Goal: Use online tool/utility: Utilize a website feature to perform a specific function

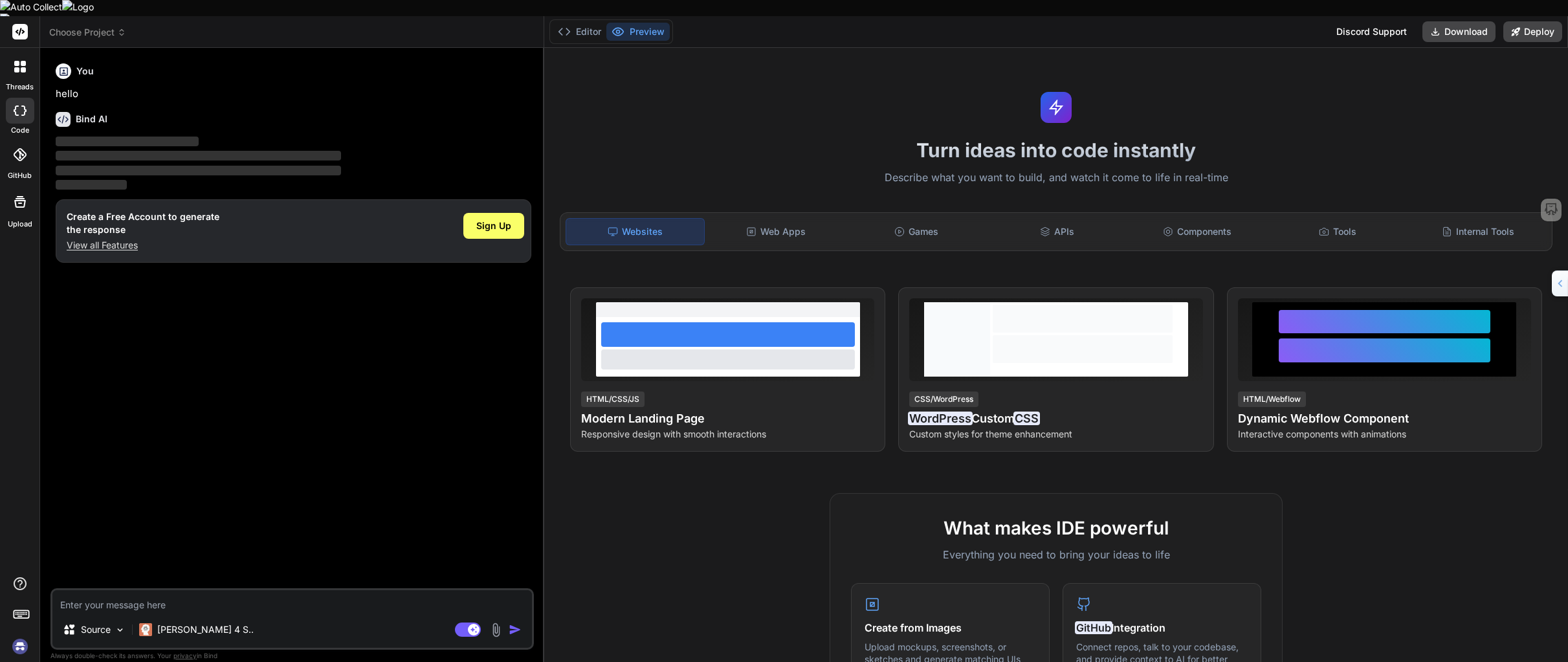
click at [20, 635] on img at bounding box center [20, 646] width 22 height 22
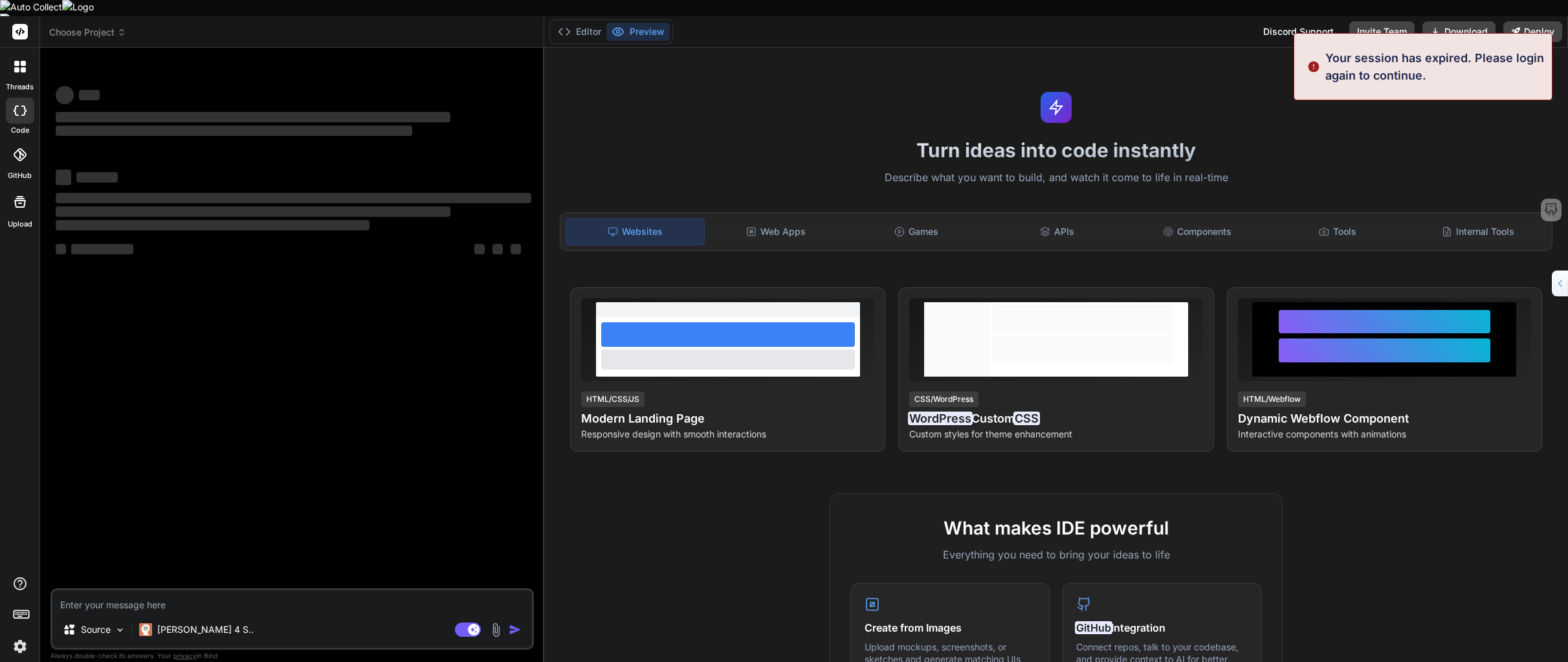
type textarea "x"
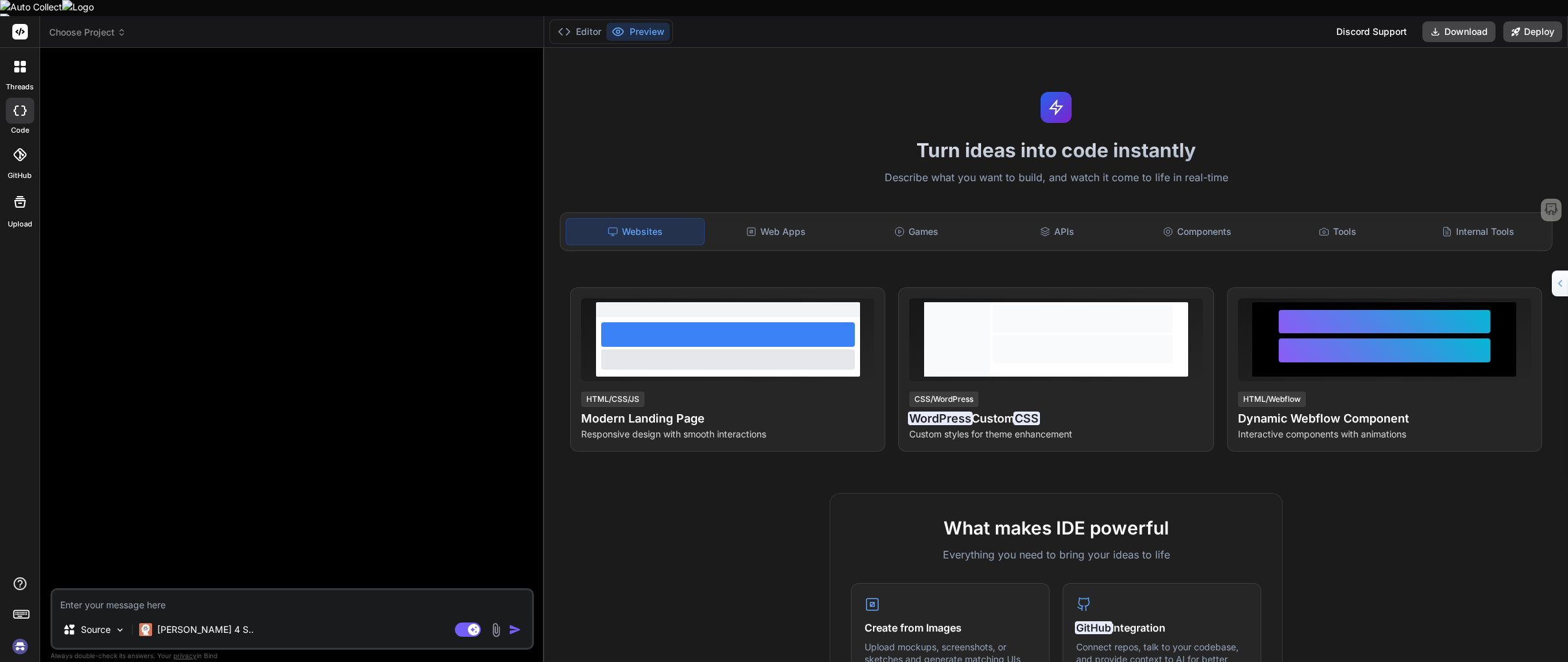
click at [18, 635] on img at bounding box center [20, 646] width 22 height 22
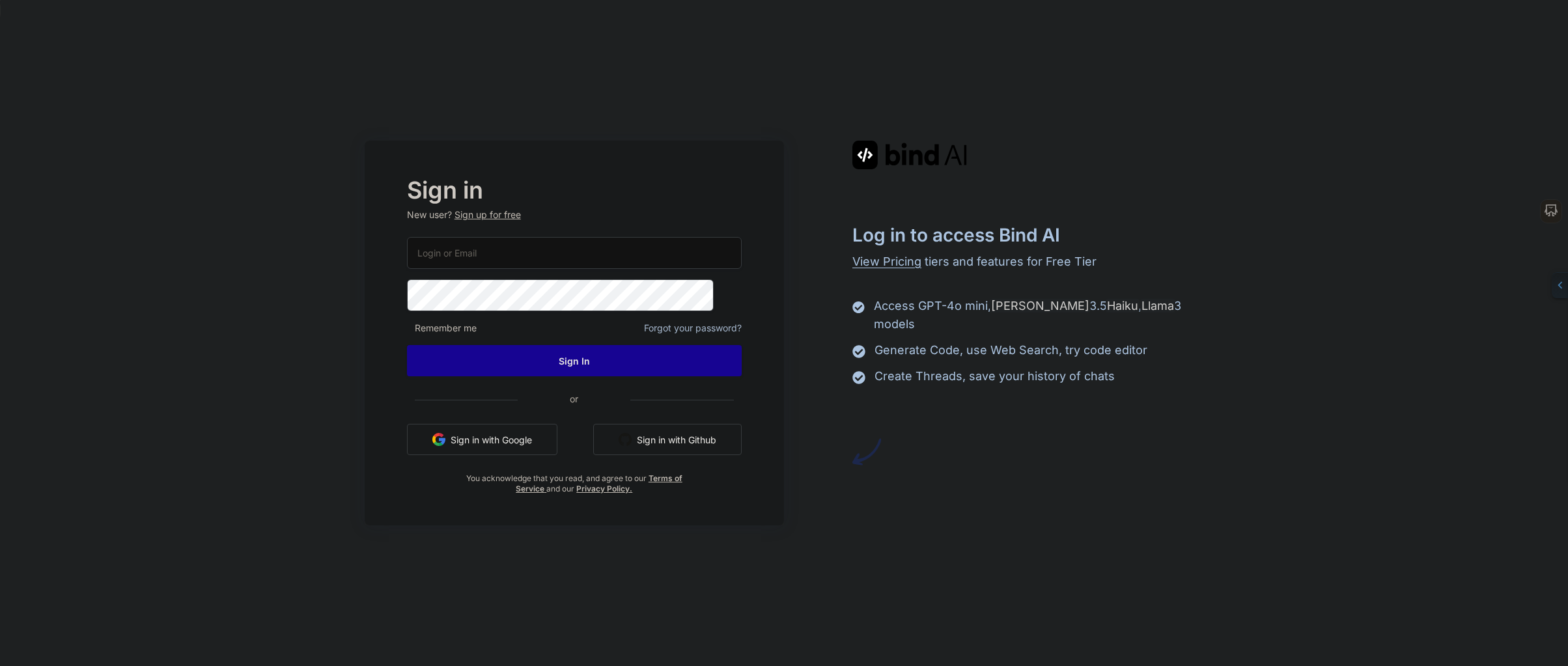
click at [472, 258] on input "email" at bounding box center [574, 252] width 334 height 32
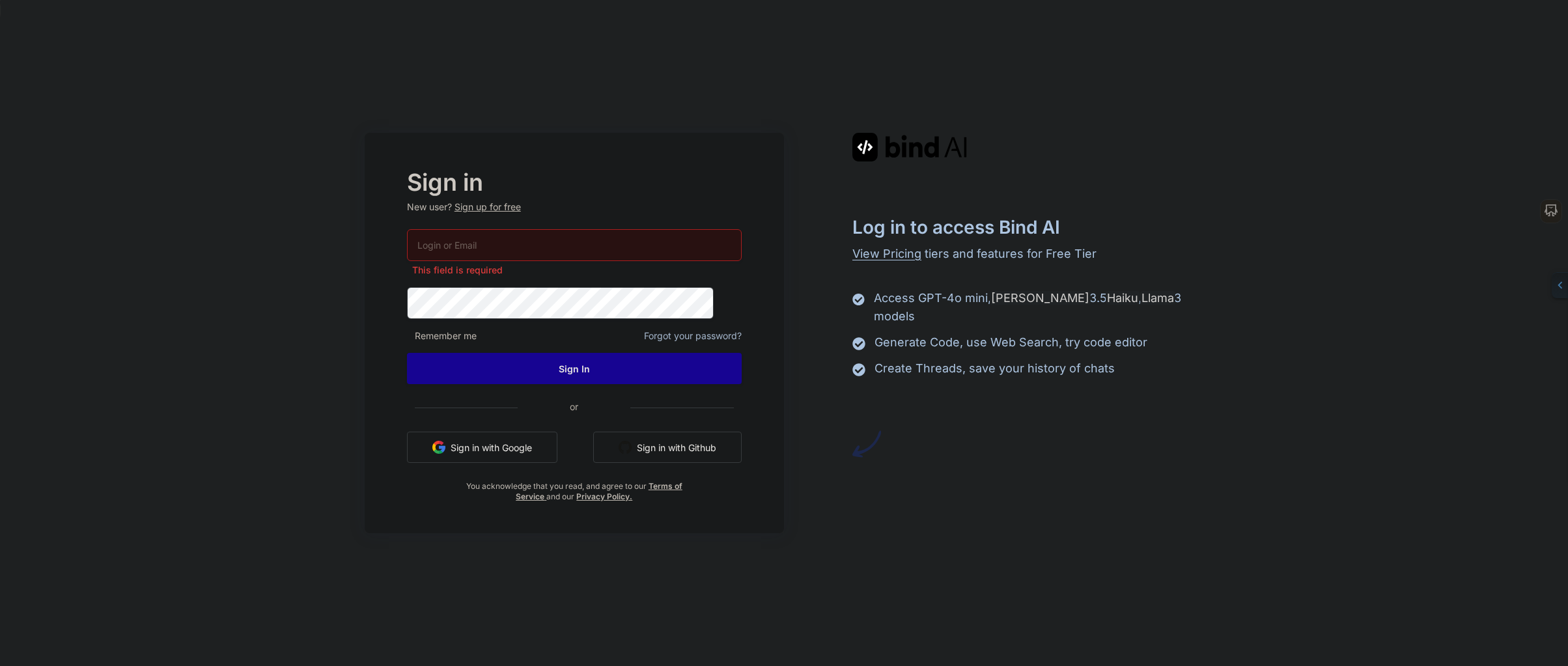
paste input "[EMAIL_ADDRESS][DOMAIN_NAME]"
type input "[EMAIL_ADDRESS][DOMAIN_NAME]"
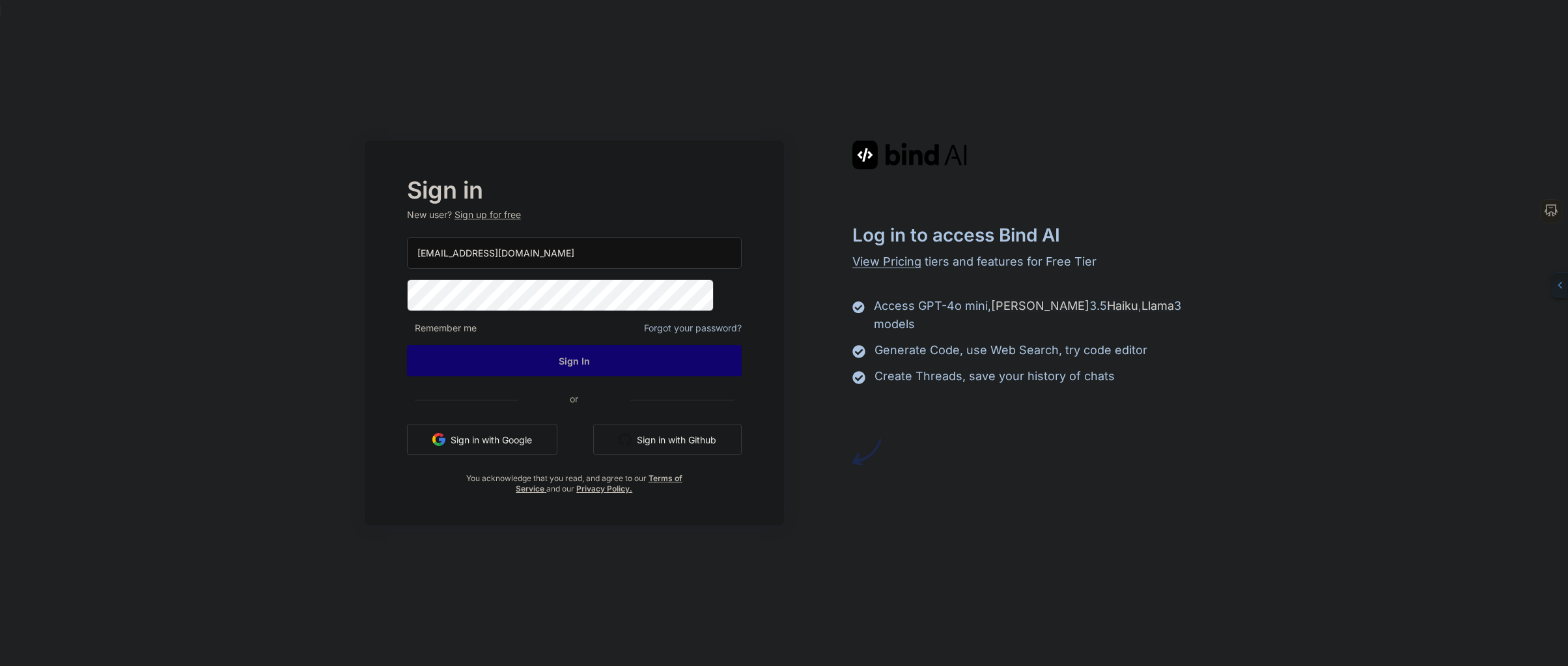
click at [598, 359] on button "Sign In" at bounding box center [574, 360] width 334 height 31
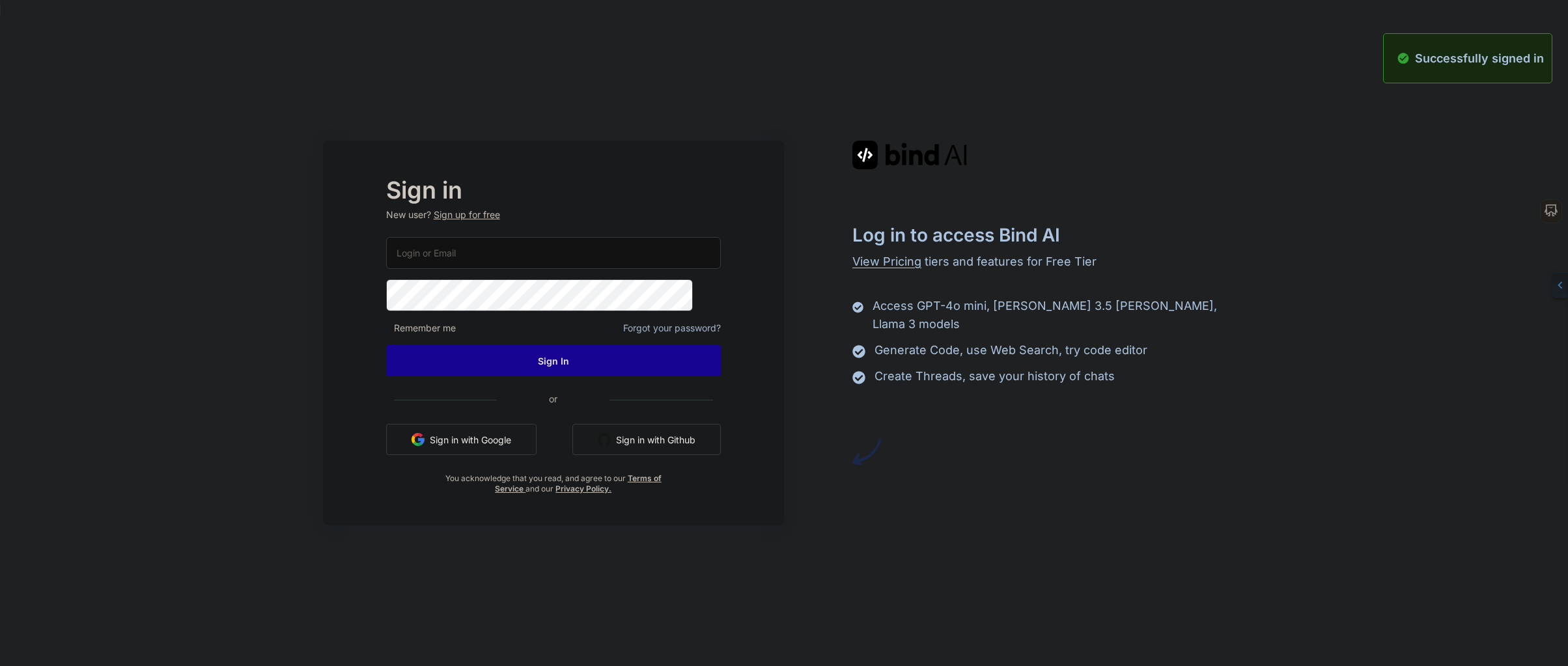
type input "[EMAIL_ADDRESS][DOMAIN_NAME]"
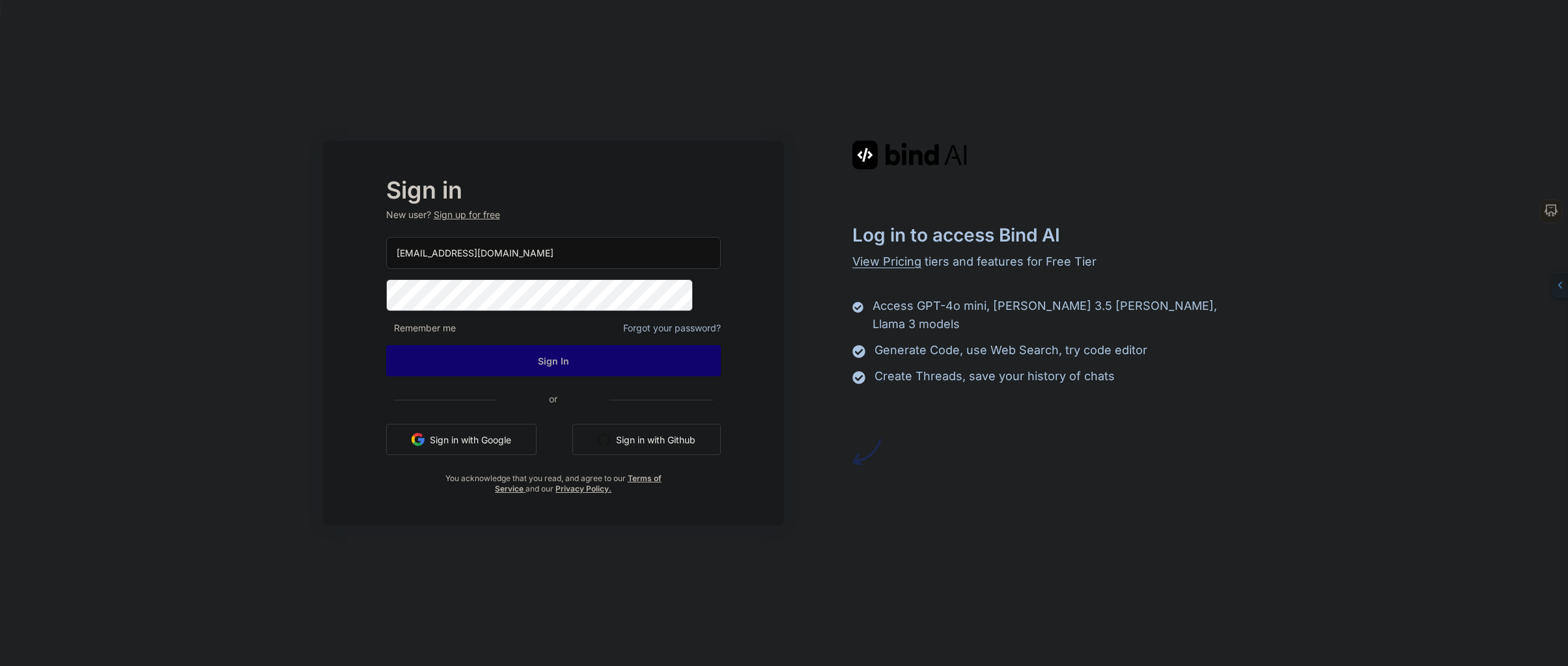
click at [632, 363] on button "Sign In" at bounding box center [553, 360] width 334 height 31
click at [598, 365] on button "Sign In" at bounding box center [553, 360] width 334 height 31
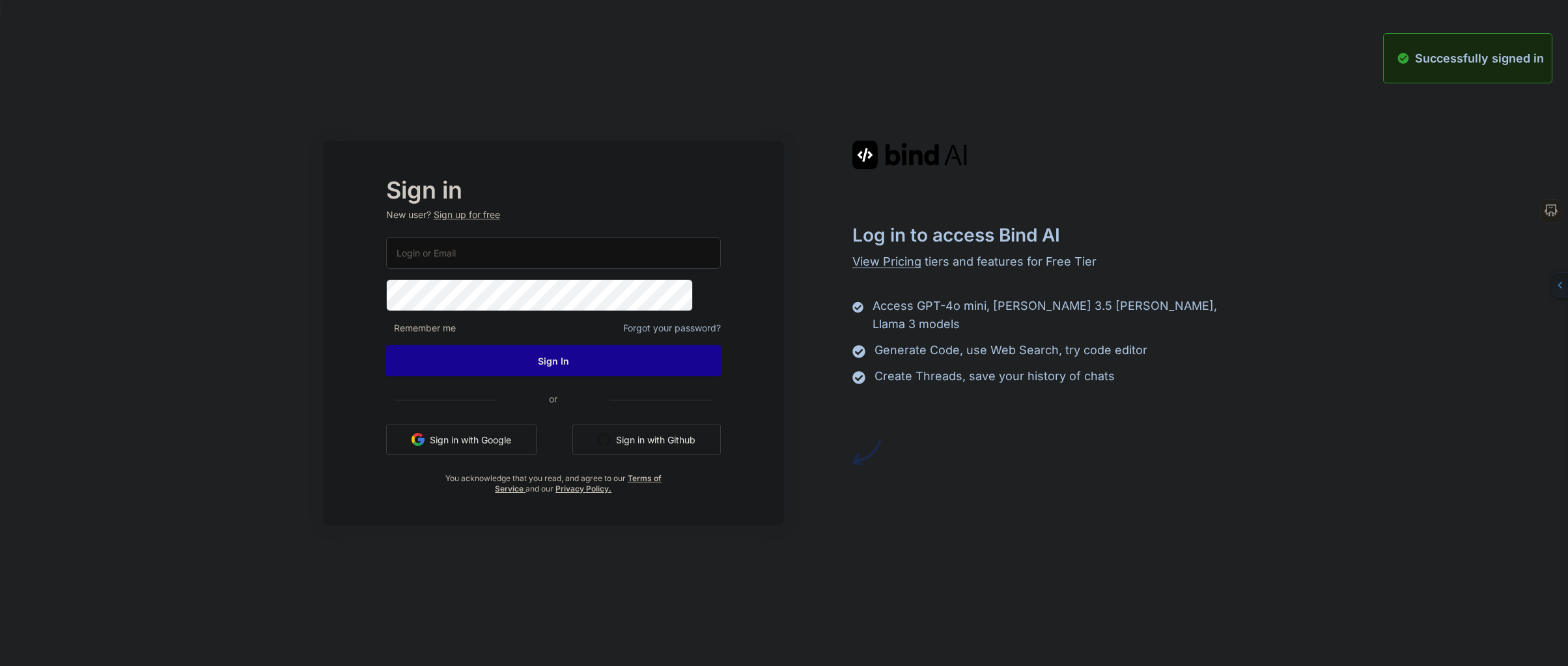
type input "[EMAIL_ADDRESS][DOMAIN_NAME]"
click at [888, 266] on span "View Pricing" at bounding box center [886, 261] width 69 height 14
click at [883, 263] on span "View Pricing" at bounding box center [886, 261] width 69 height 14
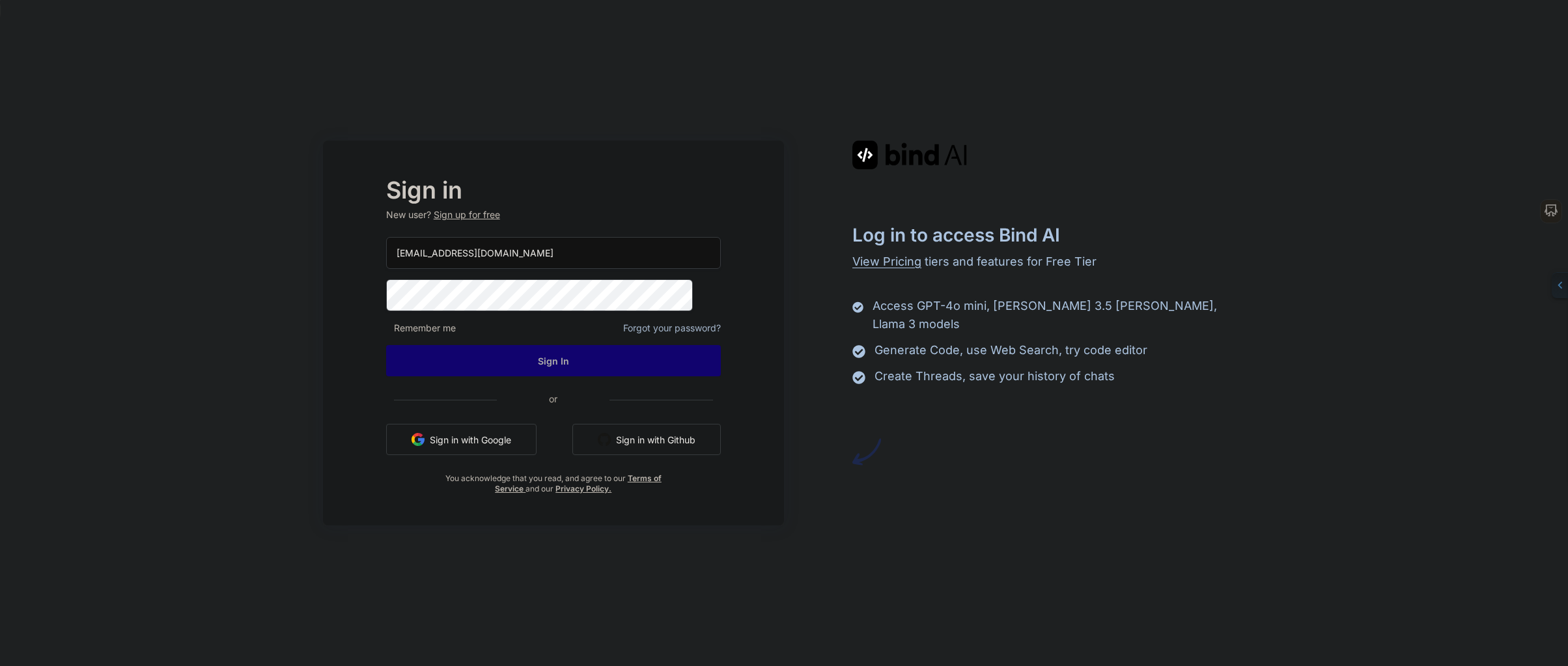
click at [597, 365] on button "Sign In" at bounding box center [553, 360] width 334 height 31
click at [597, 363] on button "Sign In" at bounding box center [553, 360] width 334 height 31
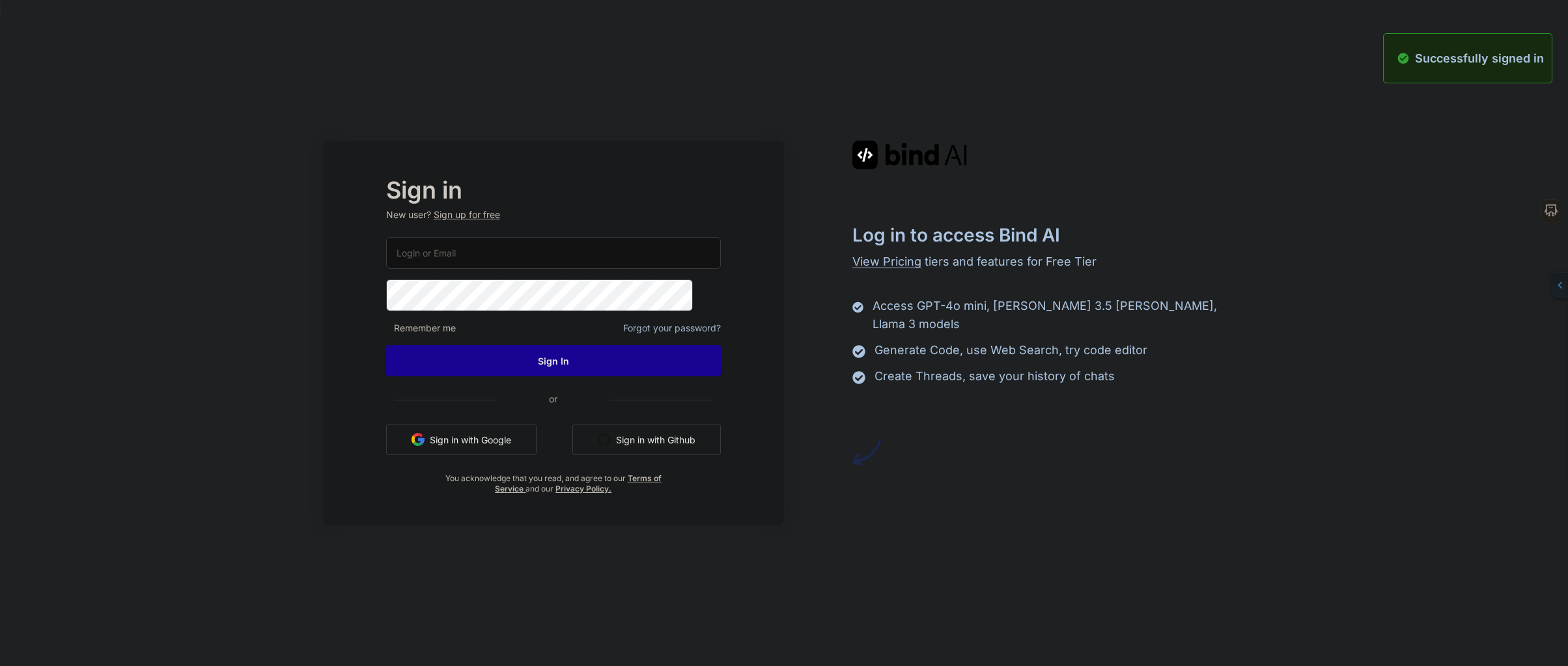
type input "[EMAIL_ADDRESS][DOMAIN_NAME]"
click at [1471, 69] on div "Successfully signed in" at bounding box center [1468, 58] width 169 height 50
click at [947, 385] on div "Log in to access Bind AI View Pricing tiers and features for Free Tier Access G…" at bounding box center [1015, 303] width 461 height 325
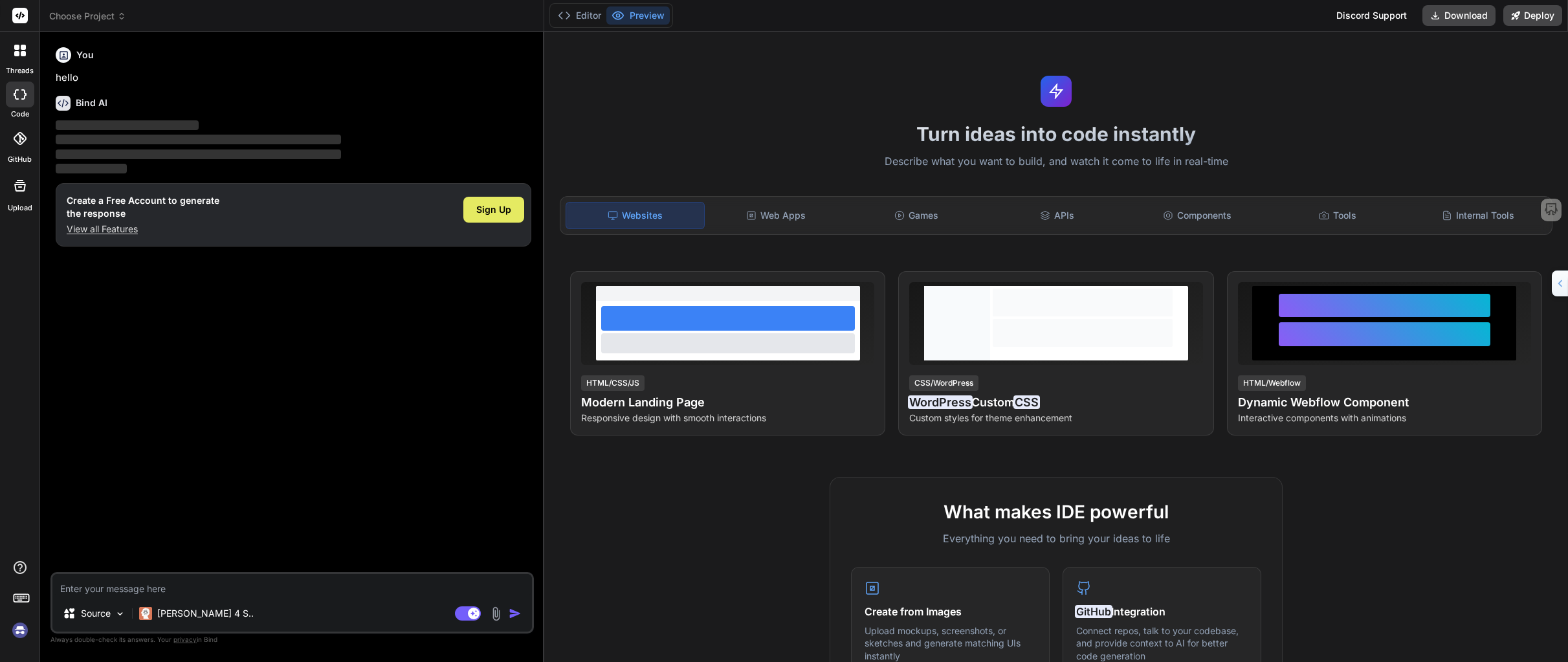
click at [494, 210] on span "Sign Up" at bounding box center [494, 210] width 35 height 13
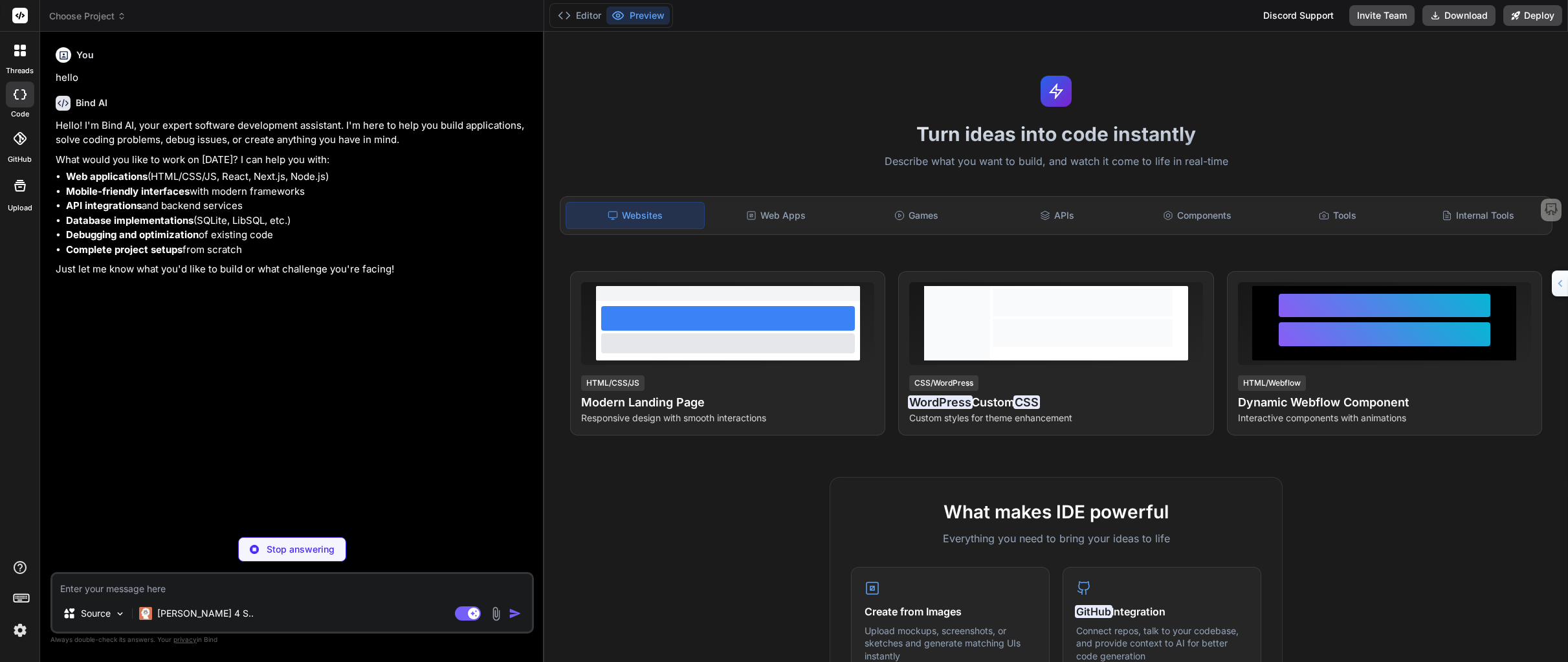
type textarea "x"
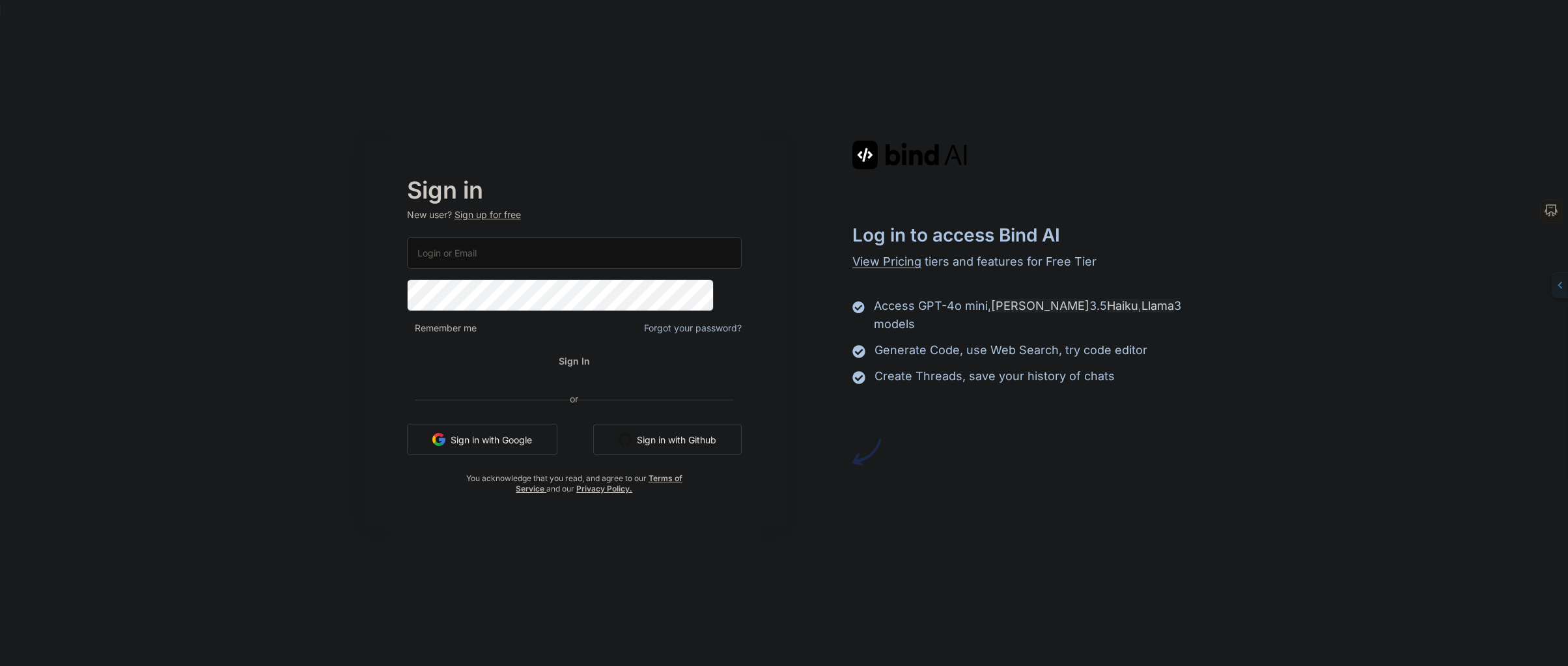
type input "[EMAIL_ADDRESS][DOMAIN_NAME]"
click at [583, 363] on button "Sign In" at bounding box center [574, 360] width 334 height 31
click at [595, 357] on button "Sign In" at bounding box center [574, 360] width 334 height 31
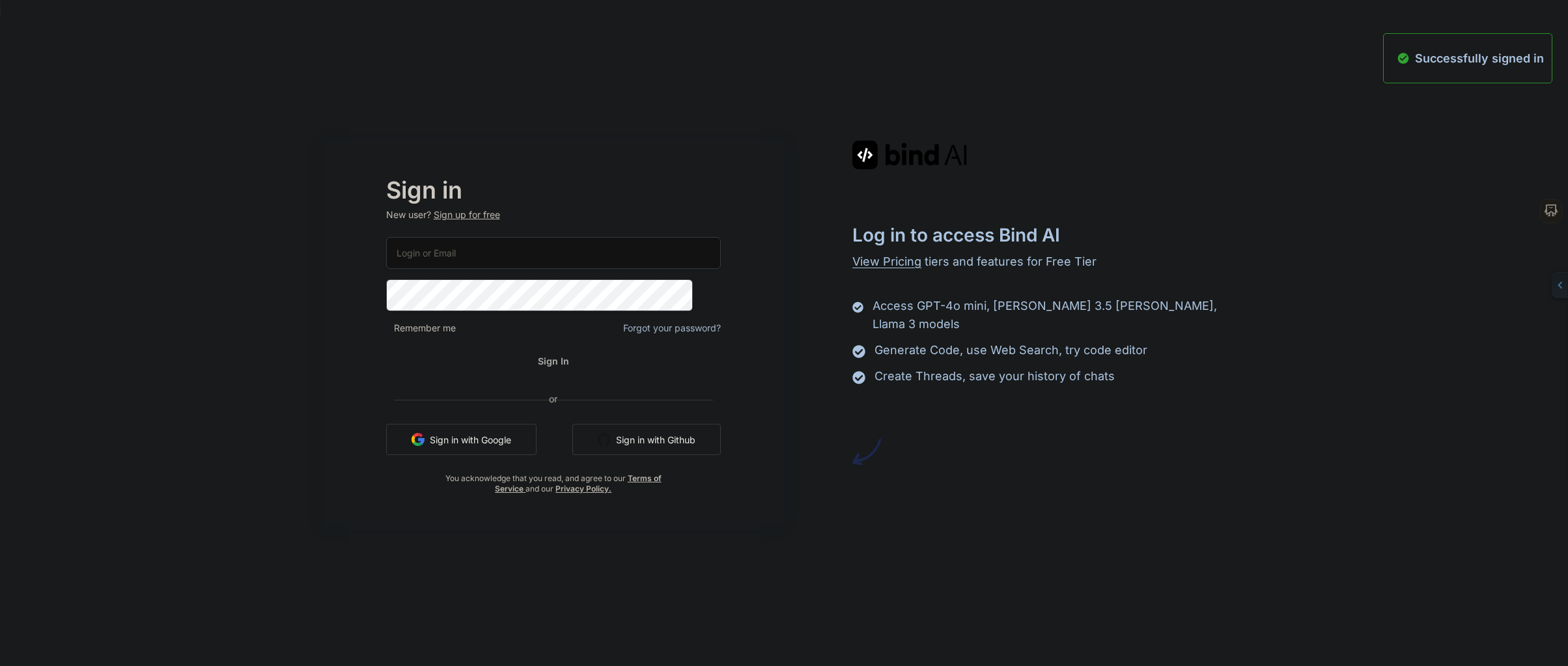
type input "[EMAIL_ADDRESS][DOMAIN_NAME]"
click at [882, 448] on div "Log in to access Bind AI View Pricing tiers and features for Free Tier Access G…" at bounding box center [1015, 303] width 461 height 325
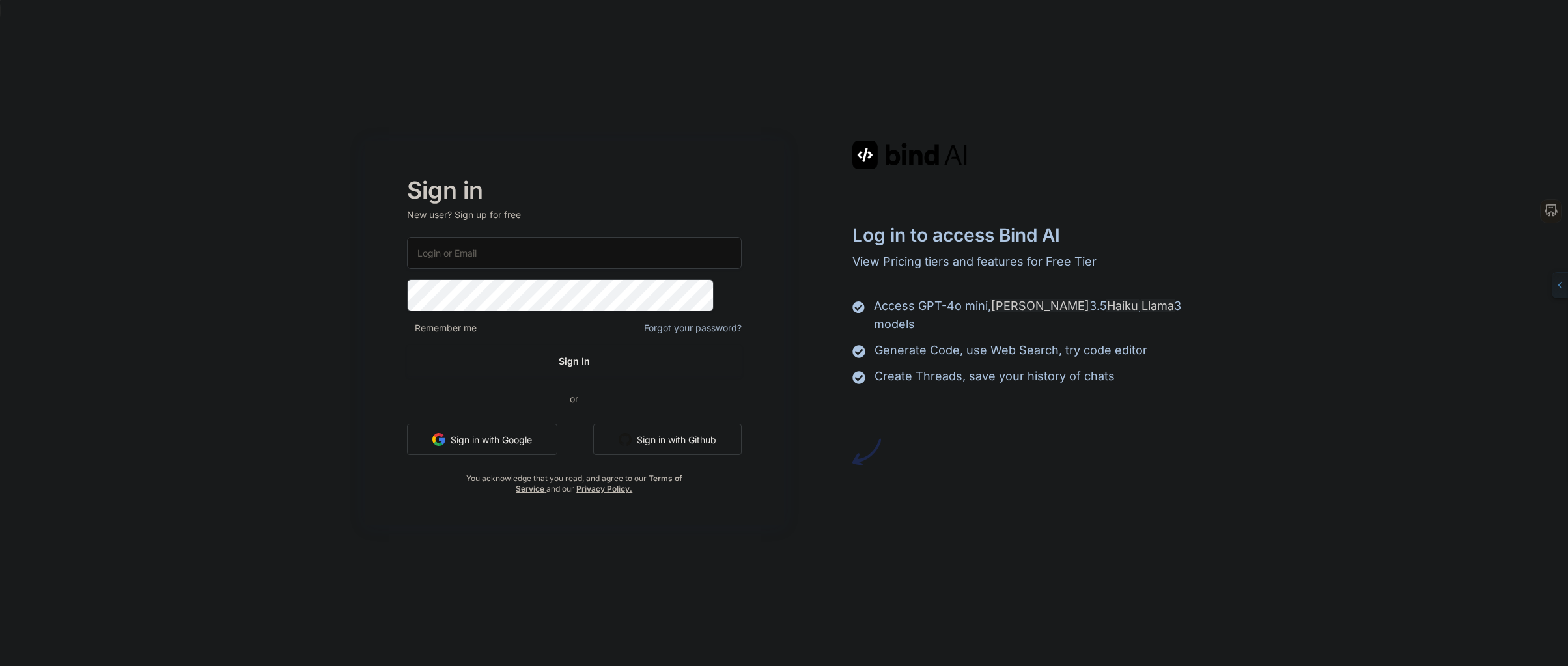
type input "[EMAIL_ADDRESS][DOMAIN_NAME]"
click at [802, 492] on div "Log in to access Bind AI View Pricing tiers and features for Free Tier Access G…" at bounding box center [994, 333] width 420 height 385
click at [594, 363] on button "Sign In" at bounding box center [574, 360] width 334 height 31
click at [561, 264] on input "[EMAIL_ADDRESS][DOMAIN_NAME]" at bounding box center [574, 252] width 334 height 32
click at [716, 349] on button "Sign In" at bounding box center [574, 360] width 334 height 31
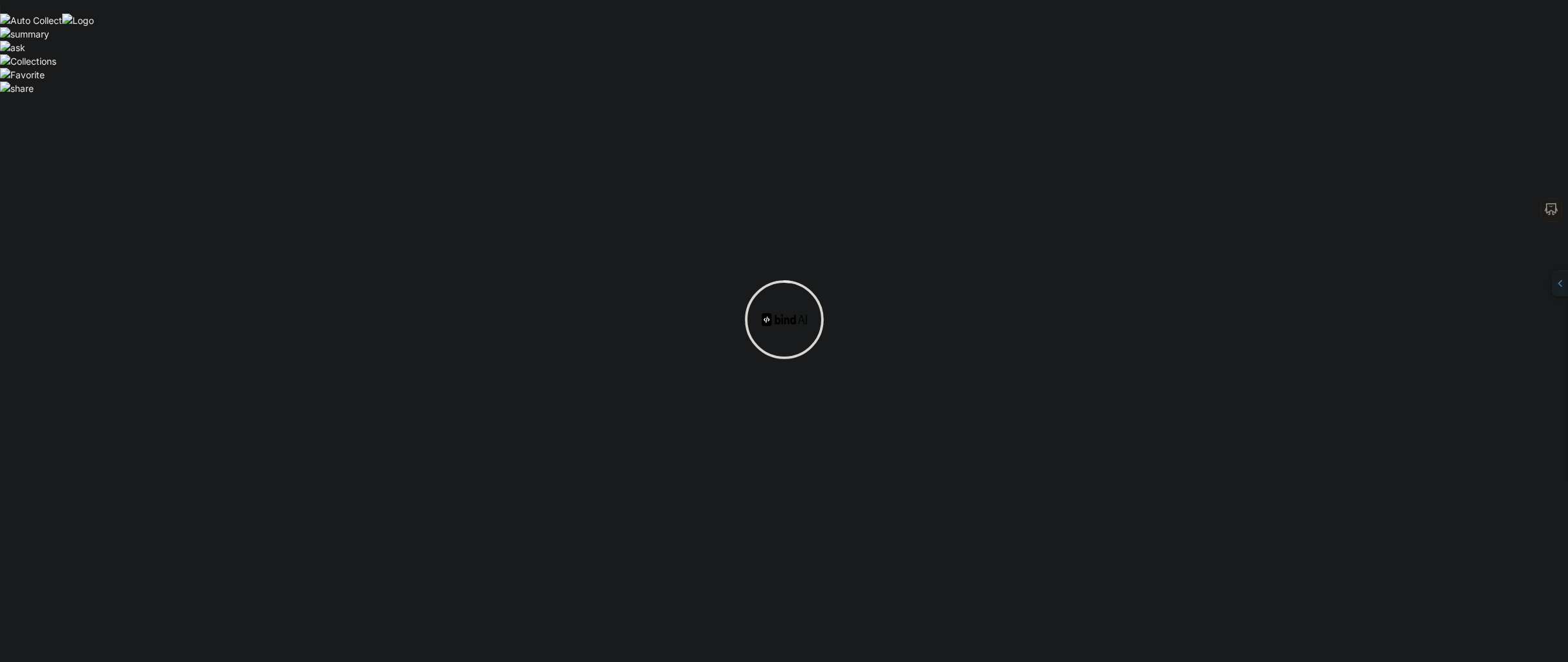
click at [1479, 54] on div at bounding box center [784, 331] width 1568 height 662
click at [800, 324] on img at bounding box center [784, 320] width 45 height 13
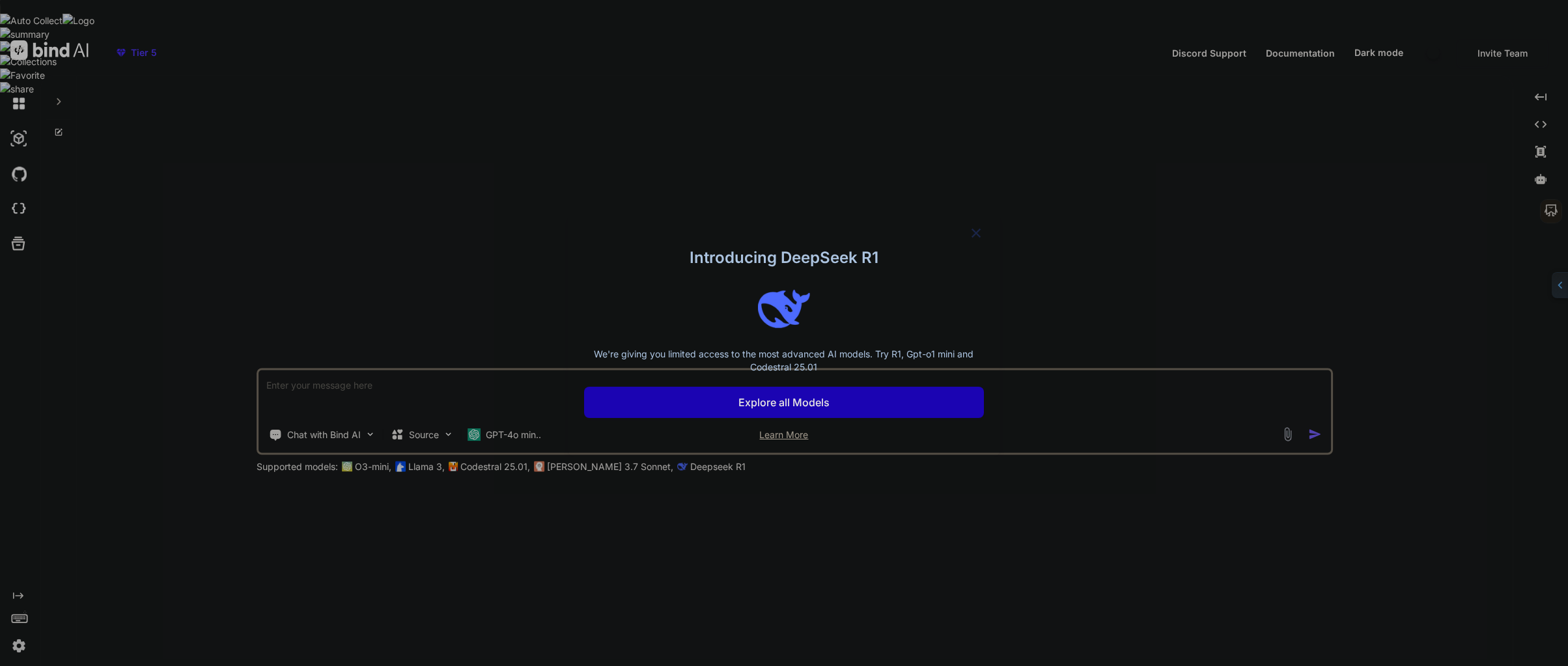
click at [785, 406] on p "Explore all Models" at bounding box center [784, 402] width 91 height 16
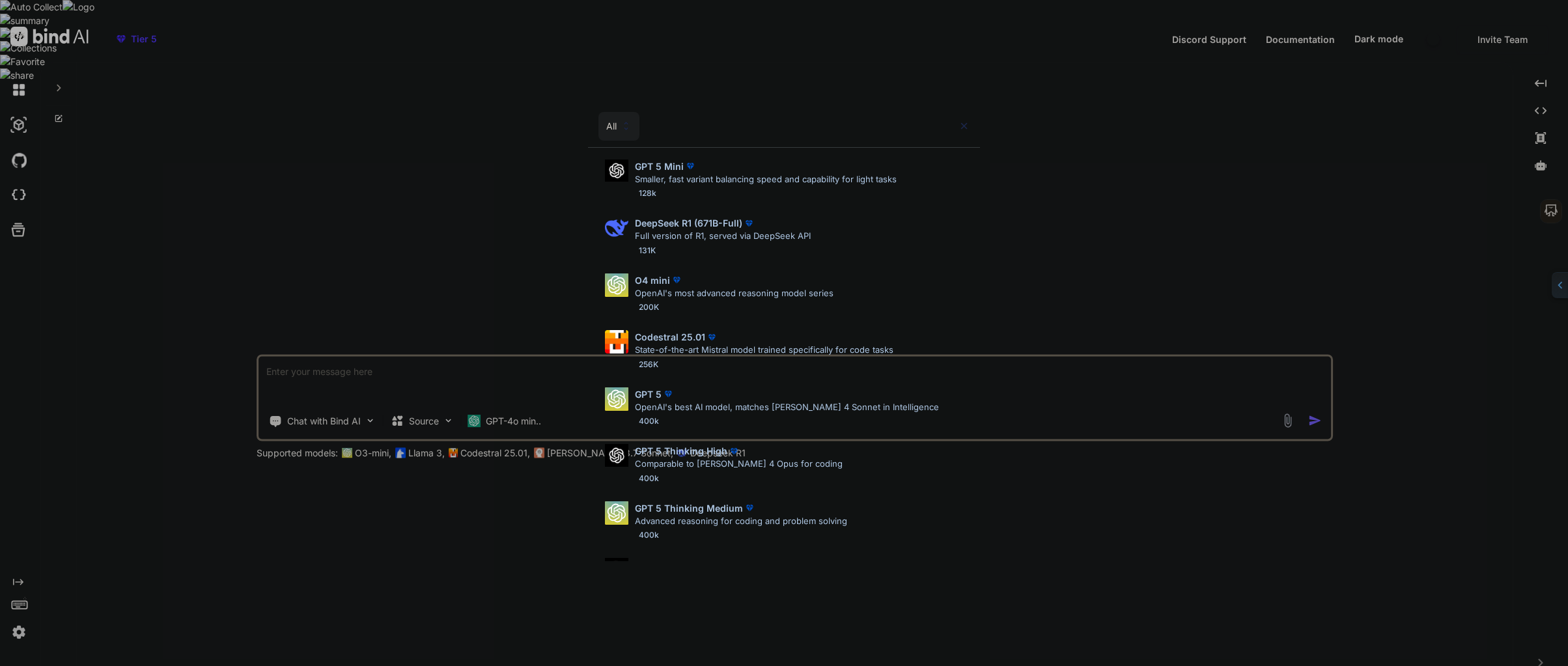
scroll to position [8, 0]
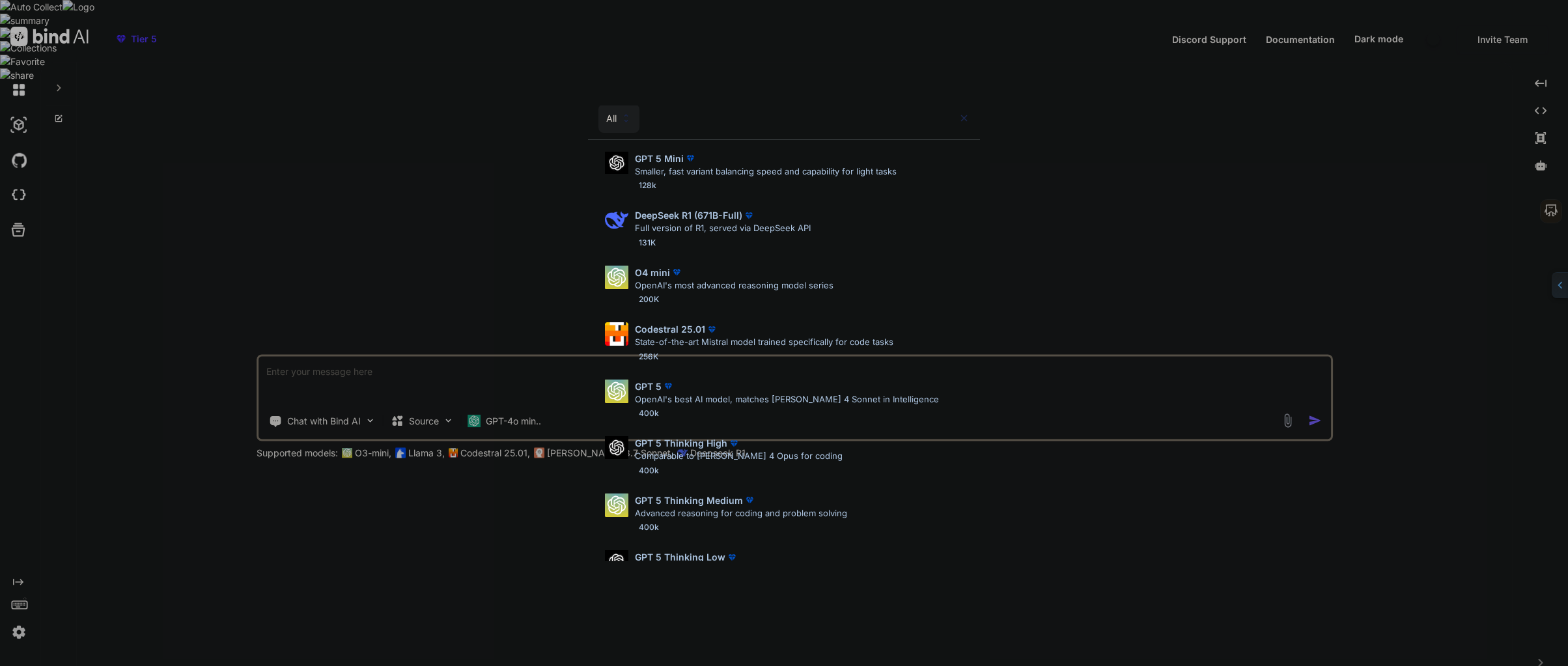
click at [1081, 131] on div "All GPT 5 Mini Smaller, fast variant balancing speed and capability for light t…" at bounding box center [784, 333] width 1568 height 666
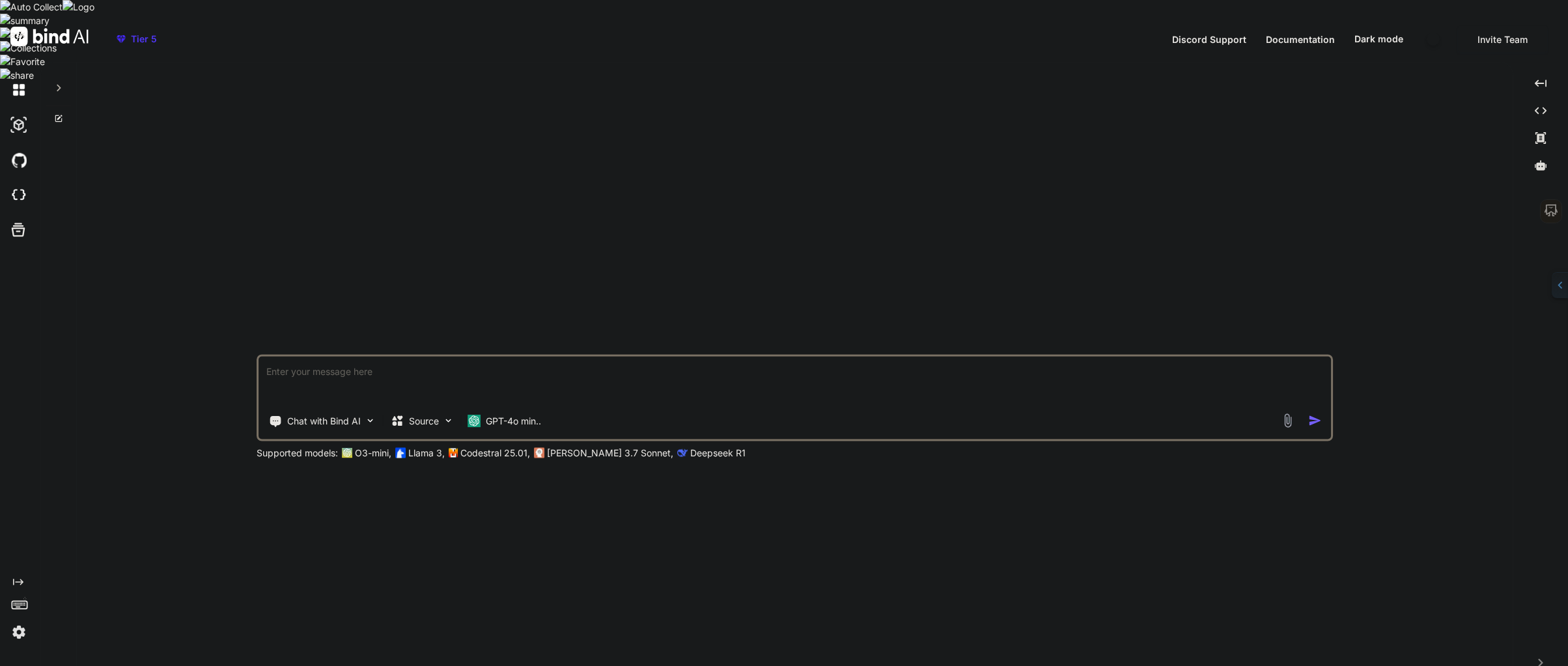
click at [20, 79] on img at bounding box center [19, 89] width 22 height 22
click at [58, 85] on icon at bounding box center [59, 88] width 4 height 7
type textarea "x"
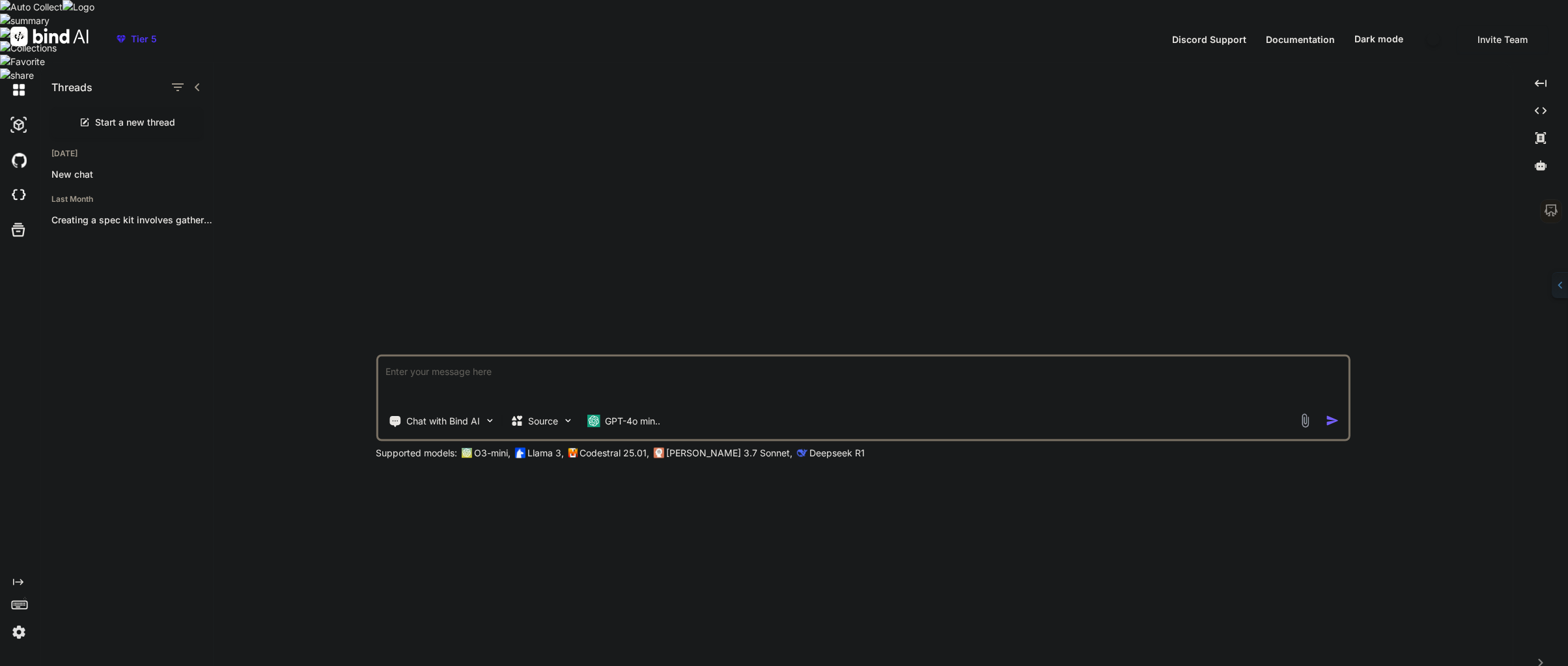
click at [399, 362] on textarea at bounding box center [862, 380] width 970 height 48
click at [393, 356] on textarea at bounding box center [862, 380] width 970 height 48
paste textarea "Give me the best of two worlds. I would like to do spec-driven development, and…"
type textarea "Give me the best of two worlds. I would like to do spec-driven development, and…"
type textarea "x"
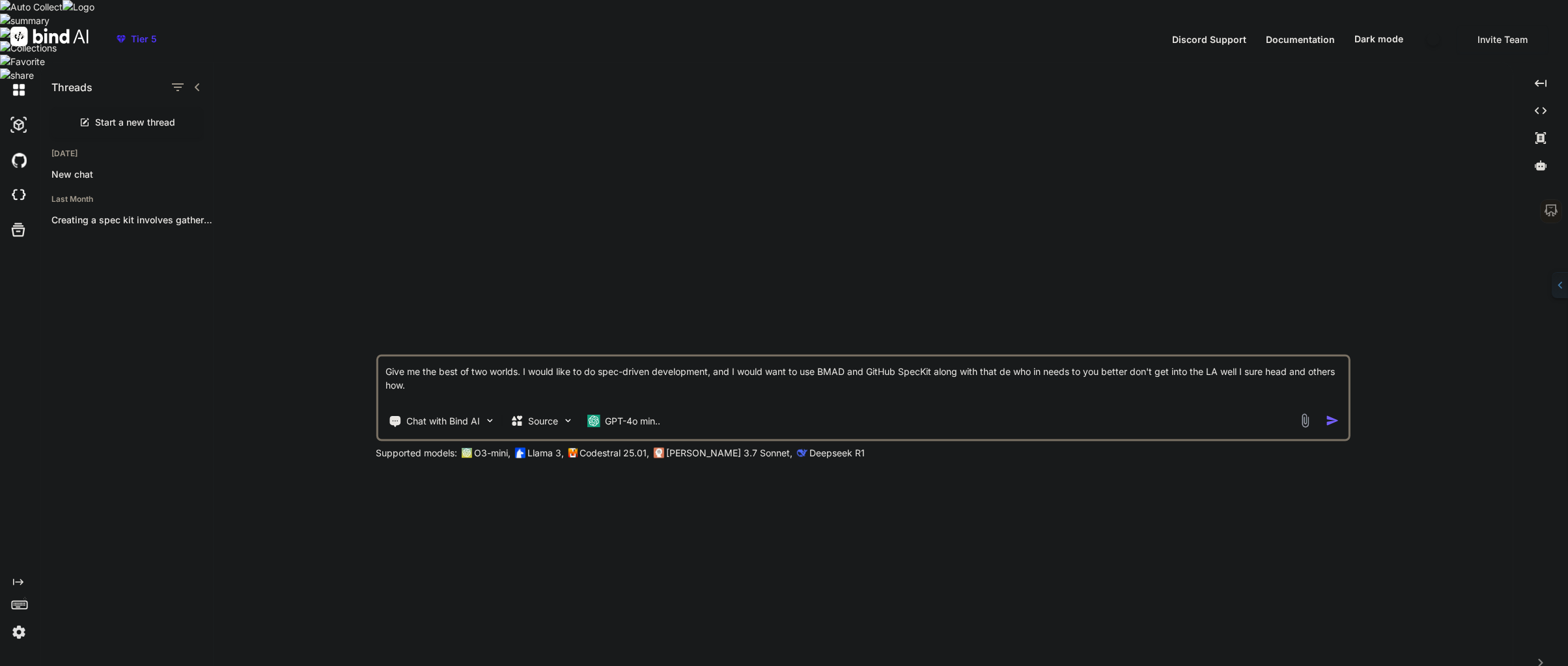
drag, startPoint x: 385, startPoint y: 357, endPoint x: 1070, endPoint y: 356, distance: 685.0
click at [1042, 359] on textarea "Give me the best of two worlds. I would like to do spec-driven development, and…" at bounding box center [862, 380] width 970 height 48
type textarea "Give me the best of two worlds. I would like to do spec-driven development, and…"
type textarea "x"
type textarea "Give me the best of two worlds. I want to do spec-driven development, and I wou…"
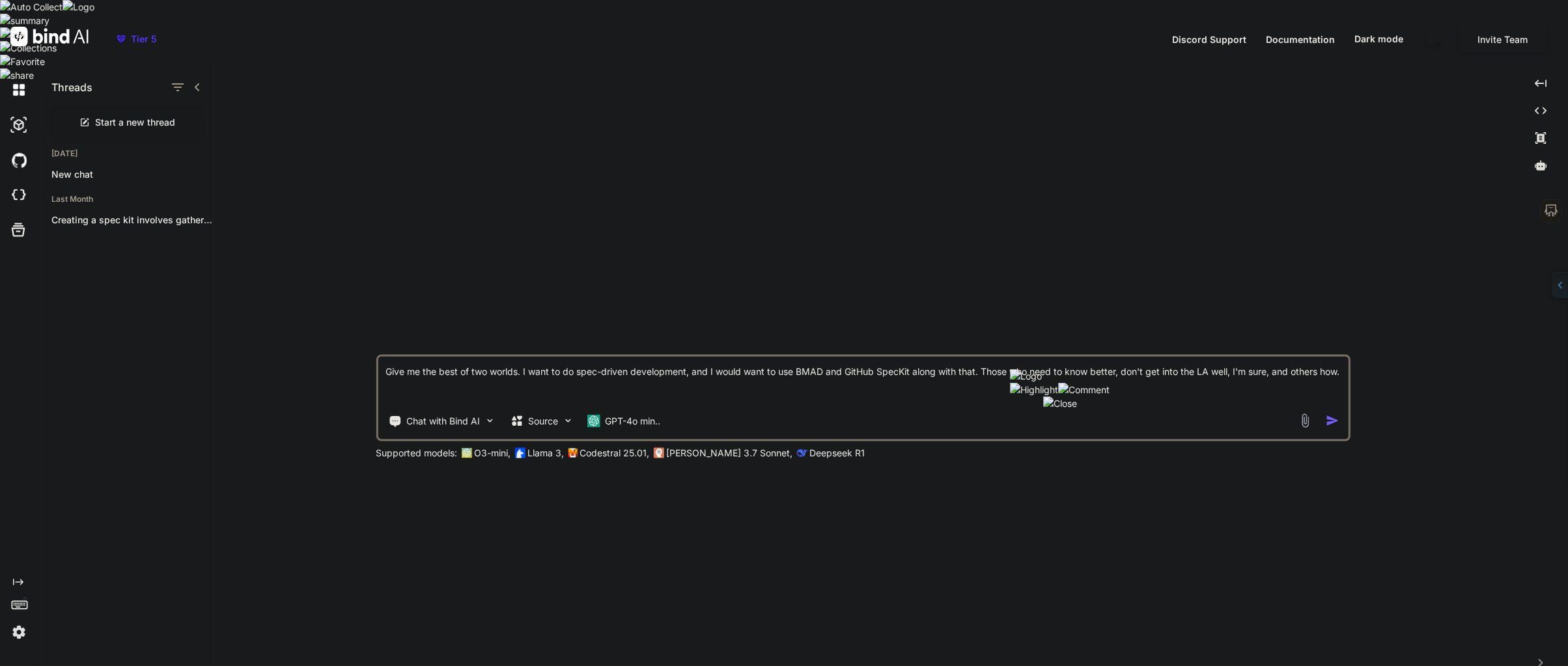
type textarea "x"
type textarea "Give me the best of two worlds. I want to do spec-driven development, and I wou…"
type textarea "x"
type textarea "Give me the best of two worlds. I want to do spec-driven development, and I wou…"
type textarea "x"
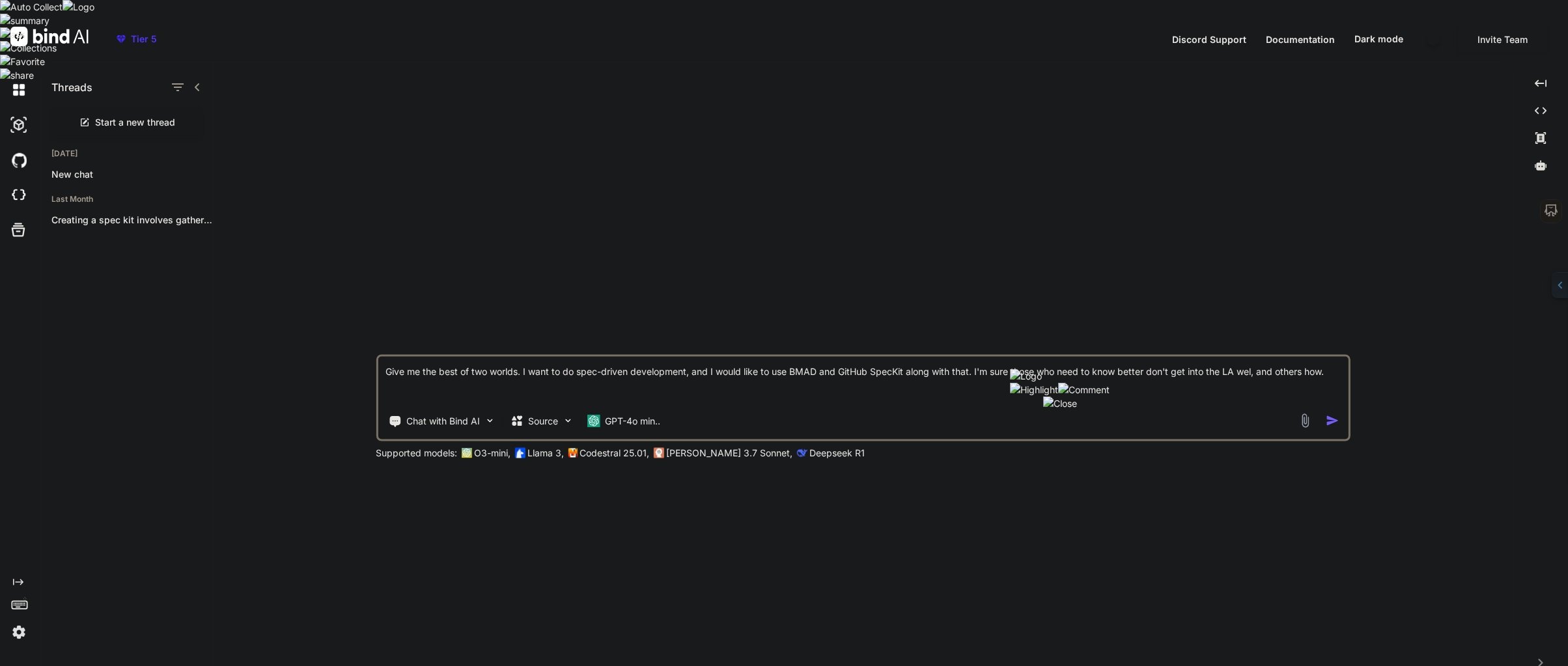
type textarea "Give me the best of two worlds. I want to do spec-driven development, and I wou…"
type textarea "x"
type textarea "Give me the best of two worlds. I want to do spec-driven development, and I wou…"
type textarea "x"
type textarea "Give me the best of both worlds. I want to do spec-driven development and use B…"
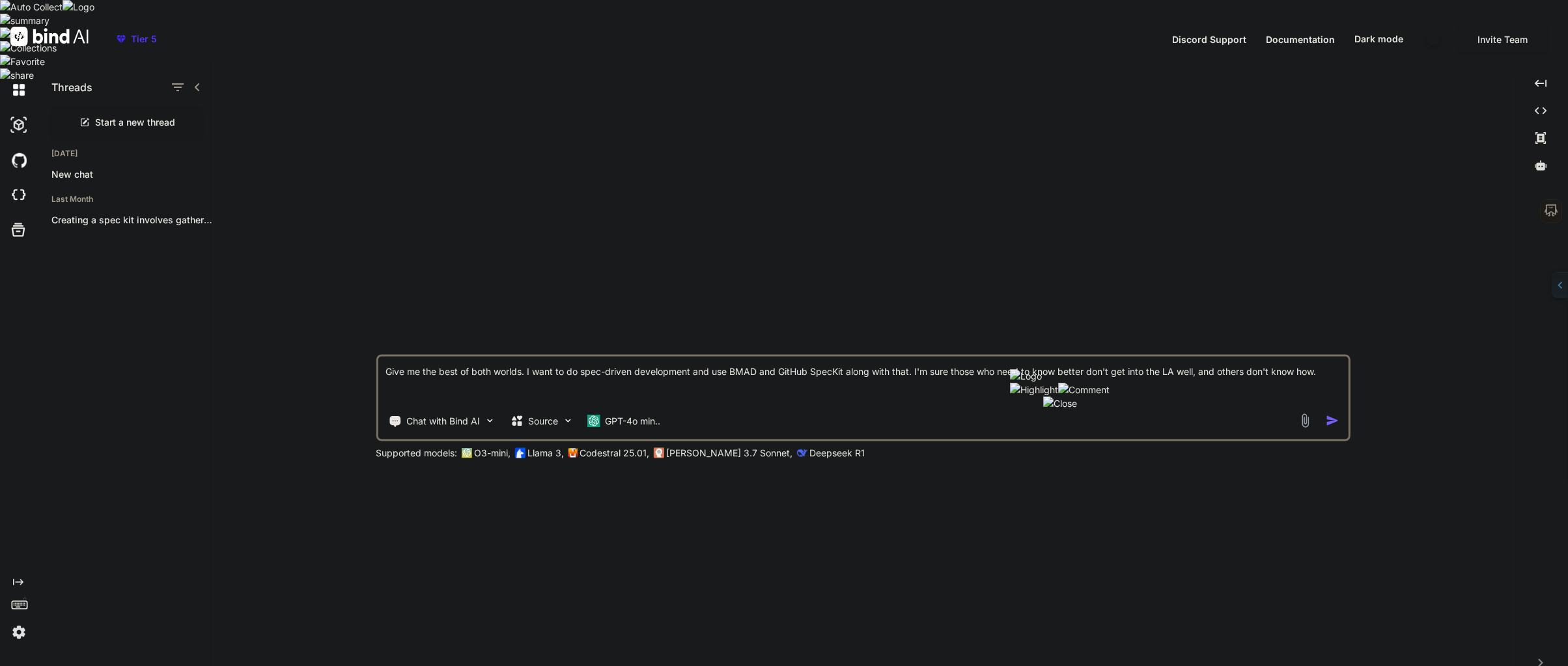
type textarea "x"
drag, startPoint x: 387, startPoint y: 353, endPoint x: 1264, endPoint y: 350, distance: 877.0
click at [1264, 356] on textarea "Give me the best of both worlds. I want to do spec-driven development and use B…" at bounding box center [862, 380] width 970 height 48
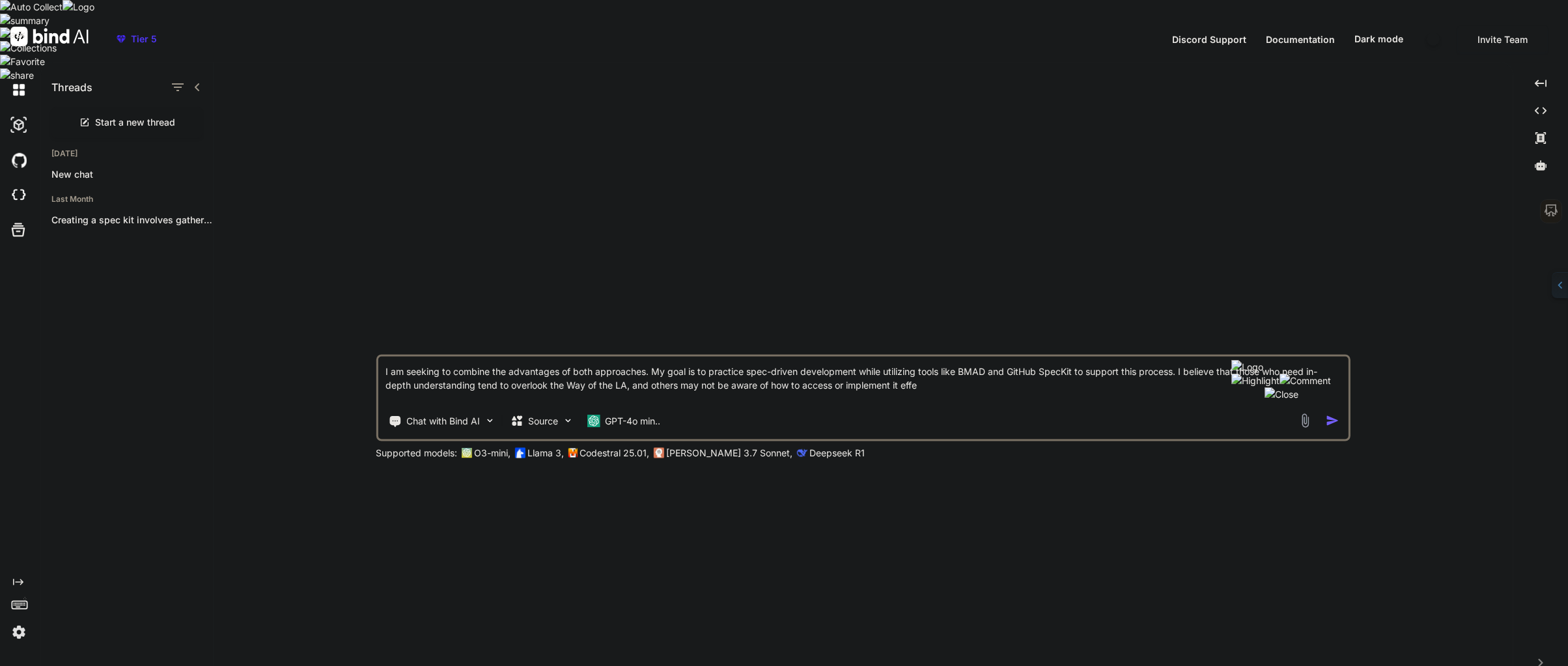
type textarea "I am seeking to combine the advantages of both approaches. My goal is to practi…"
type textarea "x"
click at [1341, 369] on textarea "I am seeking to combine the advantages of both approaches. My goal is to practi…" at bounding box center [862, 380] width 970 height 48
drag, startPoint x: 386, startPoint y: 358, endPoint x: 822, endPoint y: 381, distance: 436.6
click at [822, 381] on textarea "I am seeking to combine the advantages of both approaches. My goal is to practi…" at bounding box center [862, 380] width 970 height 48
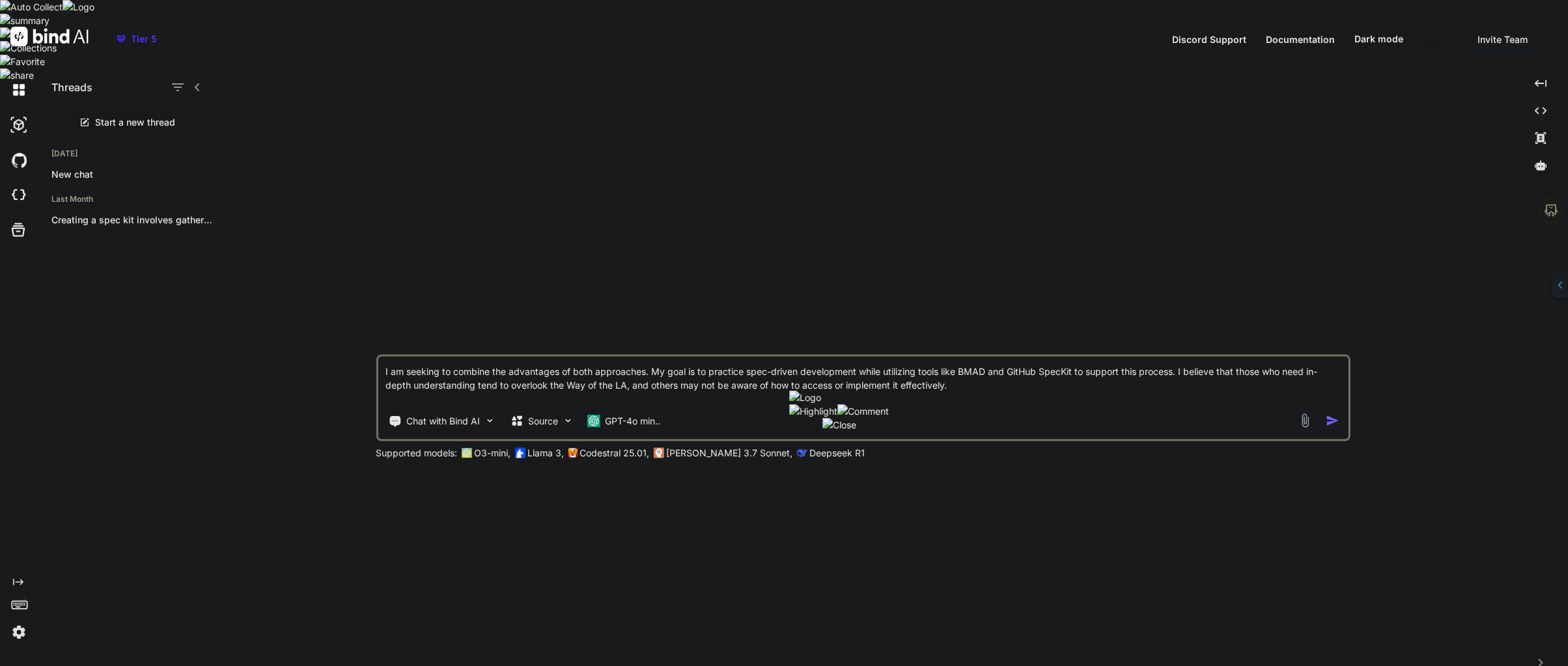
click at [377, 363] on textarea "I am seeking to combine the advantages of both approaches. My goal is to practi…" at bounding box center [862, 380] width 970 height 48
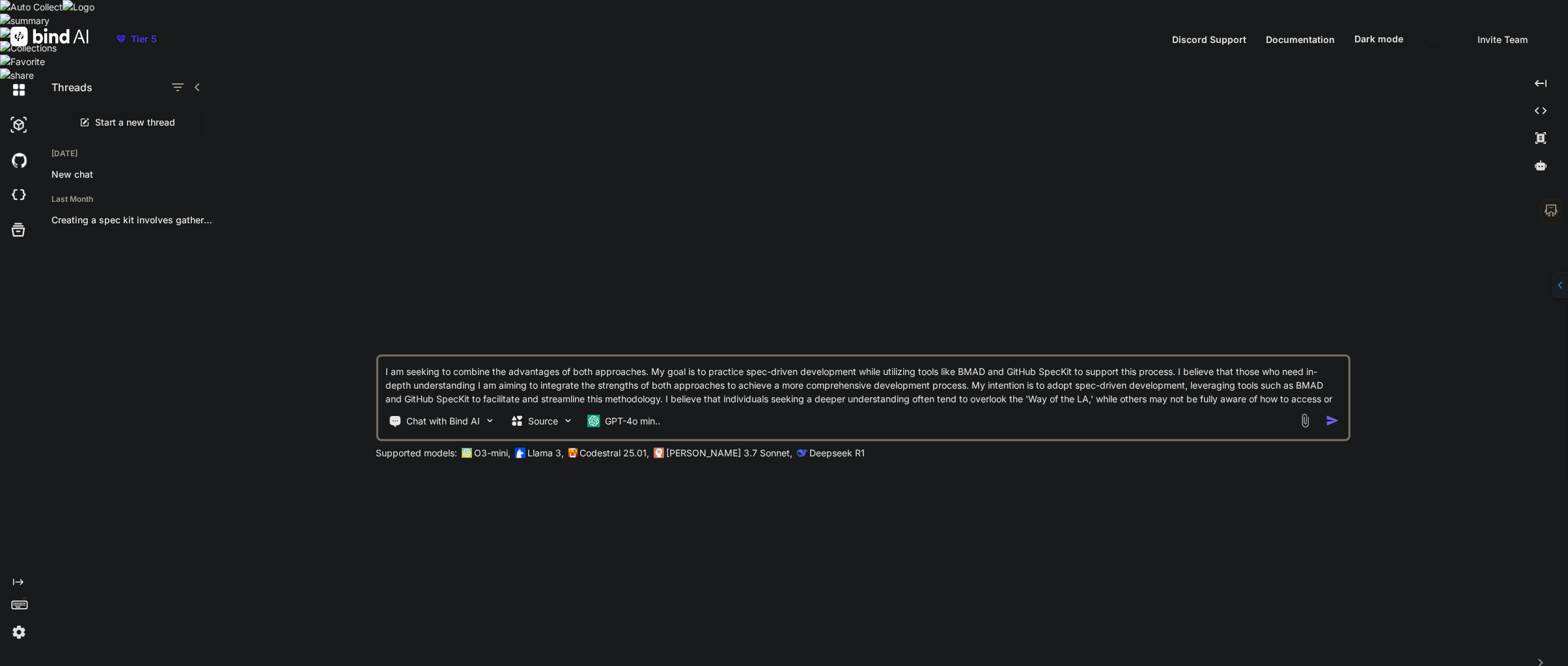
type textarea "I am seeking to combine the advantages of both approaches. My goal is to practi…"
type textarea "x"
drag, startPoint x: 832, startPoint y: 375, endPoint x: 894, endPoint y: 375, distance: 62.0
click at [894, 375] on textarea "I am seeking to combine the advantages of both approaches. My goal is to practi…" at bounding box center [862, 380] width 970 height 63
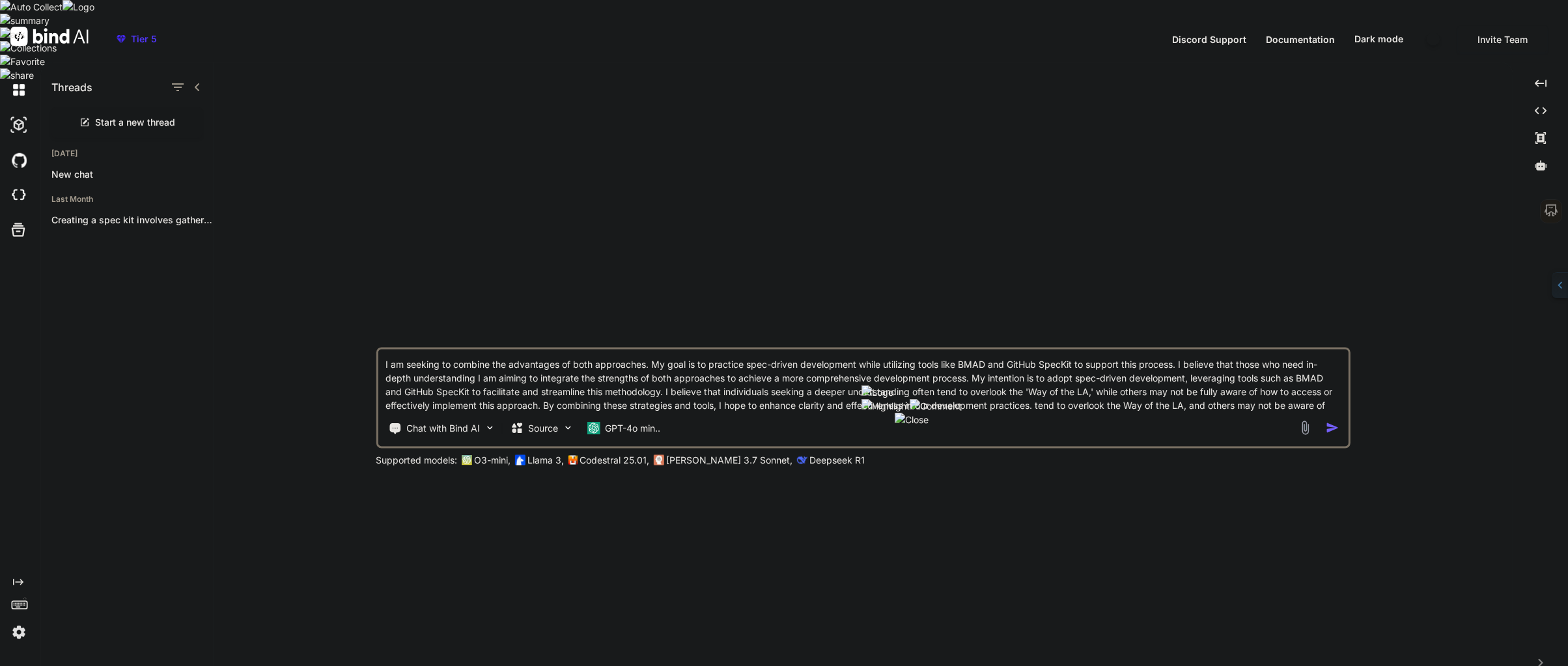
type textarea "I am seeking to combine the advantages of both approaches. My goal is to practi…"
type textarea "x"
drag, startPoint x: 892, startPoint y: 377, endPoint x: 834, endPoint y: 375, distance: 58.0
click at [834, 375] on textarea "I am seeking to combine the advantages of both approaches. My goal is to practi…" at bounding box center [862, 380] width 970 height 63
type textarea "I am seeking to combine the advantages of both approaches. My goal is to practi…"
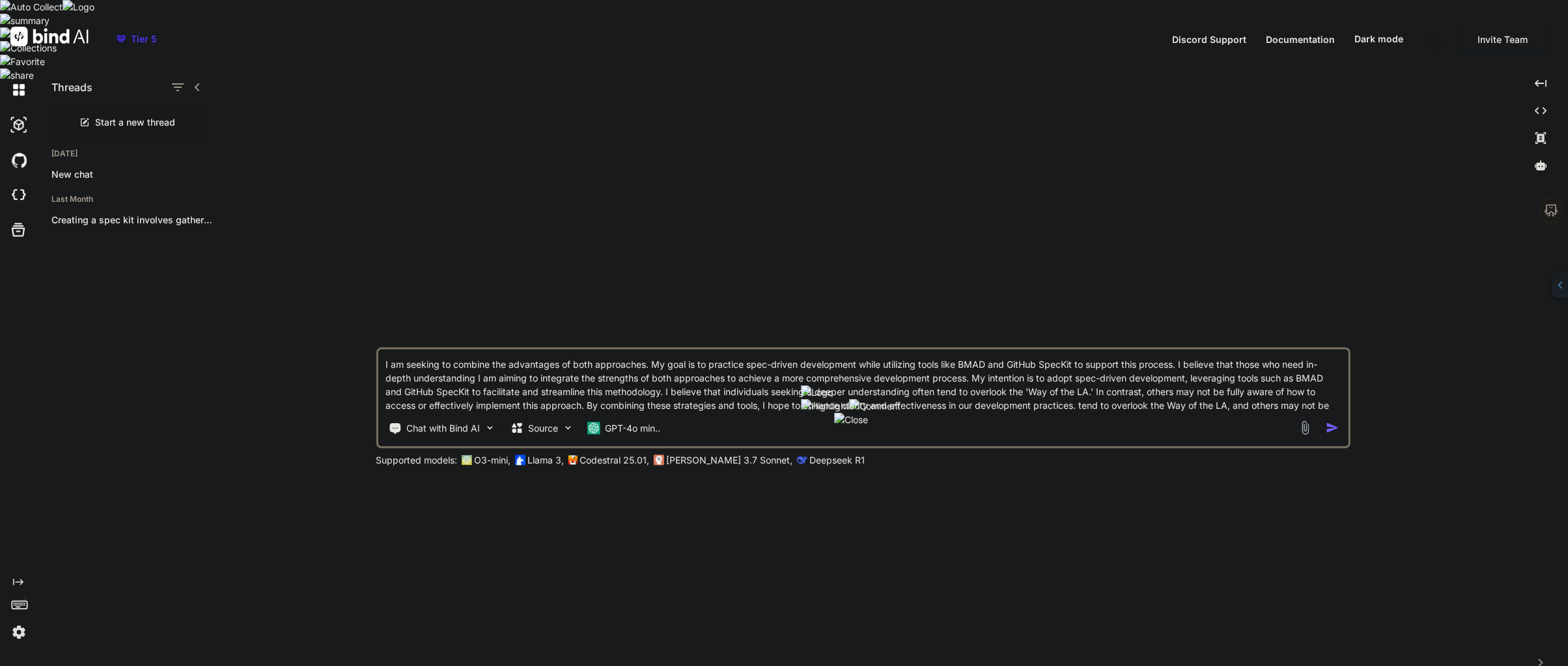
type textarea "x"
type textarea "I am seeking to combine the advantages of both approaches. My goal is to practi…"
type textarea "x"
click at [763, 378] on textarea "I am seeking to combine the advantages of both approaches. My goal is to practi…" at bounding box center [862, 380] width 970 height 63
type textarea "I am seeking to combine the advantages of both approaches. My goal is to practi…"
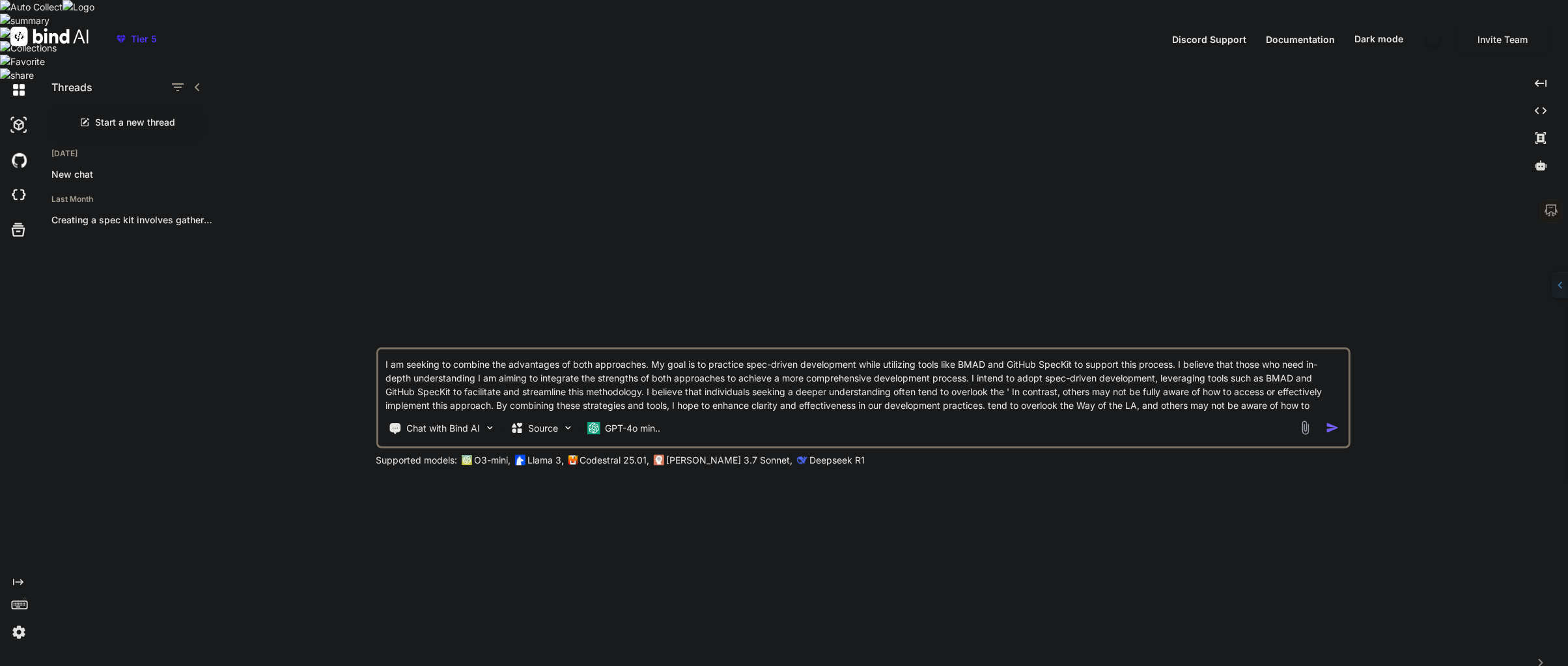
type textarea "x"
type textarea "I am seeking to combine the advantages of both approaches. My goal is to practi…"
click at [562, 422] on img at bounding box center [567, 427] width 11 height 11
click at [563, 411] on div "Github" at bounding box center [514, 421] width 227 height 26
click at [560, 422] on img at bounding box center [565, 427] width 11 height 11
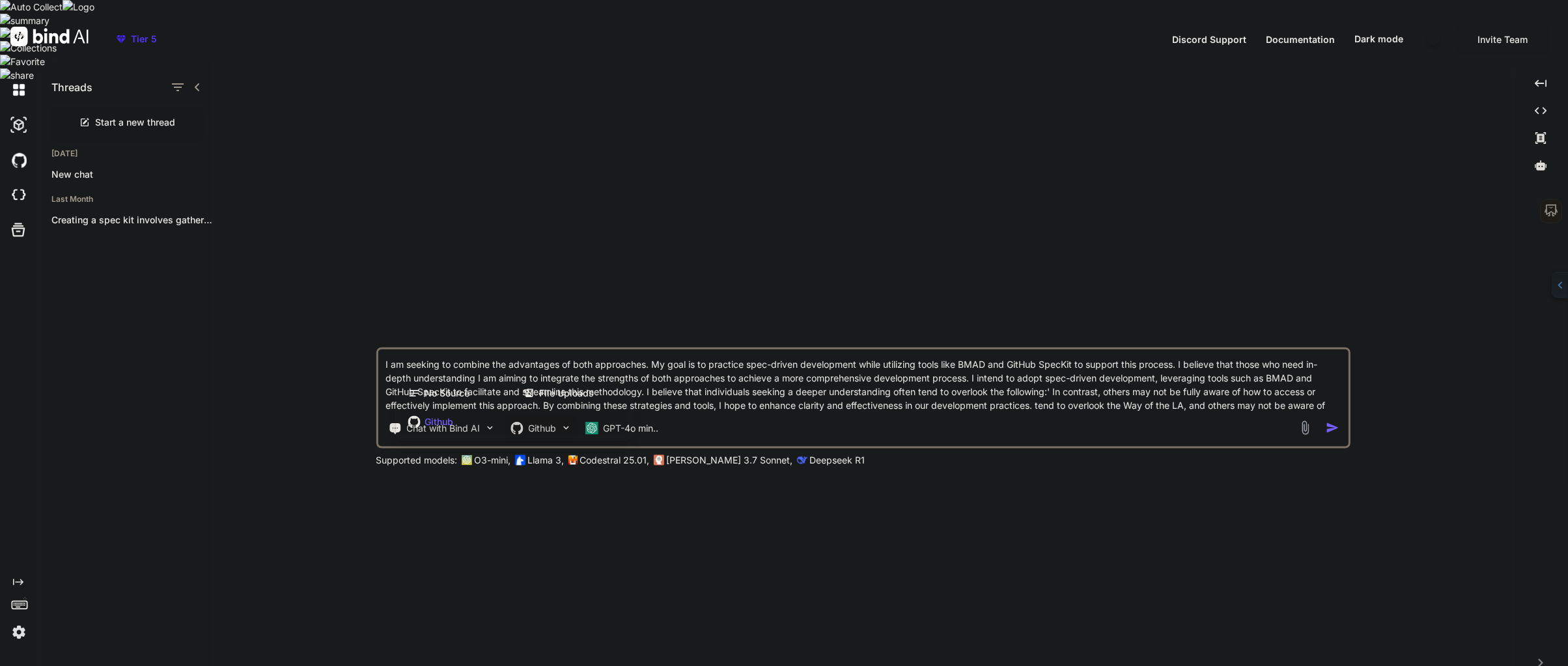
click at [557, 410] on div "Github" at bounding box center [514, 421] width 227 height 26
click at [534, 421] on p "Github" at bounding box center [542, 427] width 28 height 13
click at [627, 408] on div "Github" at bounding box center [514, 421] width 227 height 26
click at [637, 421] on p "GPT-4o min.." at bounding box center [631, 427] width 56 height 13
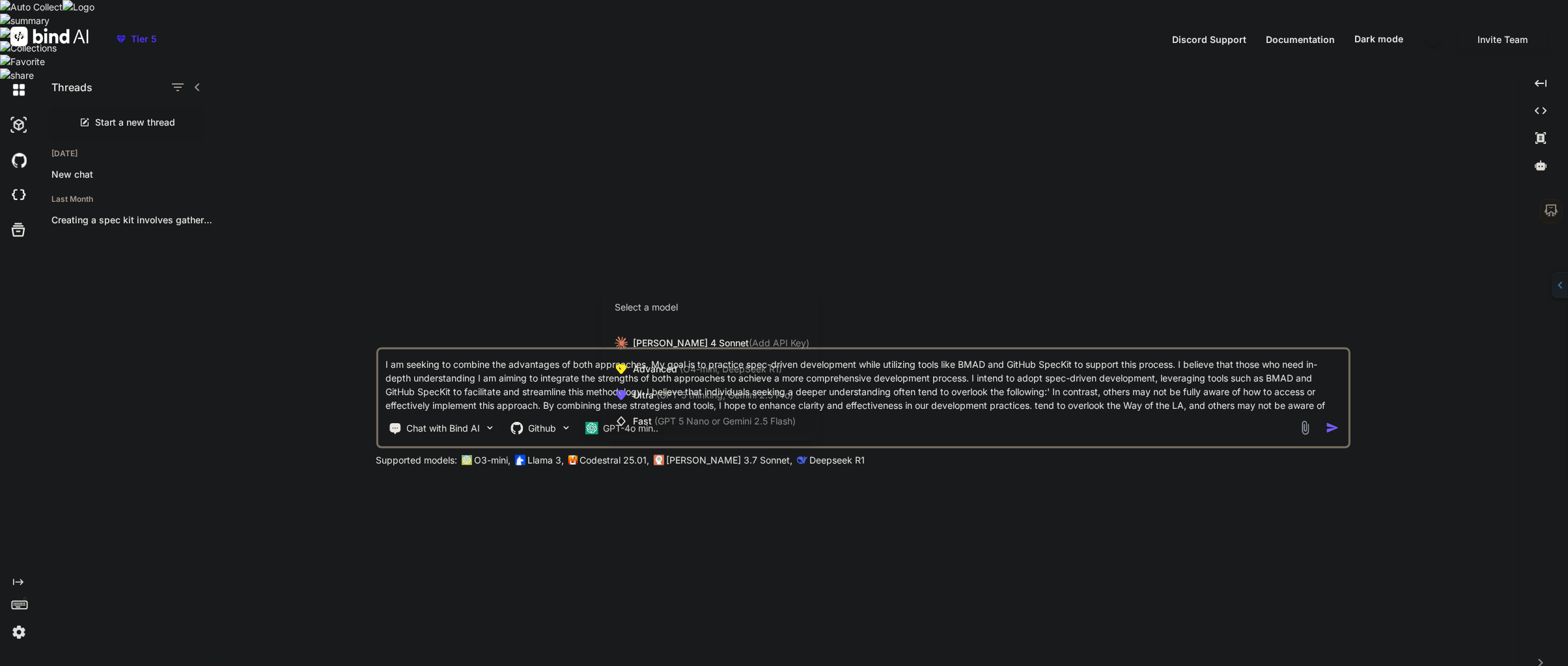
click at [626, 416] on div "Fast (GPT 5 Nano or Gemini 2.5 Flash)" at bounding box center [711, 421] width 213 height 26
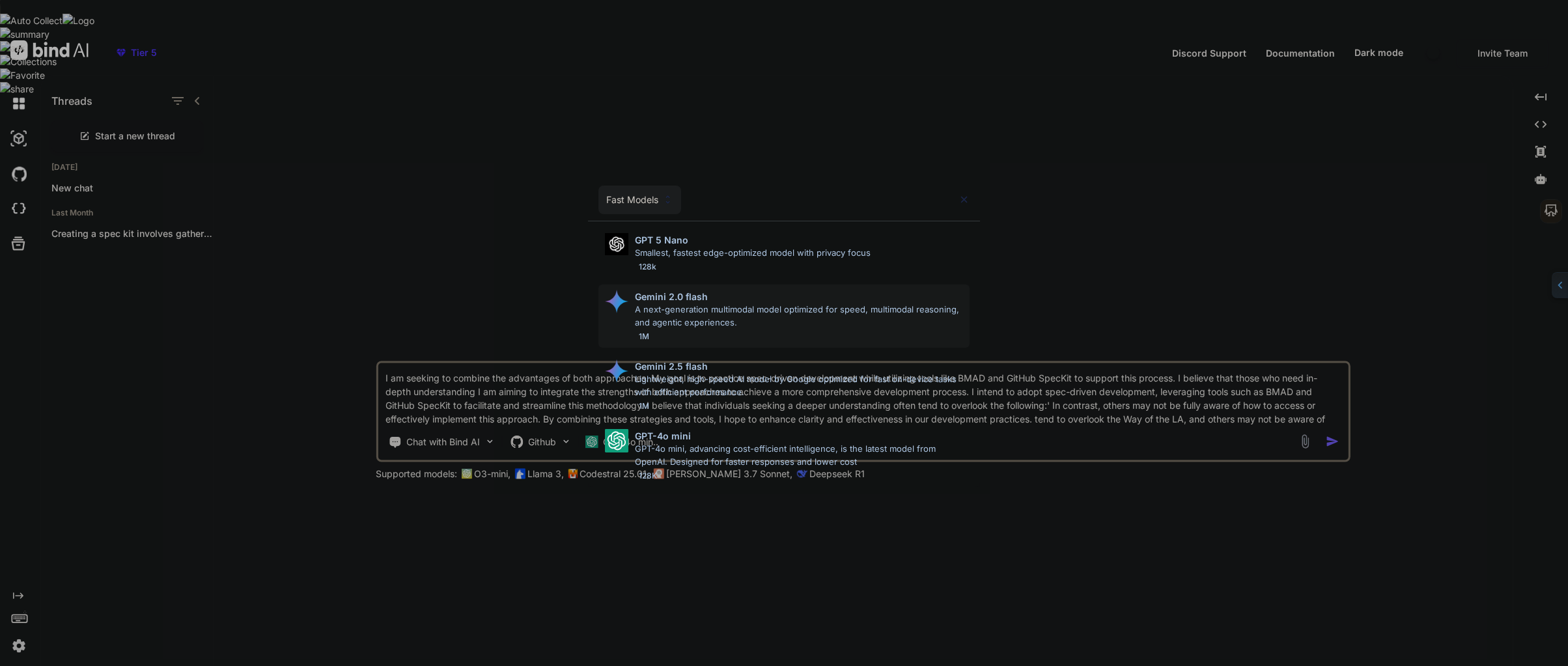
scroll to position [14, 0]
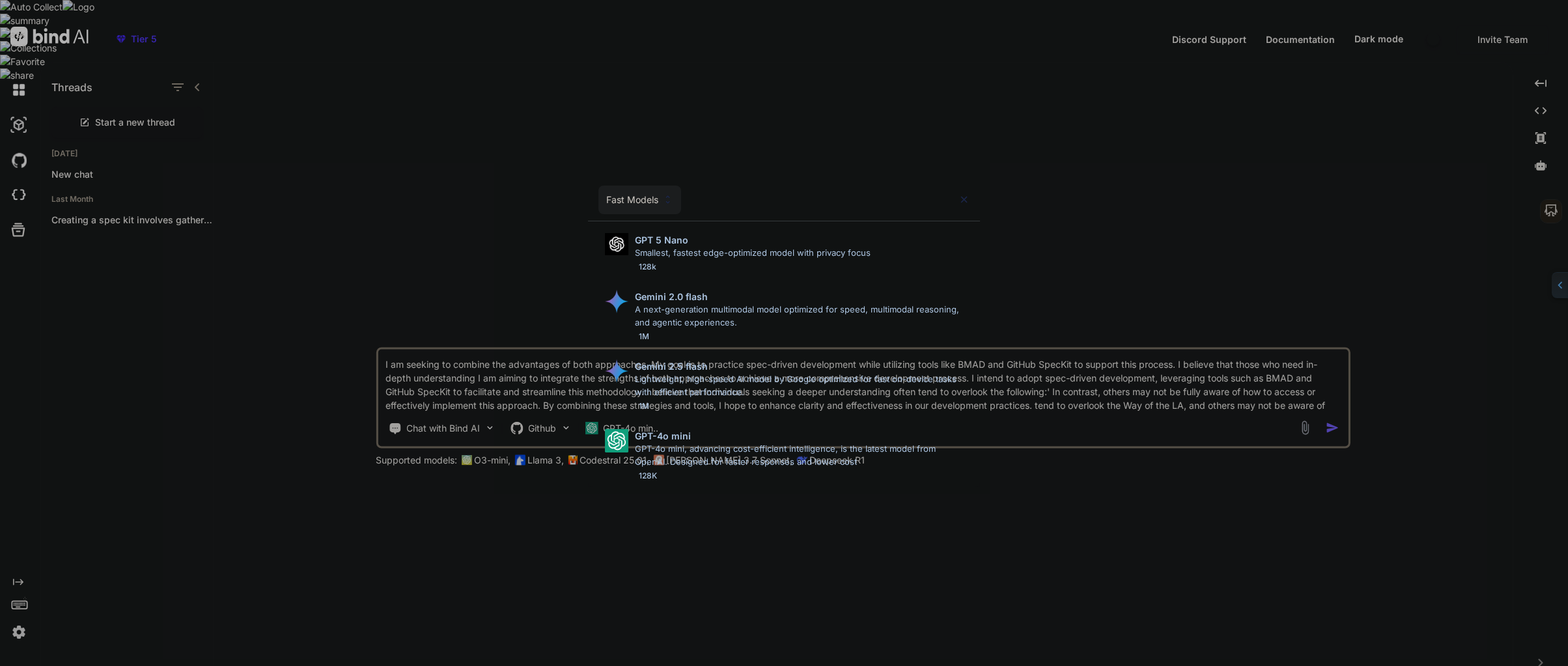
click at [756, 159] on div "Fast Models GPT 5 Nano Smallest, fastest edge-optimized model with privacy focu…" at bounding box center [784, 333] width 1568 height 666
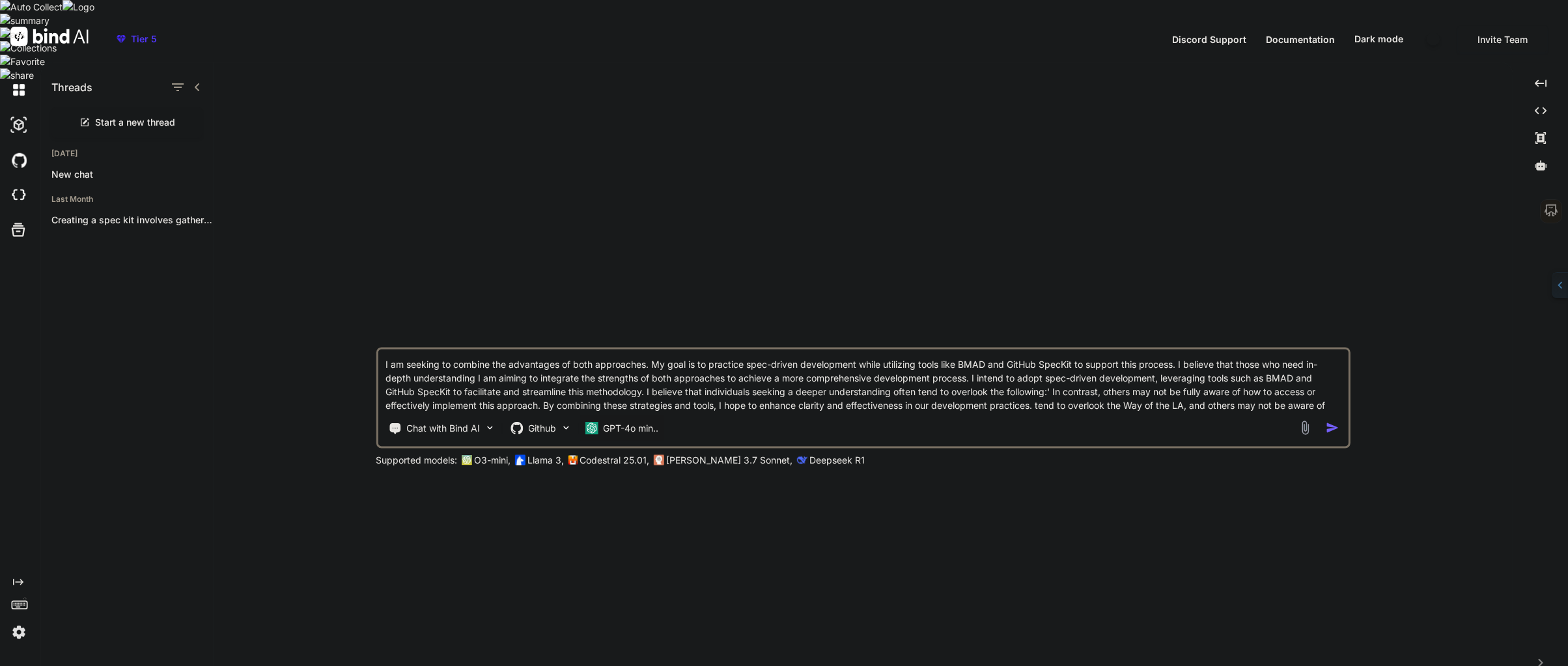
click at [603, 421] on p "GPT-4o min.." at bounding box center [631, 427] width 56 height 13
click at [661, 336] on span "[PERSON_NAME] 4 Sonnet (Add API Key)" at bounding box center [721, 343] width 176 height 13
type textarea "x"
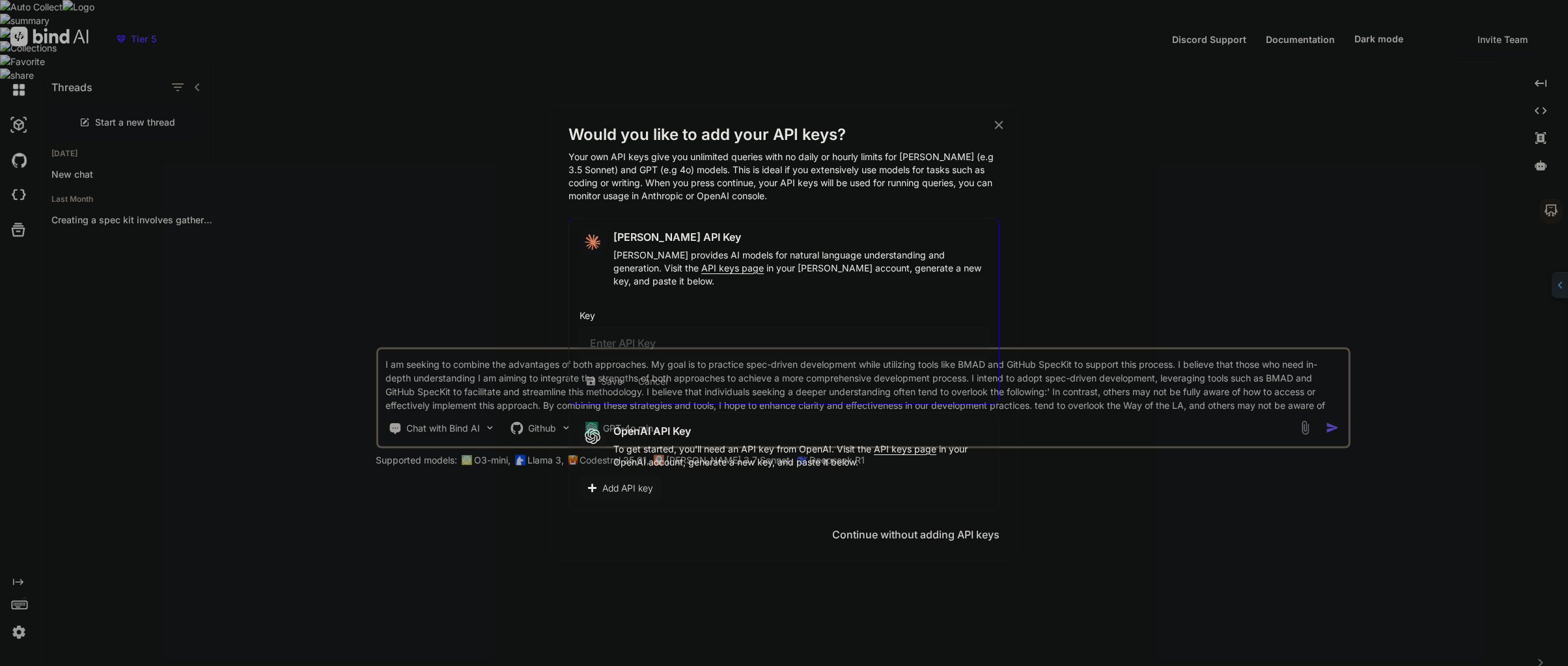
click at [654, 244] on h2 "[PERSON_NAME] API Key" at bounding box center [677, 237] width 128 height 16
click at [701, 274] on span "API keys page" at bounding box center [732, 268] width 63 height 11
click at [634, 482] on span "Add API key" at bounding box center [627, 488] width 51 height 13
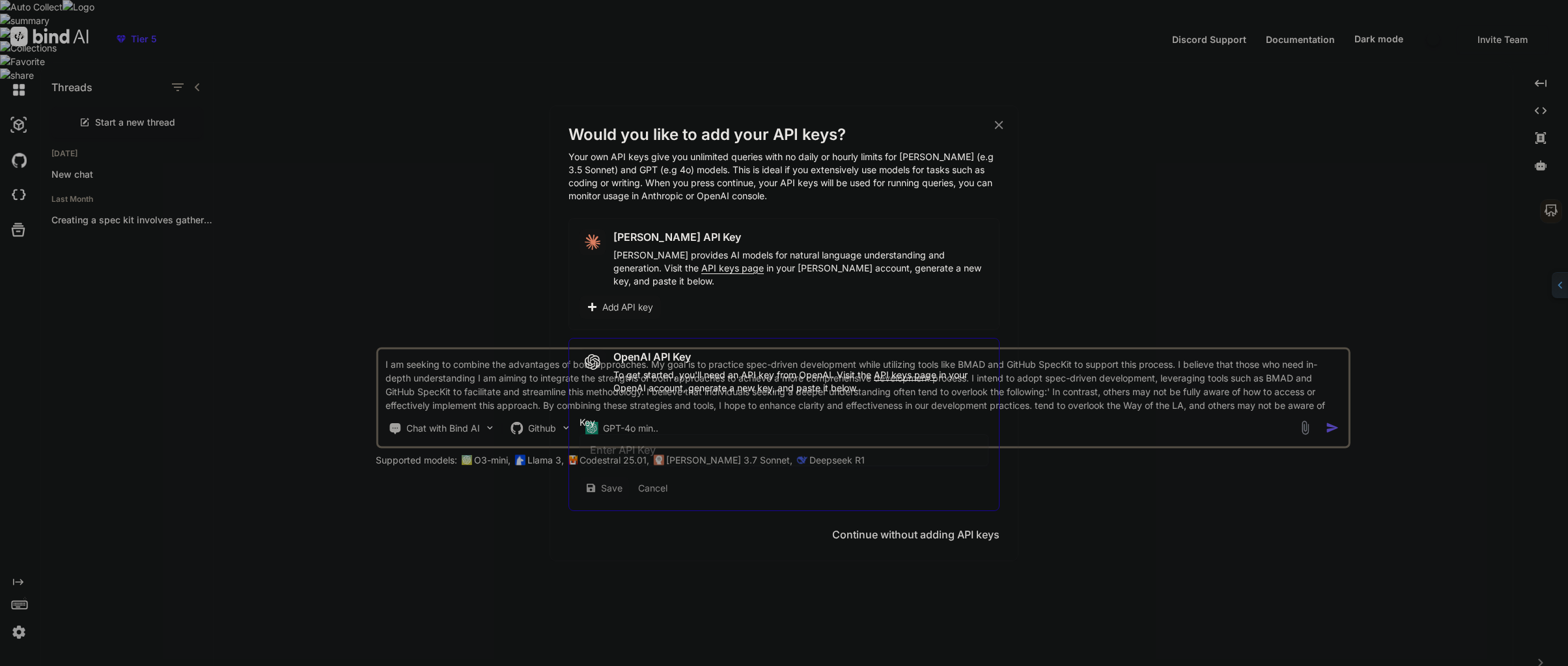
click at [645, 304] on span "Add API key" at bounding box center [627, 307] width 51 height 13
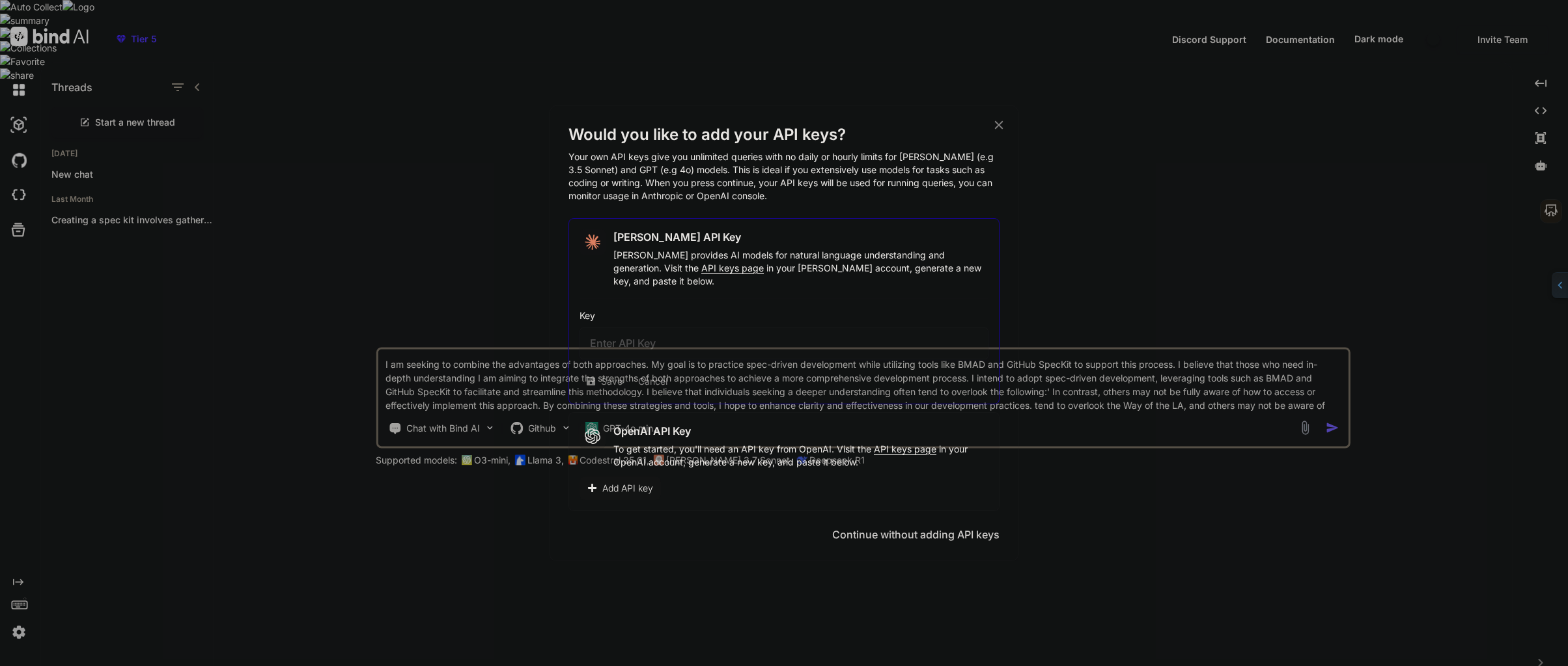
click at [594, 509] on div "Would you like to add your API keys? Your own API keys give you unlimited queri…" at bounding box center [784, 333] width 431 height 418
click at [558, 512] on div "Would you like to add your API keys? Your own API keys give you unlimited queri…" at bounding box center [783, 333] width 469 height 455
click at [873, 529] on button "Continue without adding API keys" at bounding box center [916, 535] width 167 height 16
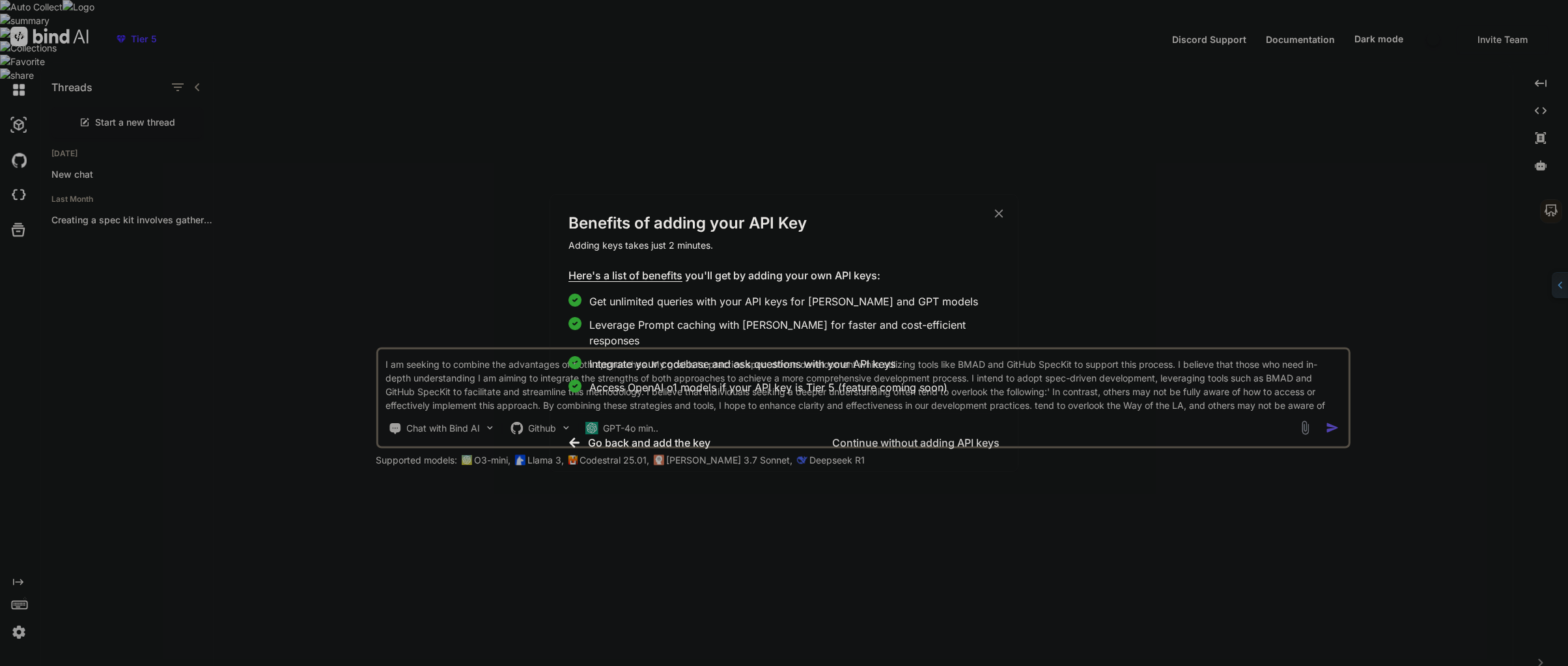
click at [588, 435] on h3 "Go back and add the key" at bounding box center [648, 443] width 122 height 16
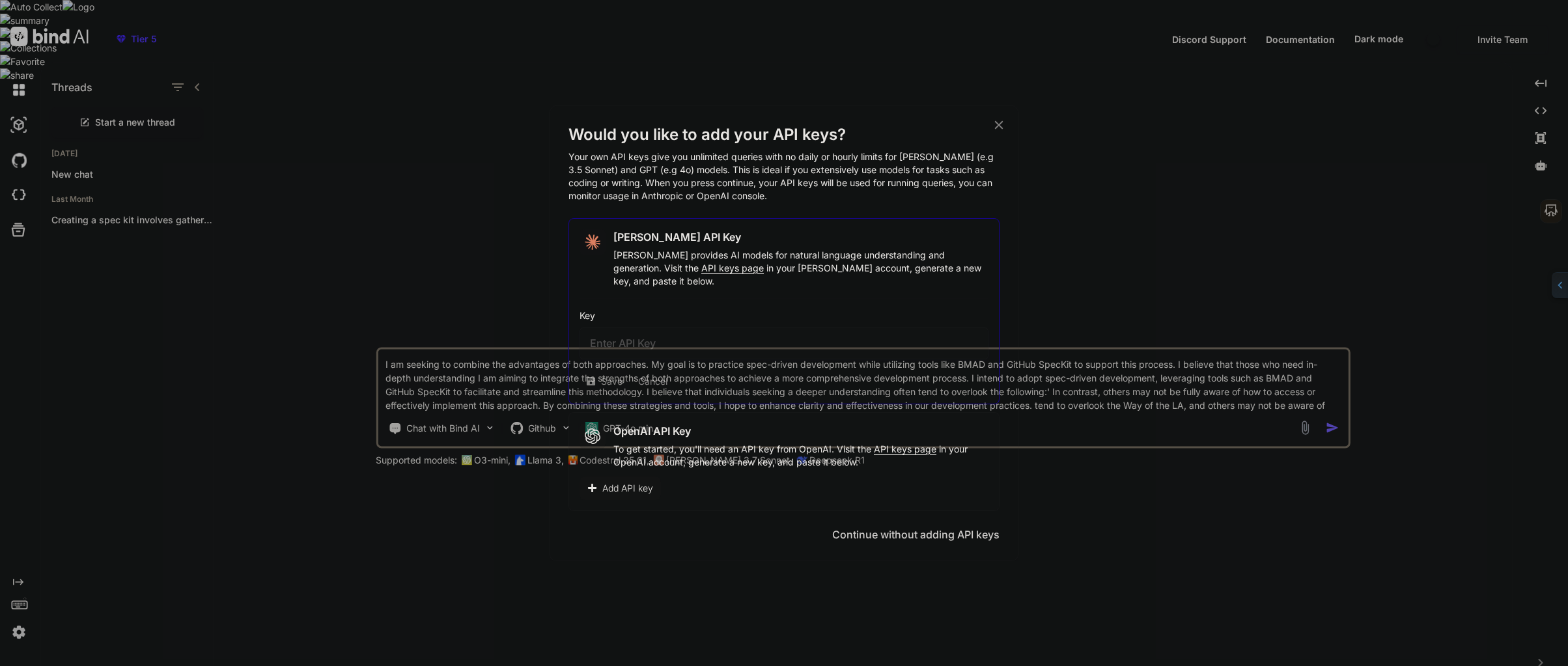
click at [996, 130] on icon at bounding box center [999, 125] width 15 height 15
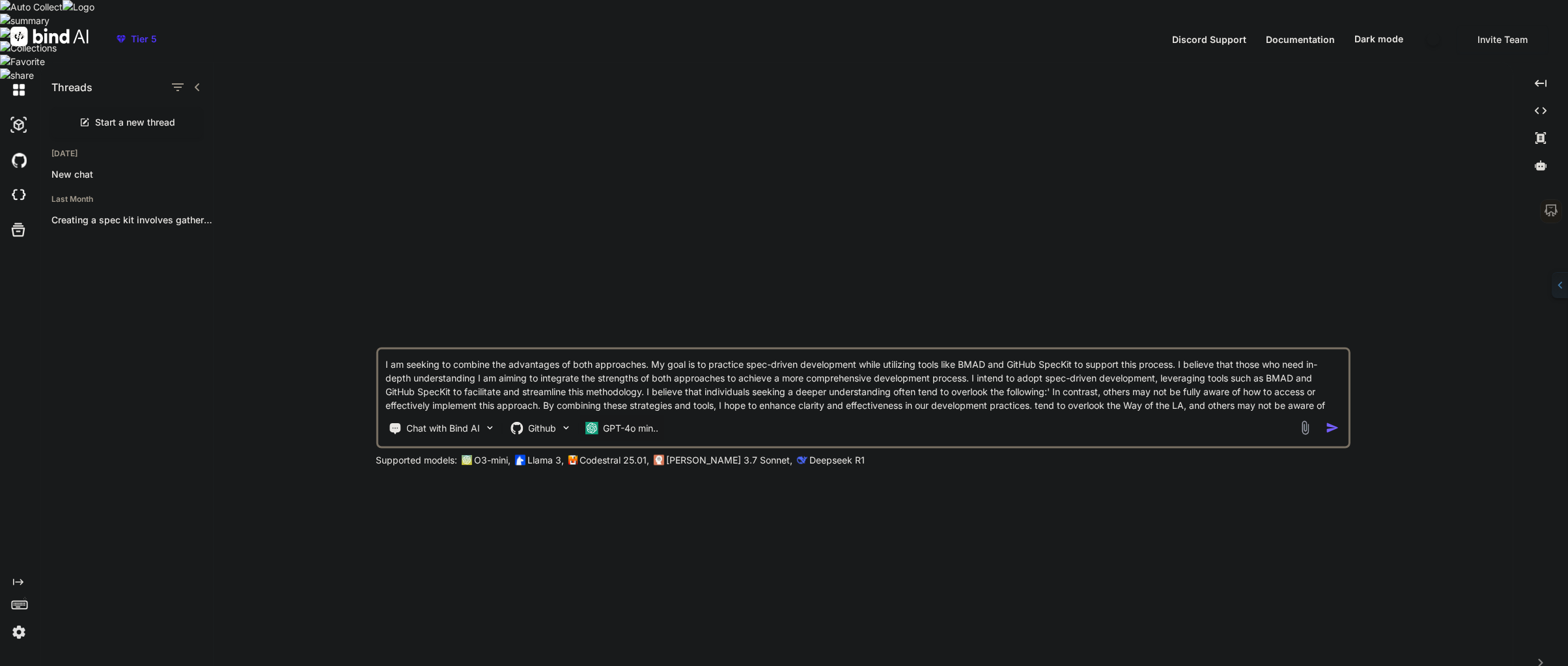
click at [604, 421] on p "GPT-4o min.." at bounding box center [631, 427] width 56 height 13
click at [666, 363] on span "Advanced (O4-mini, DeepSeek R1)" at bounding box center [707, 369] width 149 height 13
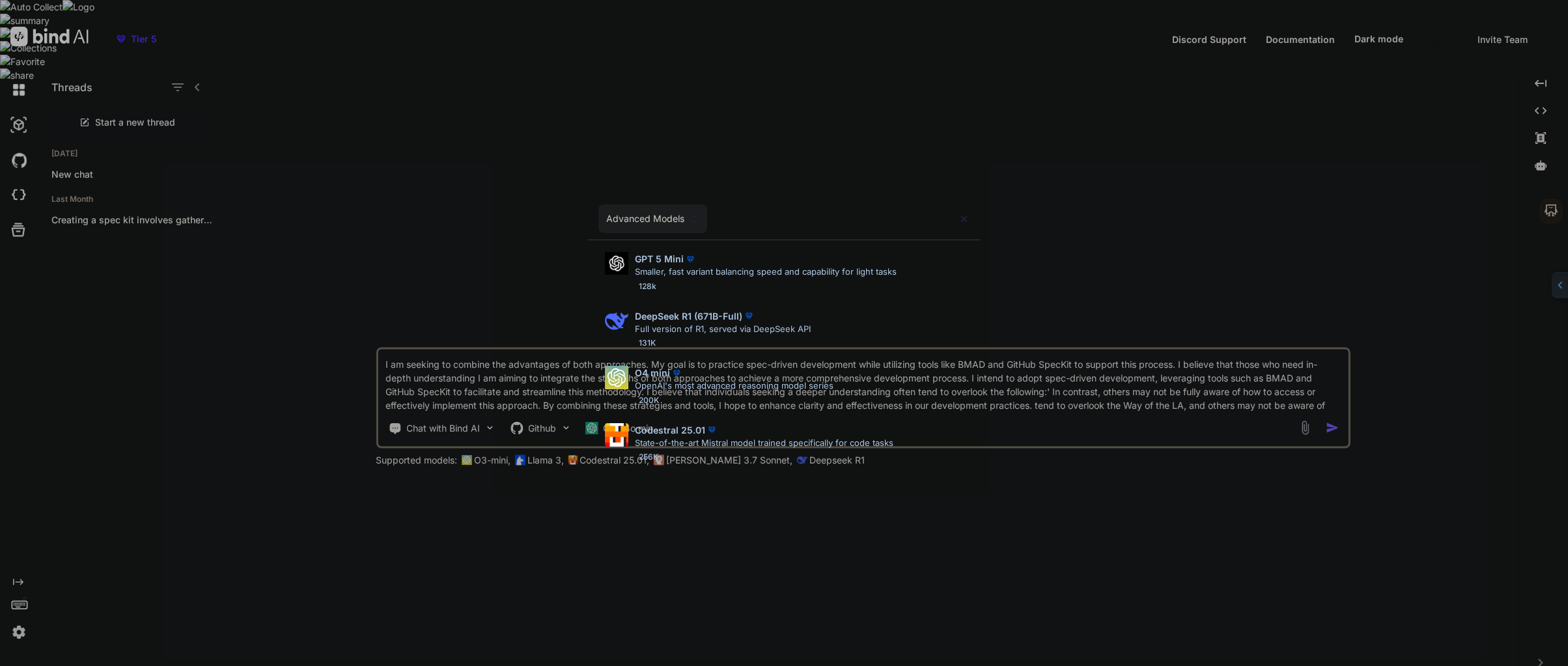
click at [966, 218] on img at bounding box center [964, 219] width 11 height 11
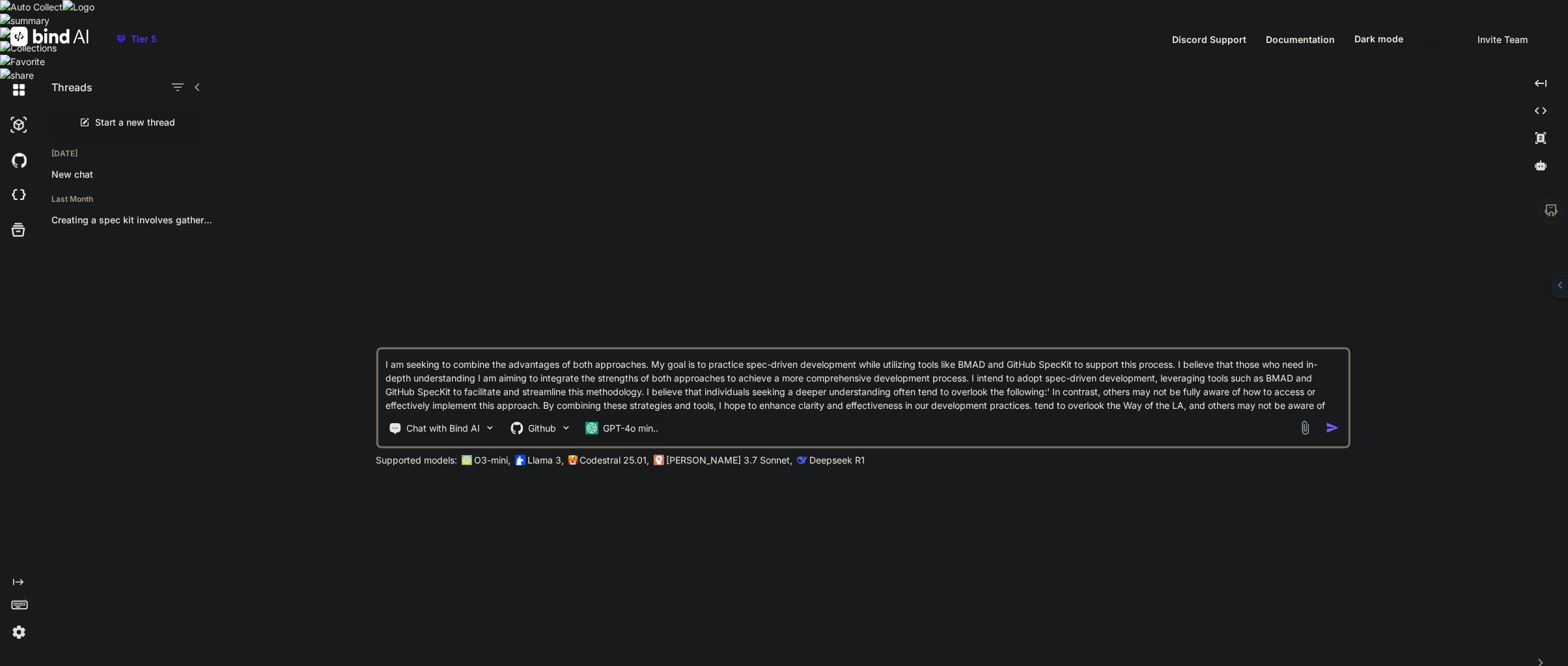
click at [603, 421] on p "GPT-4o min.." at bounding box center [631, 427] width 56 height 13
click at [654, 389] on span "(GPT-5 thinking, Gemini 2.5 Pro)" at bounding box center [723, 394] width 139 height 11
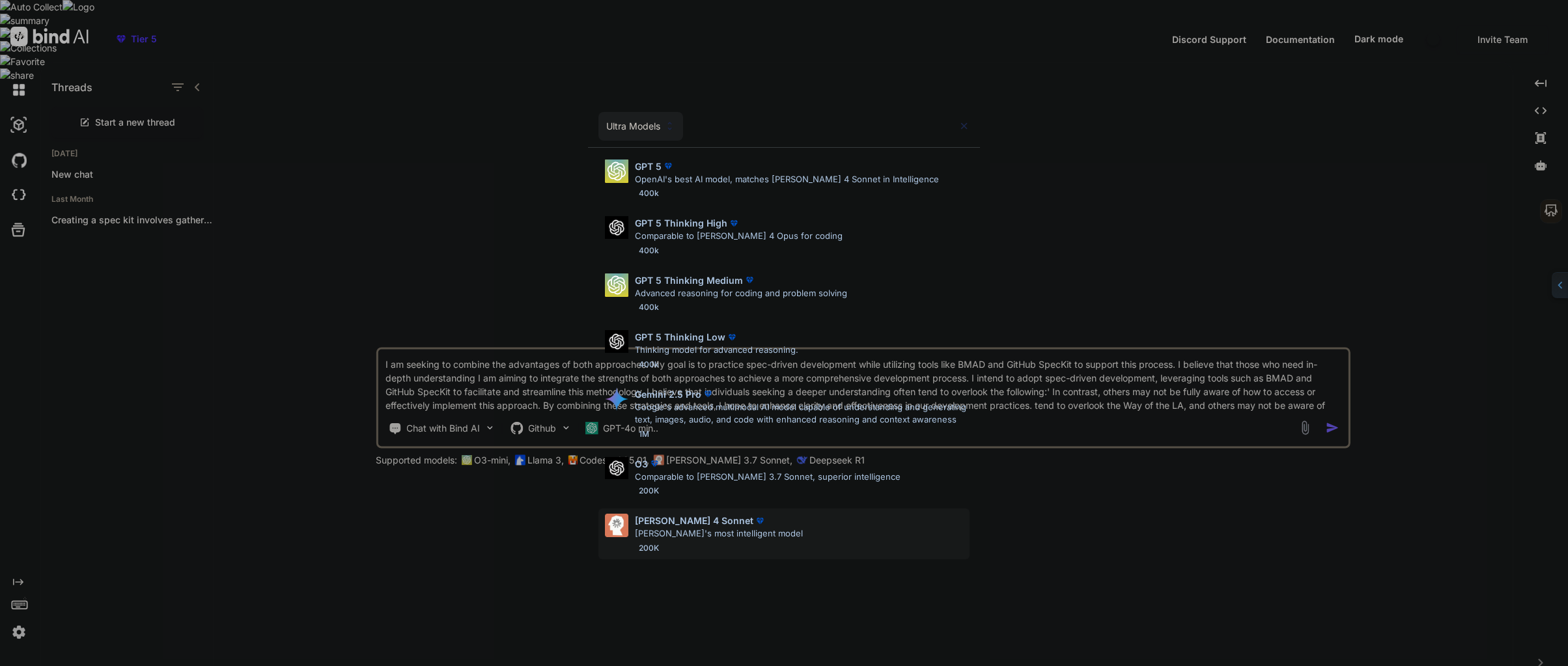
click at [666, 521] on p "[PERSON_NAME] 4 Sonnet" at bounding box center [693, 520] width 118 height 14
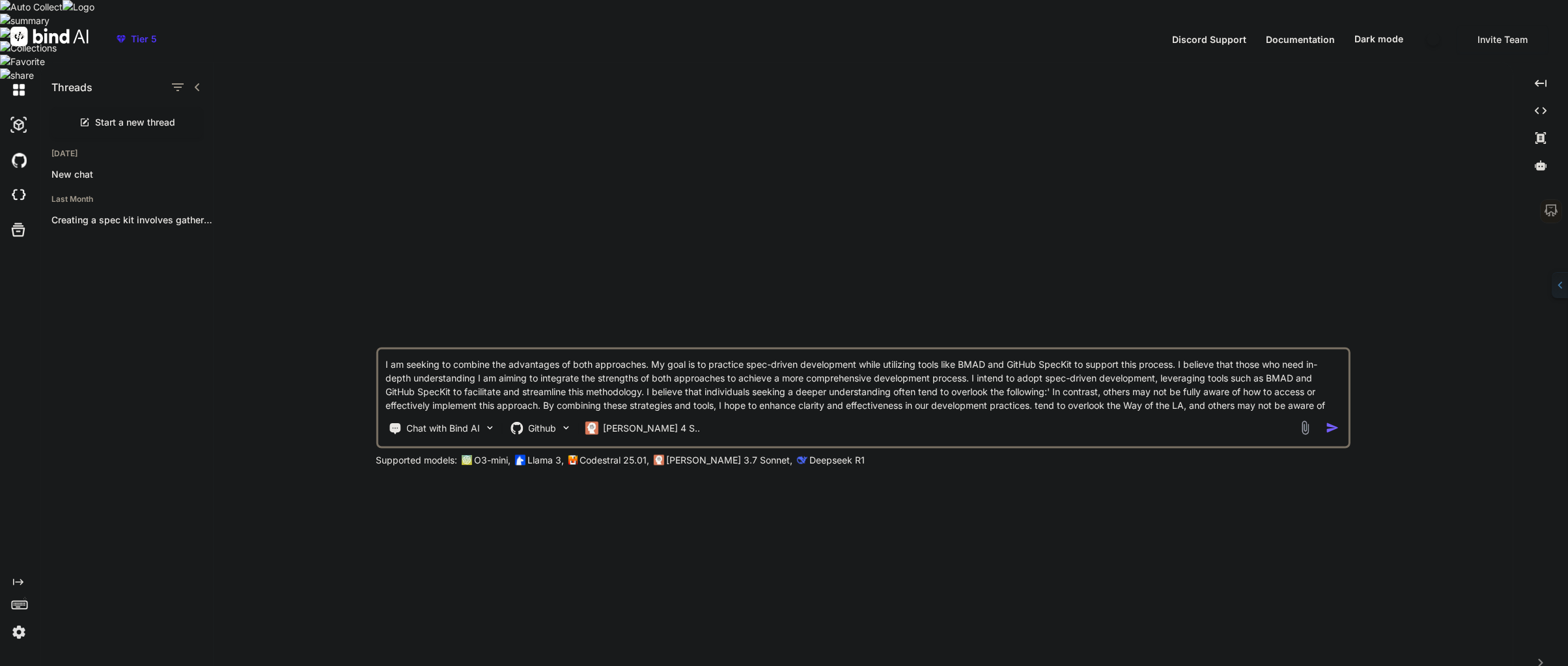
click at [1335, 421] on img "button" at bounding box center [1332, 427] width 14 height 14
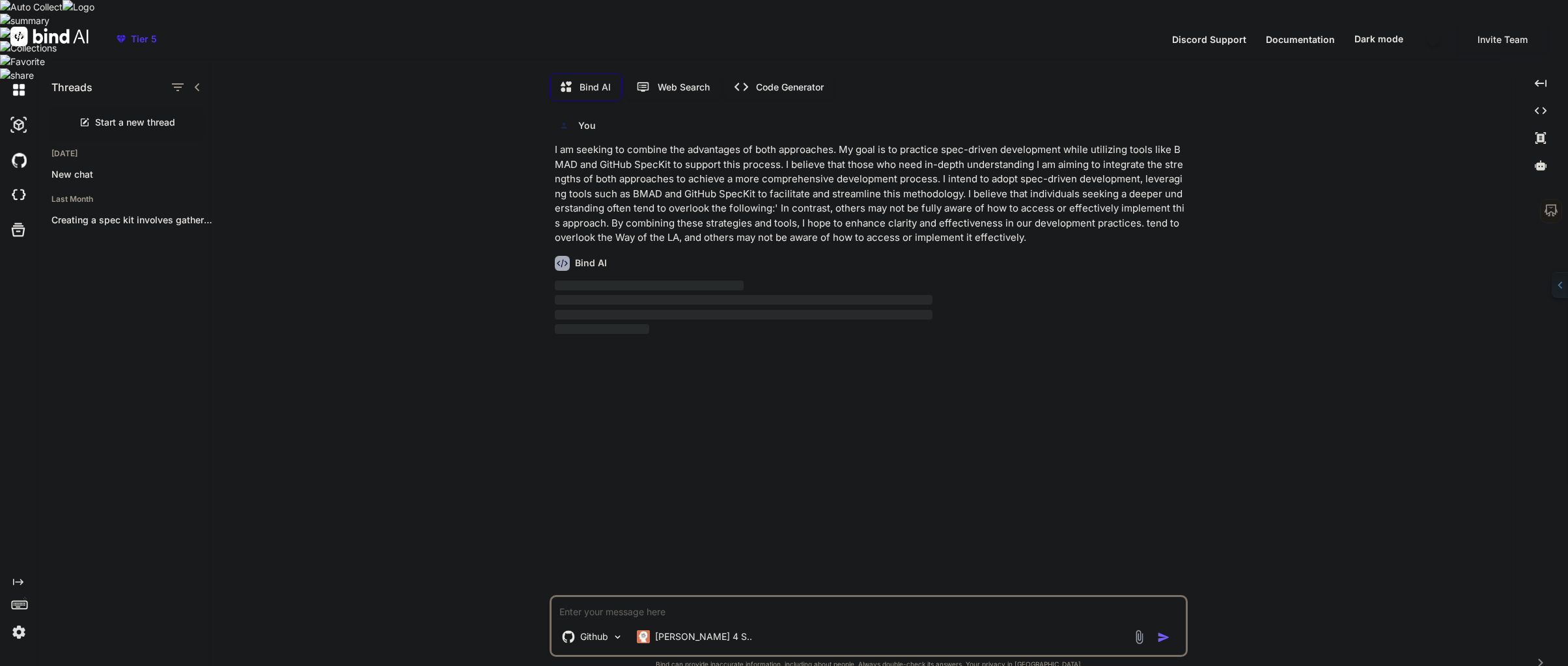
scroll to position [7, 0]
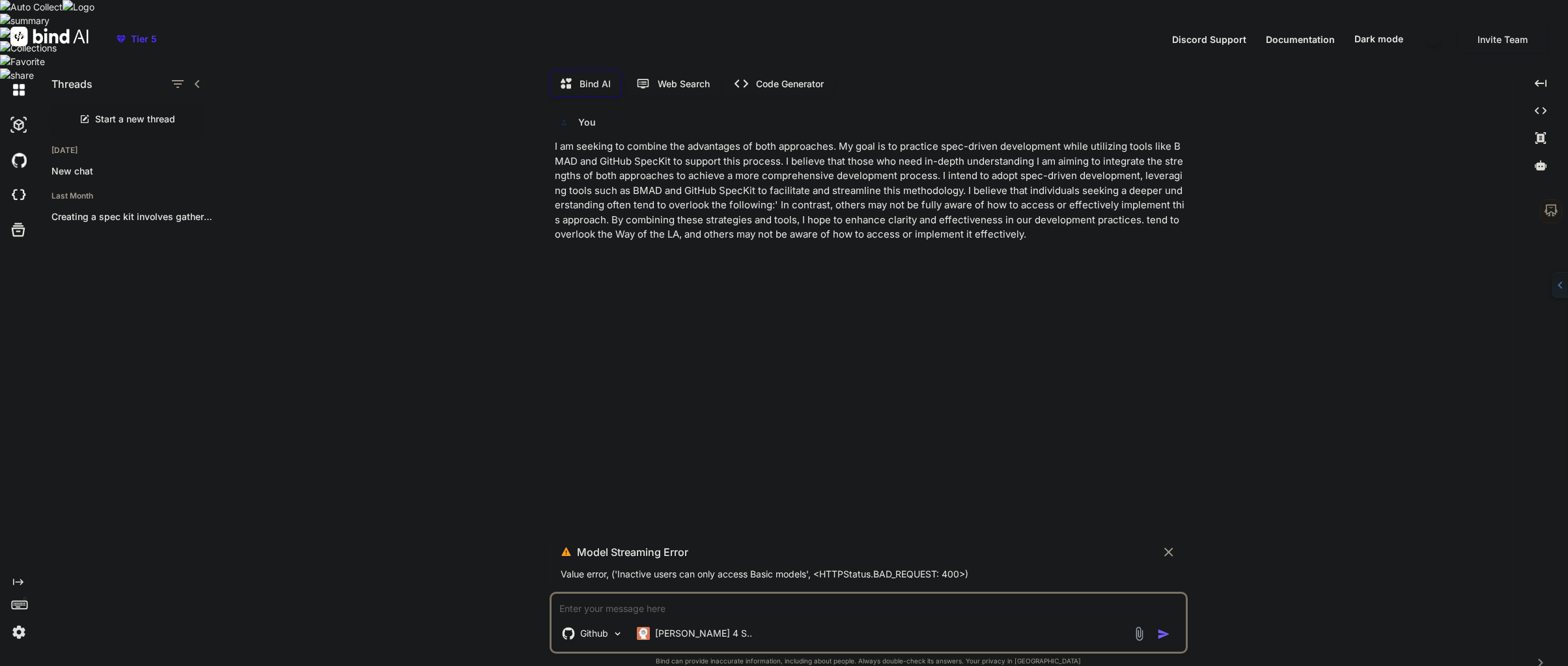
click at [555, 130] on div "You I am seeking to combine the advantages of both approaches. My goal is to pr…" at bounding box center [869, 320] width 635 height 425
click at [686, 626] on p "[PERSON_NAME] 4 S.." at bounding box center [703, 633] width 97 height 13
click at [779, 622] on span "(GPT 5 Nano or Gemini 2.5 Flash)" at bounding box center [844, 628] width 141 height 11
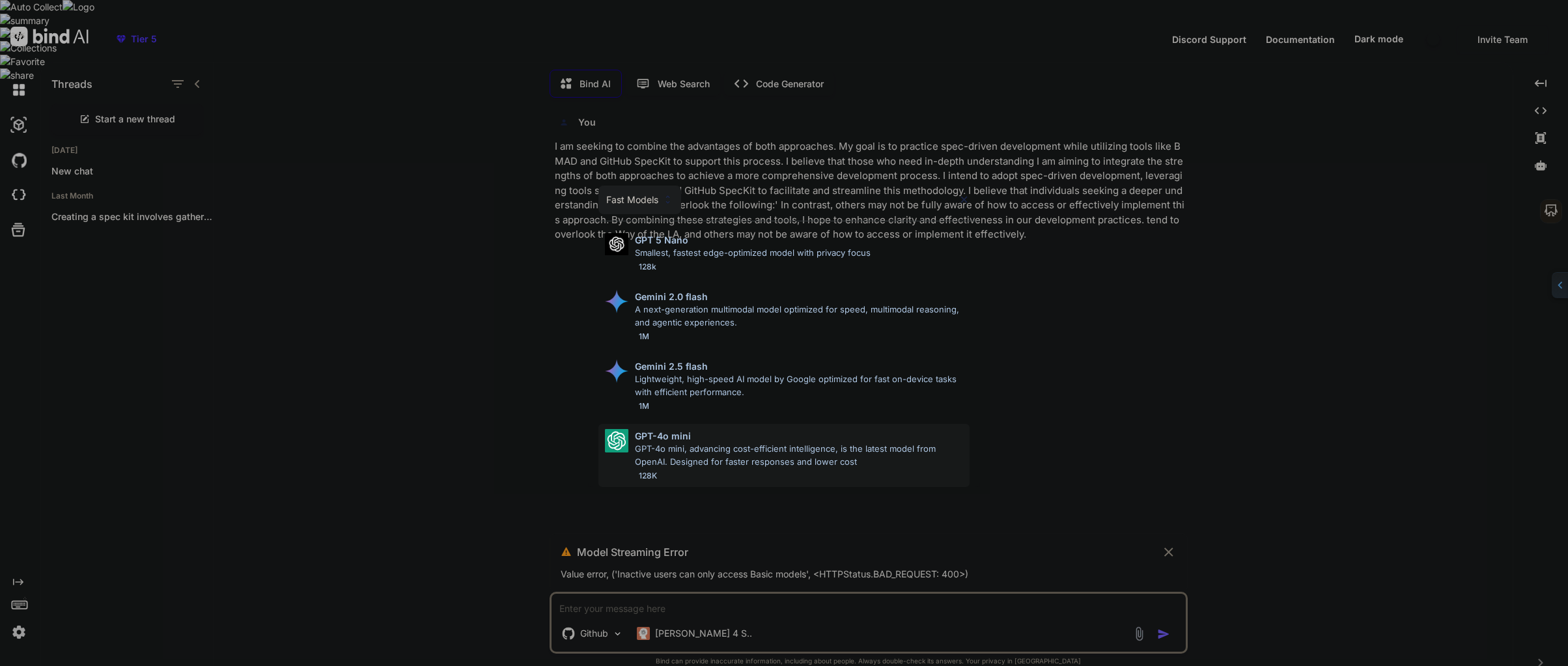
scroll to position [0, 0]
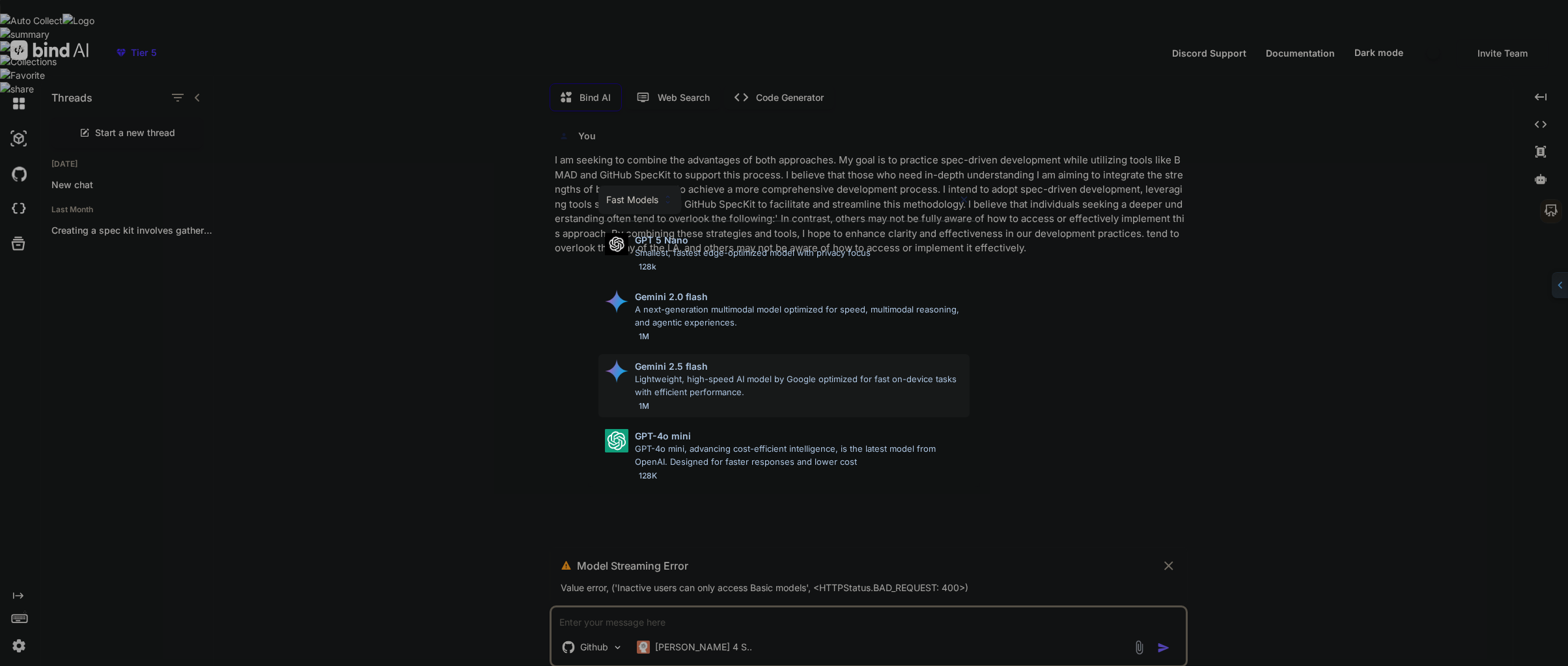
click at [676, 363] on p "Gemini 2.5 flash" at bounding box center [671, 366] width 73 height 14
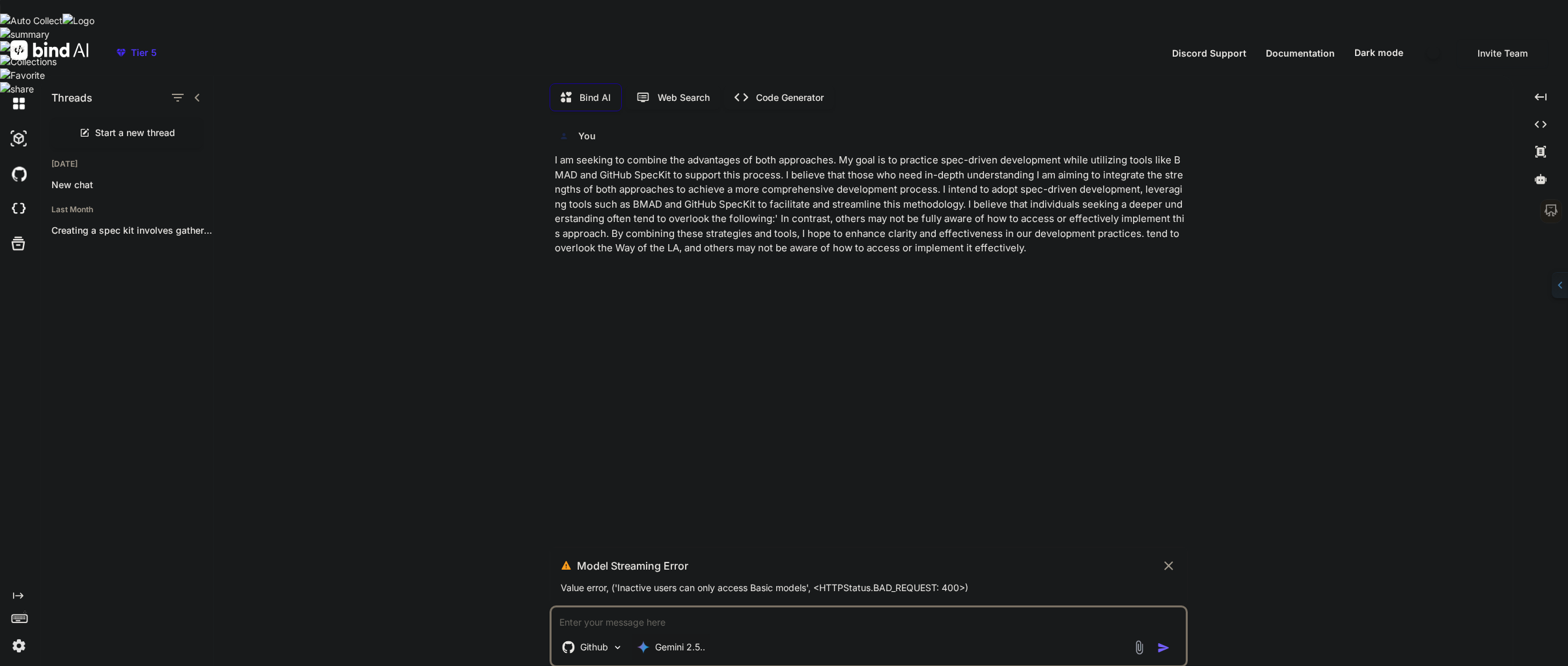
click at [680, 640] on p "Gemini 2.5.." at bounding box center [680, 647] width 50 height 13
click at [754, 609] on span "Ultra (GPT-5 thinking, Gemini 2.5 Pro)" at bounding box center [832, 616] width 160 height 13
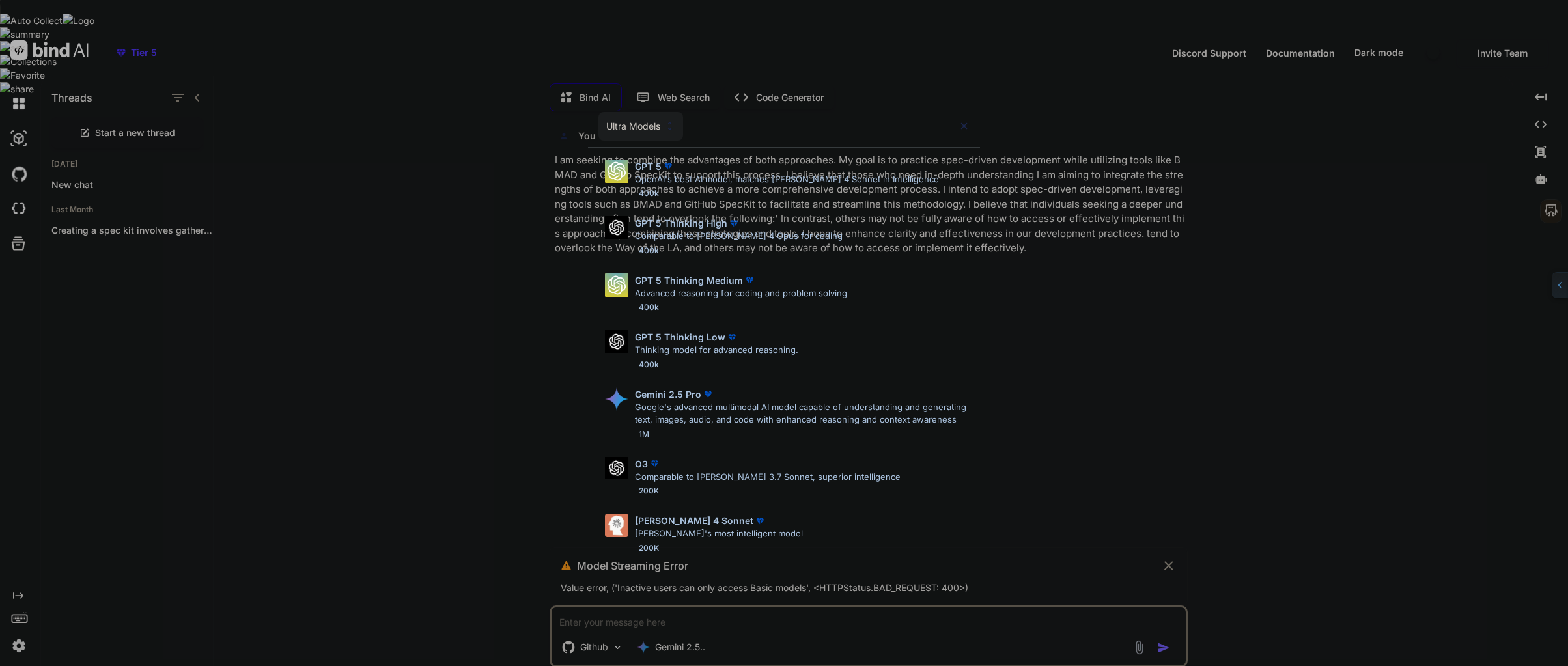
click at [672, 221] on p "GPT 5 Thinking High" at bounding box center [681, 223] width 93 height 14
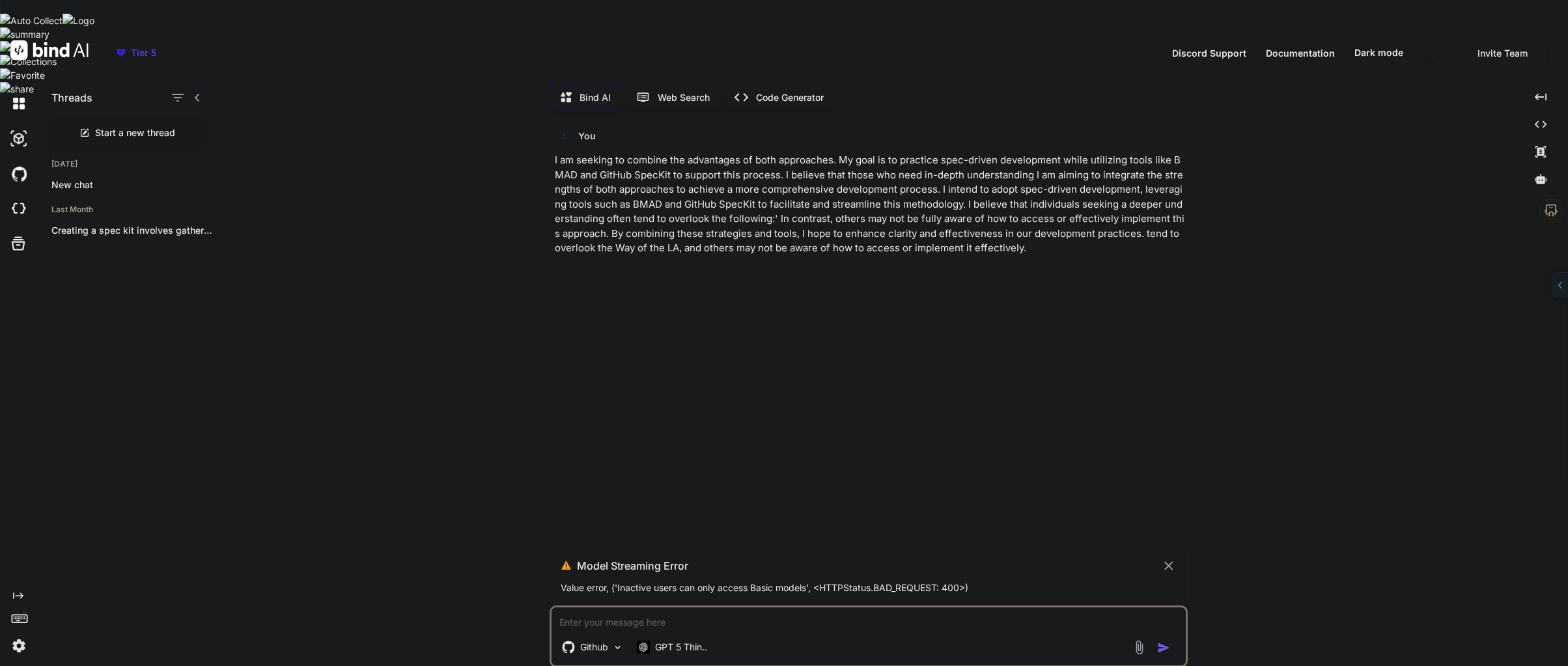
click at [1166, 558] on icon at bounding box center [1168, 566] width 15 height 16
click at [556, 153] on p "I am seeking to combine the advantages of both approaches. My goal is to practi…" at bounding box center [869, 204] width 630 height 103
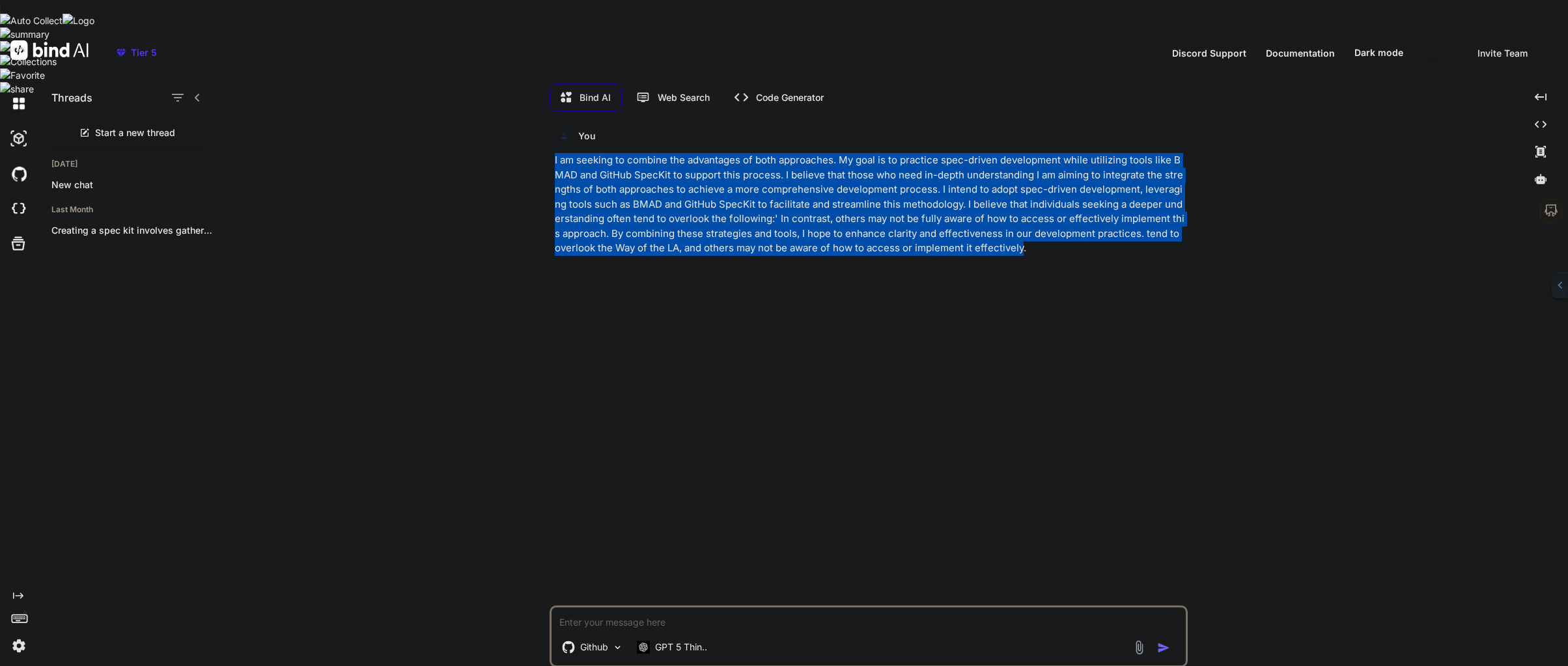
drag, startPoint x: 629, startPoint y: 237, endPoint x: 538, endPoint y: 137, distance: 135.2
click at [538, 137] on div "You I am seeking to combine the advantages of both approaches. My goal is to pr…" at bounding box center [868, 408] width 1288 height 574
click at [861, 255] on icon "button" at bounding box center [859, 253] width 13 height 13
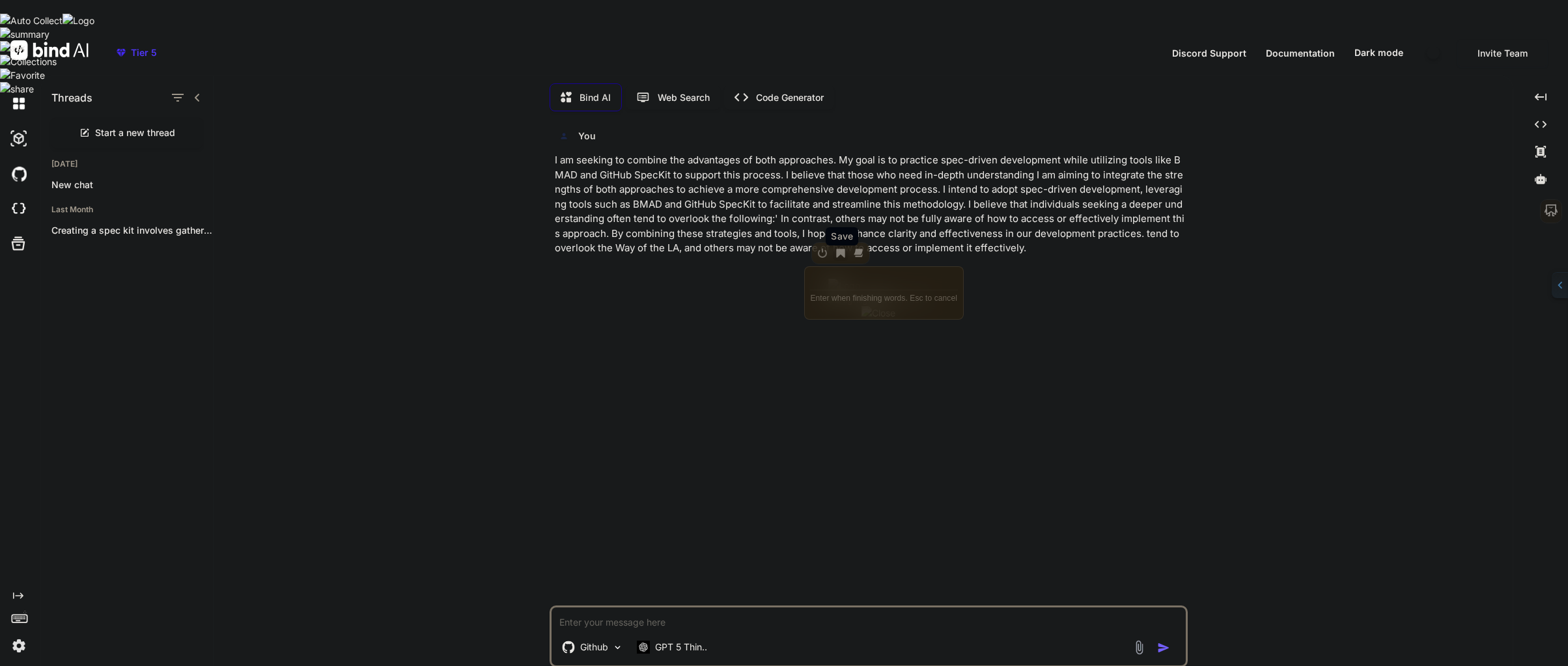
click at [839, 254] on icon "button" at bounding box center [841, 252] width 9 height 9
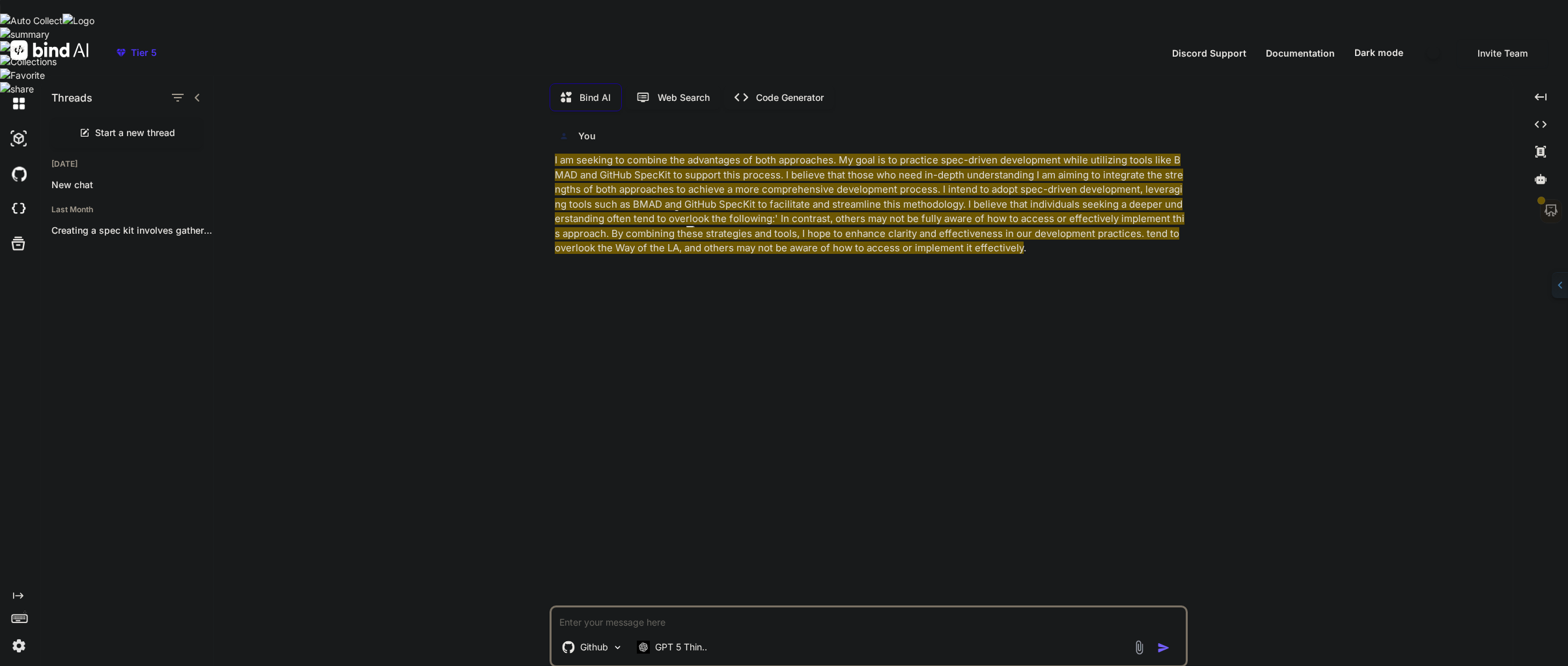
copy saveday-highlight "comprehensive"
click at [575, 607] on textarea at bounding box center [868, 618] width 634 height 22
paste textarea "I believe that individuals seeking a deeper understanding often tend to overloo…"
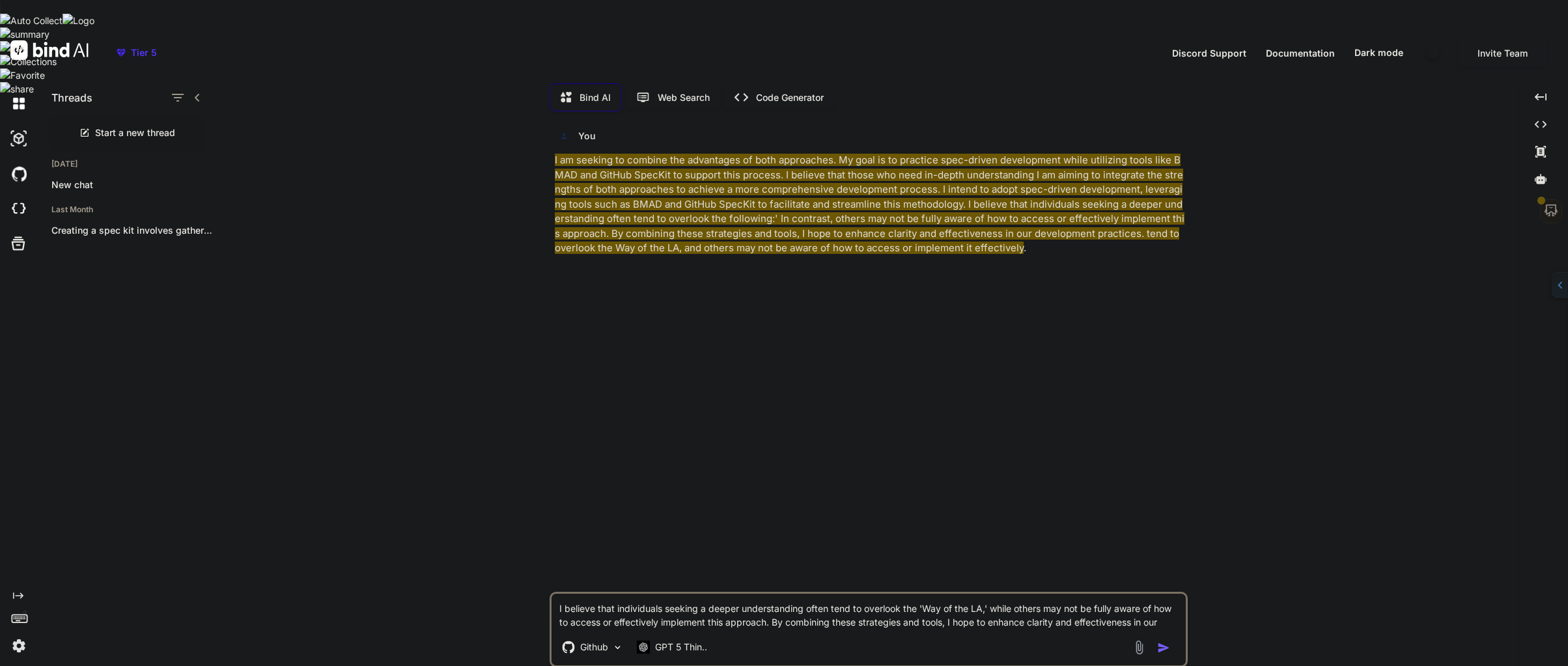
type textarea "I believe that individuals seeking a deeper understanding often tend to overloo…"
click at [715, 205] on saveday-highlight "I am seeking to combine the advantages of both approaches. My goal is to practi…" at bounding box center [869, 204] width 629 height 100
click at [803, 248] on icon "button" at bounding box center [804, 250] width 9 height 9
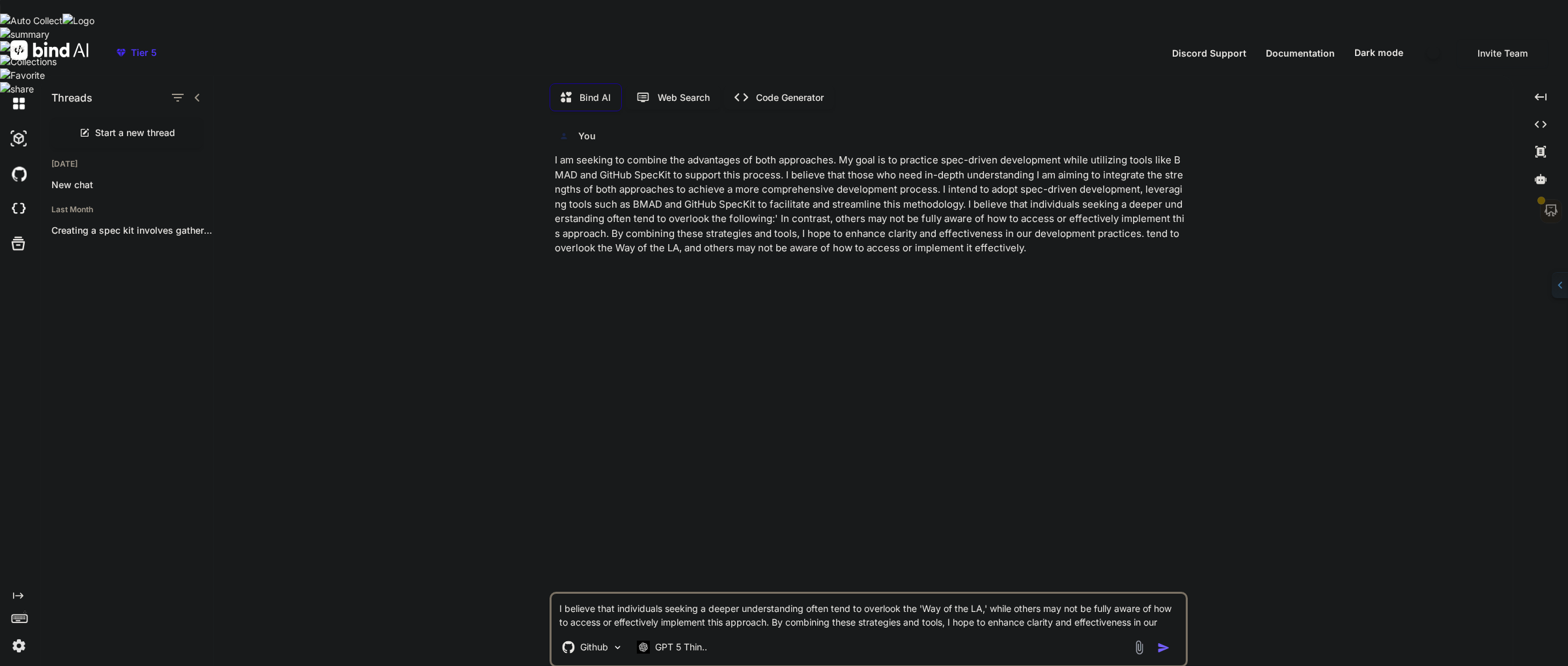
click at [786, 231] on p "I am seeking to combine the advantages of both approaches. My goal is to practi…" at bounding box center [869, 204] width 630 height 103
click at [810, 207] on p "I am seeking to combine the advantages of both approaches. My goal is to practi…" at bounding box center [869, 204] width 630 height 103
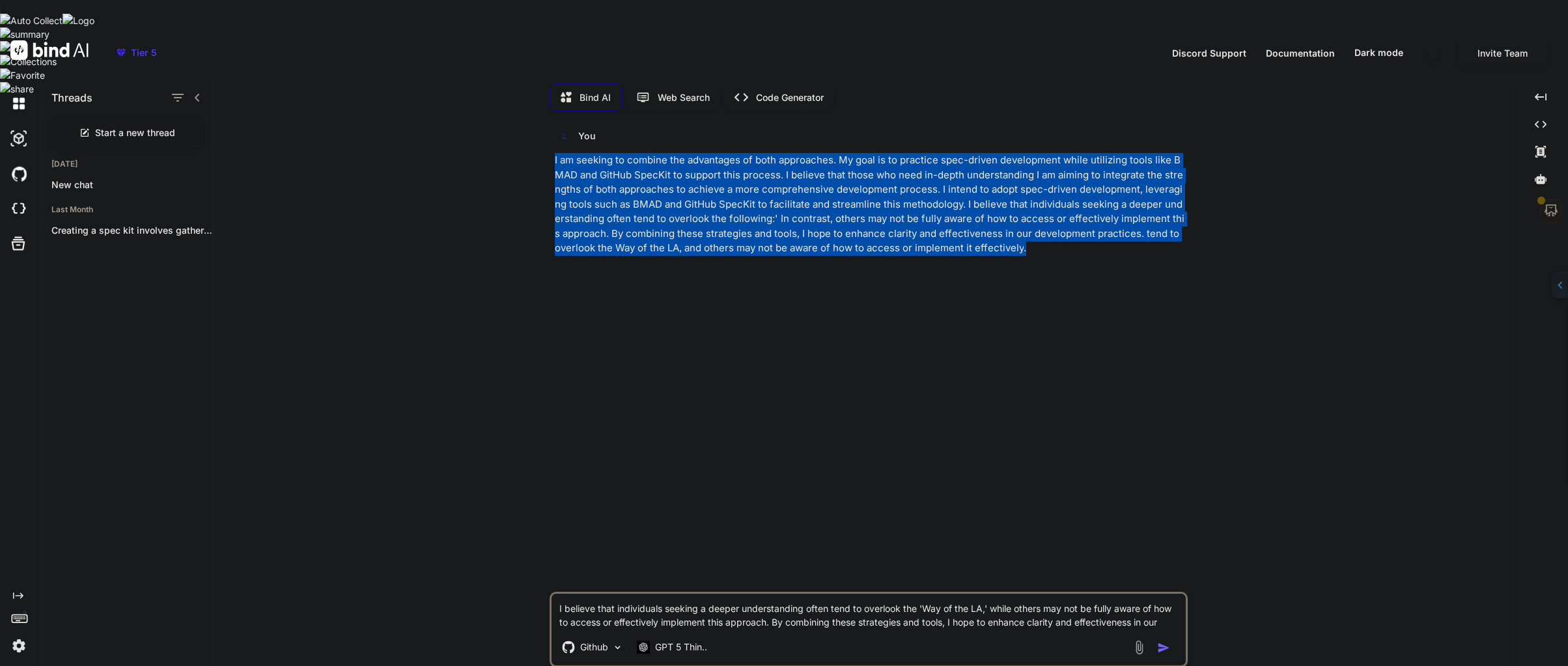
drag, startPoint x: 553, startPoint y: 143, endPoint x: 663, endPoint y: 242, distance: 148.0
click at [663, 242] on div "You I am seeking to combine the advantages of both approaches. My goal is to pr…" at bounding box center [869, 356] width 635 height 470
click at [824, 252] on icon "button" at bounding box center [822, 253] width 11 height 11
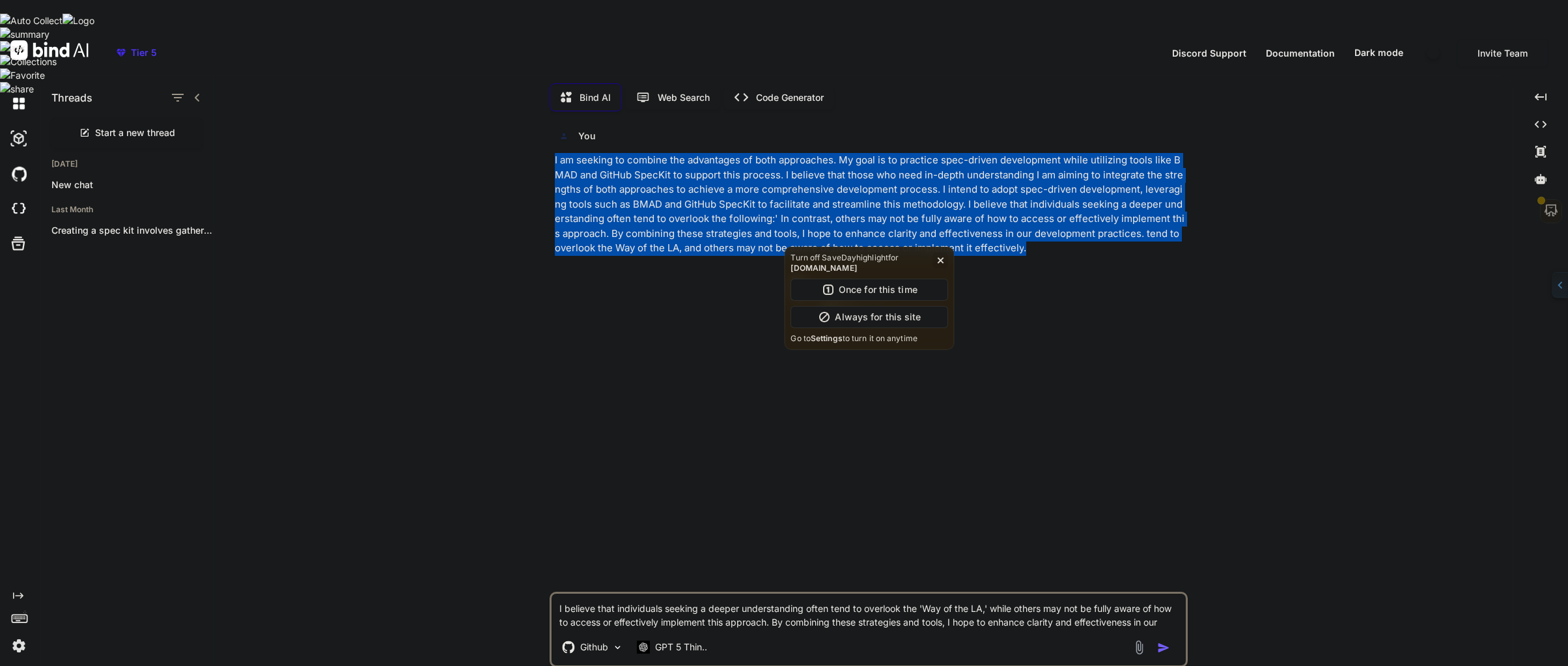
click at [942, 261] on icon "button" at bounding box center [940, 260] width 14 height 13
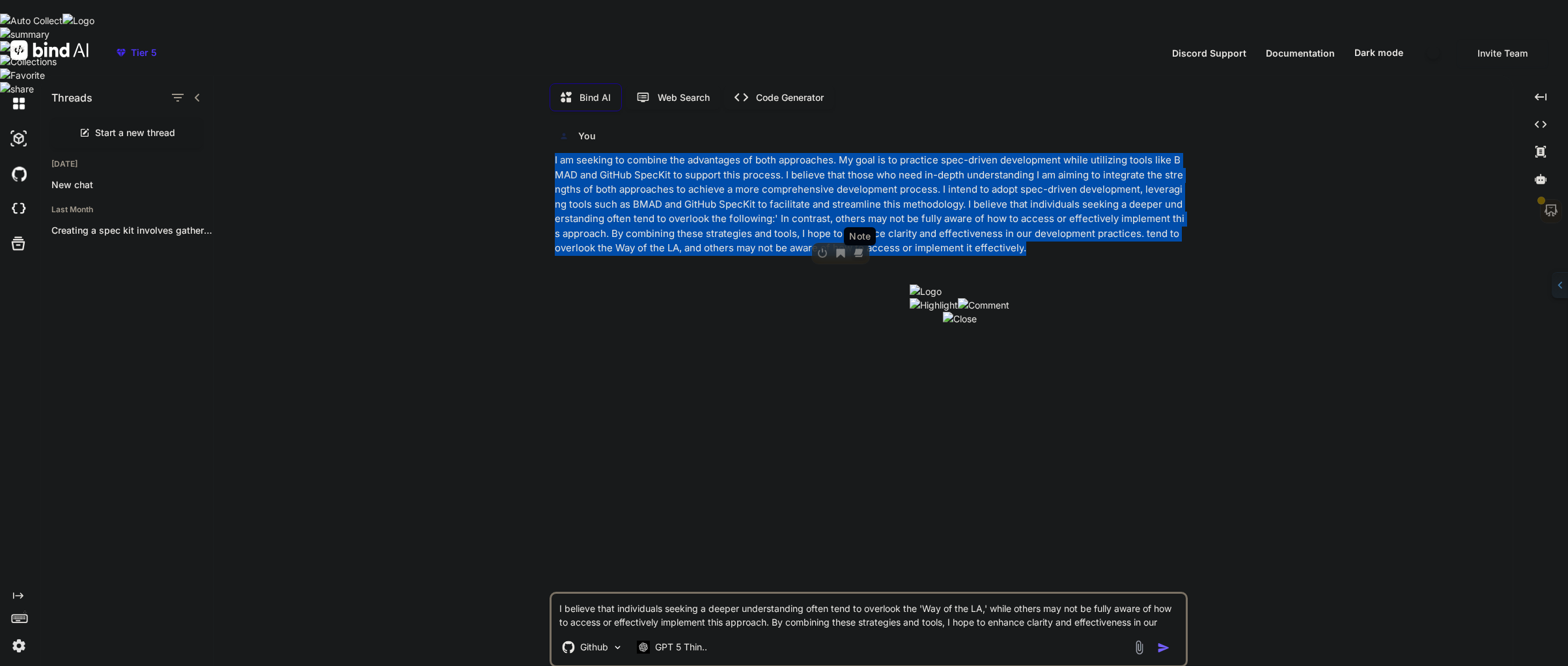
click at [858, 254] on icon "button" at bounding box center [859, 253] width 13 height 13
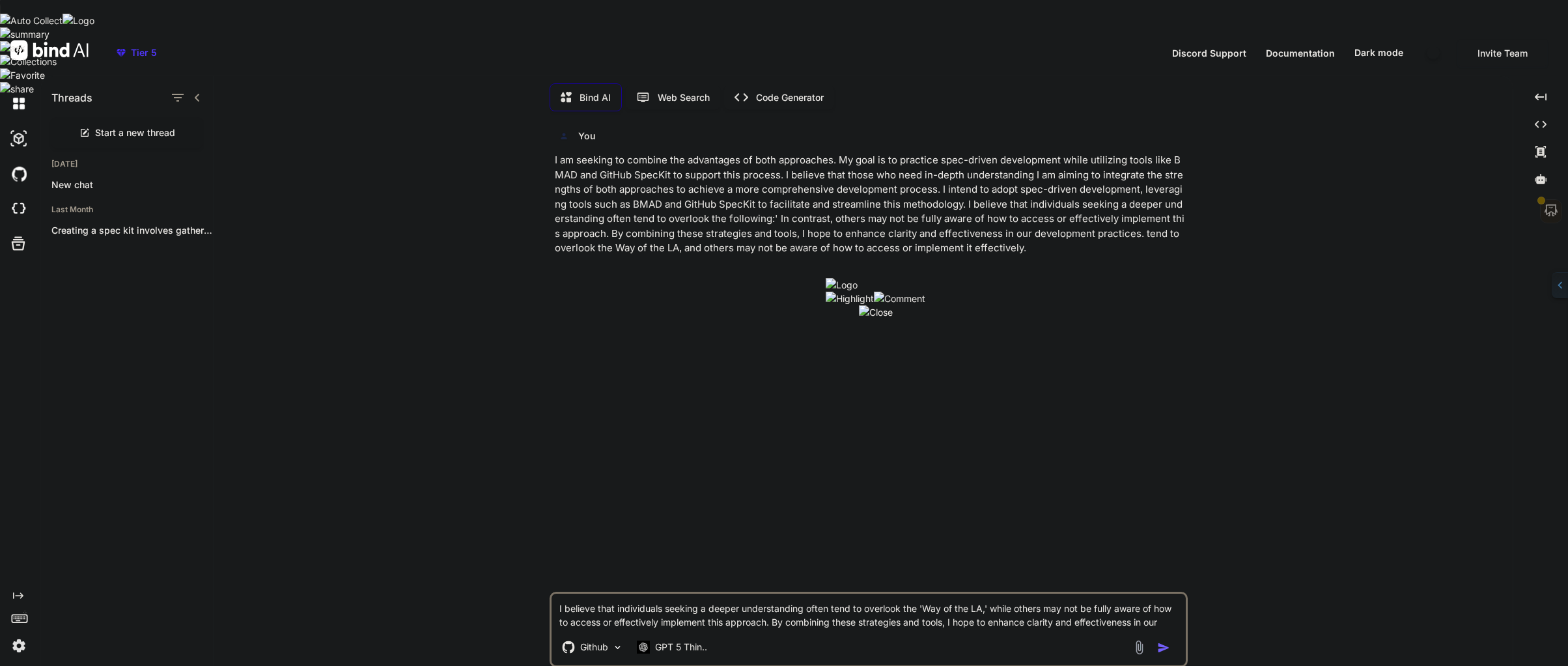
click at [917, 231] on p "I am seeking to combine the advantages of both approaches. My goal is to practi…" at bounding box center [869, 204] width 630 height 103
click at [596, 127] on div "You" at bounding box center [869, 136] width 630 height 18
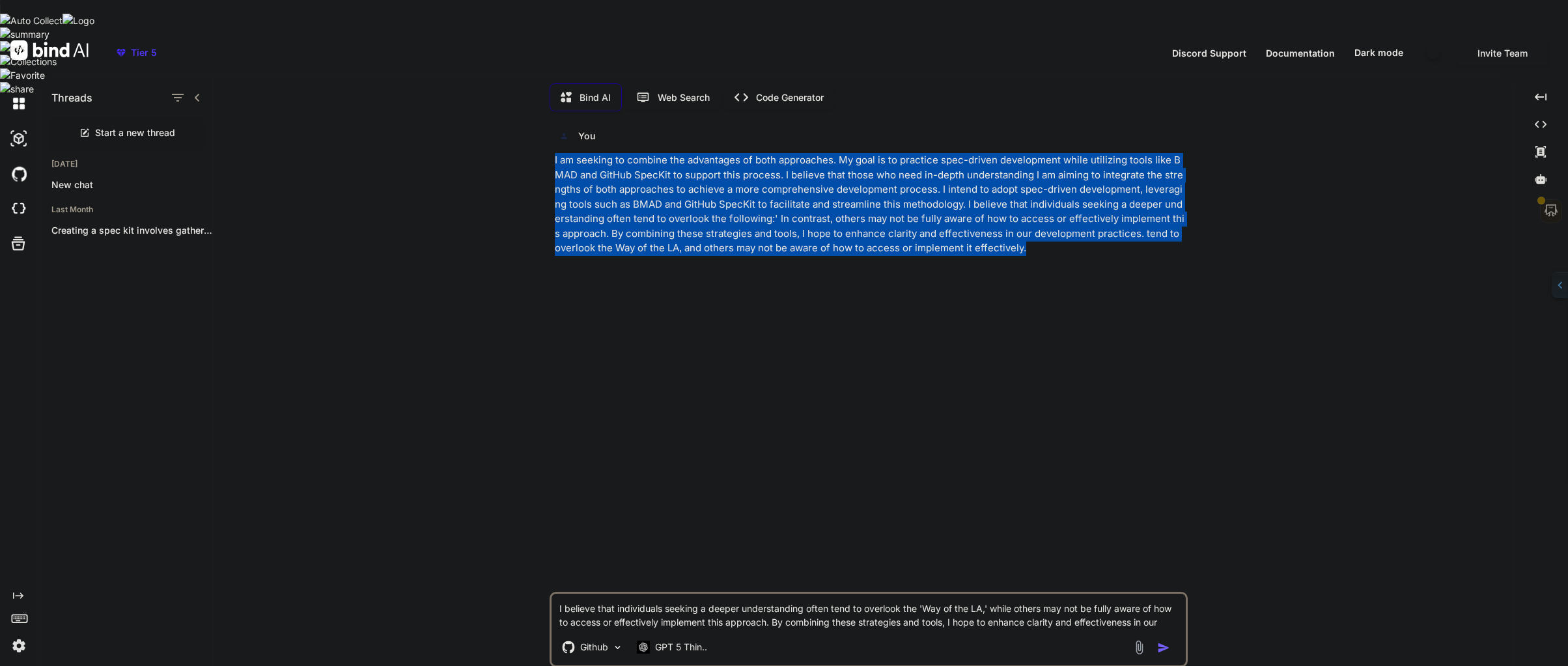
drag, startPoint x: 636, startPoint y: 240, endPoint x: 526, endPoint y: 142, distance: 147.3
click at [526, 142] on div "You I am seeking to combine the advantages of both approaches. My goal is to pr…" at bounding box center [868, 408] width 1288 height 574
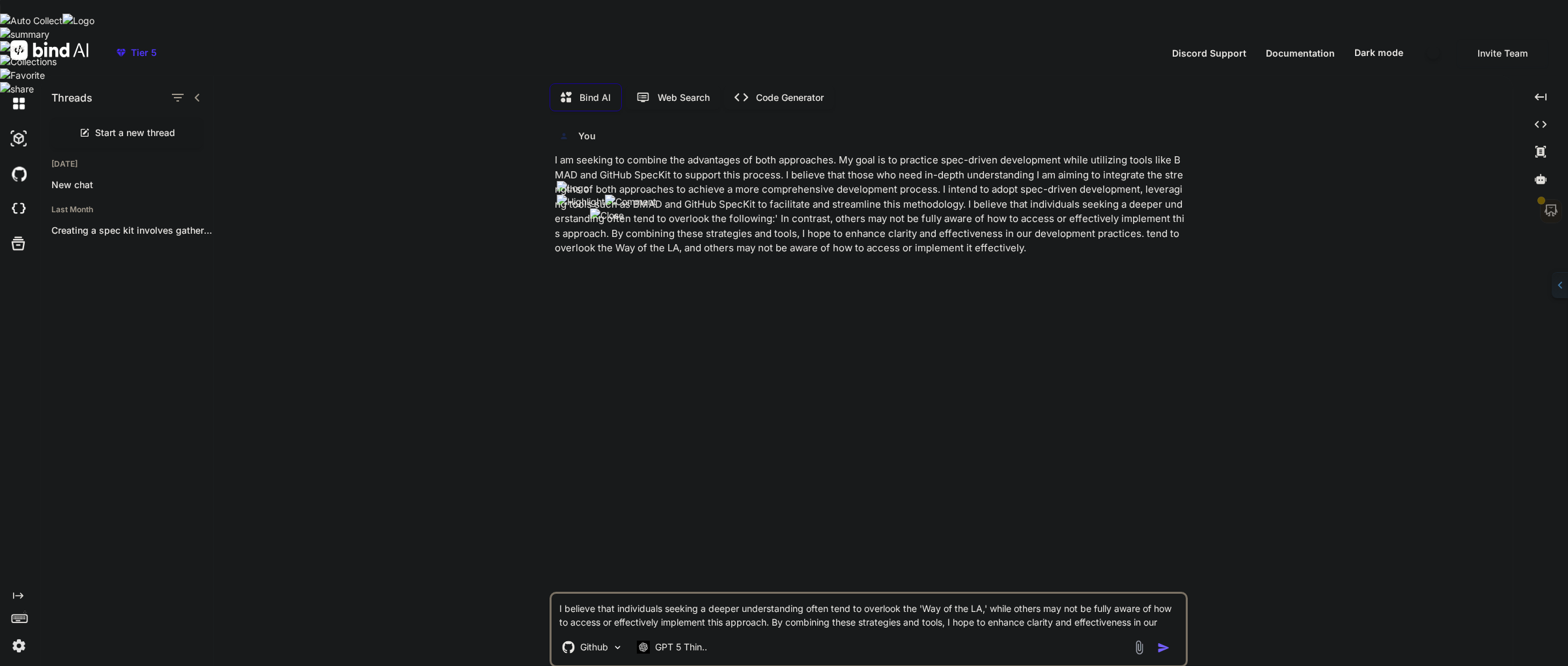
click at [1166, 641] on img "button" at bounding box center [1163, 648] width 13 height 13
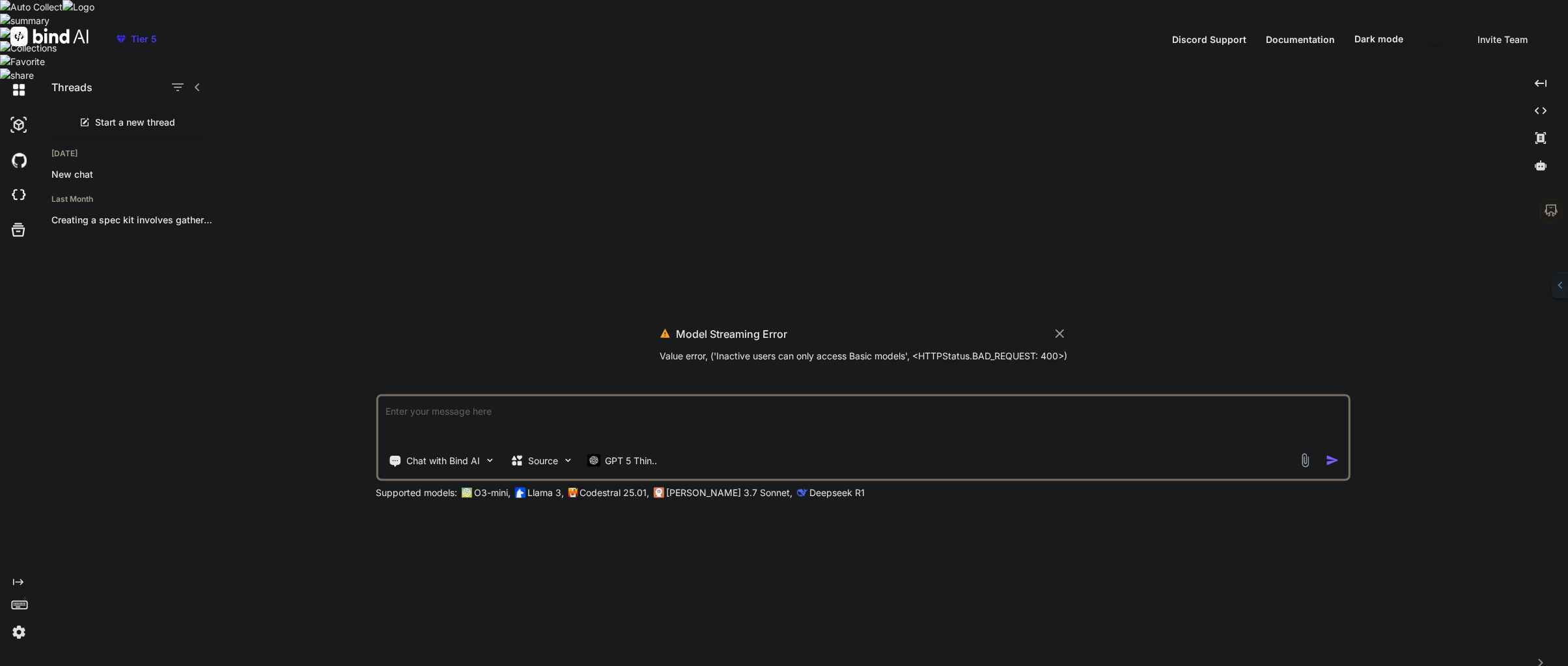
click at [1054, 328] on icon at bounding box center [1058, 332] width 9 height 9
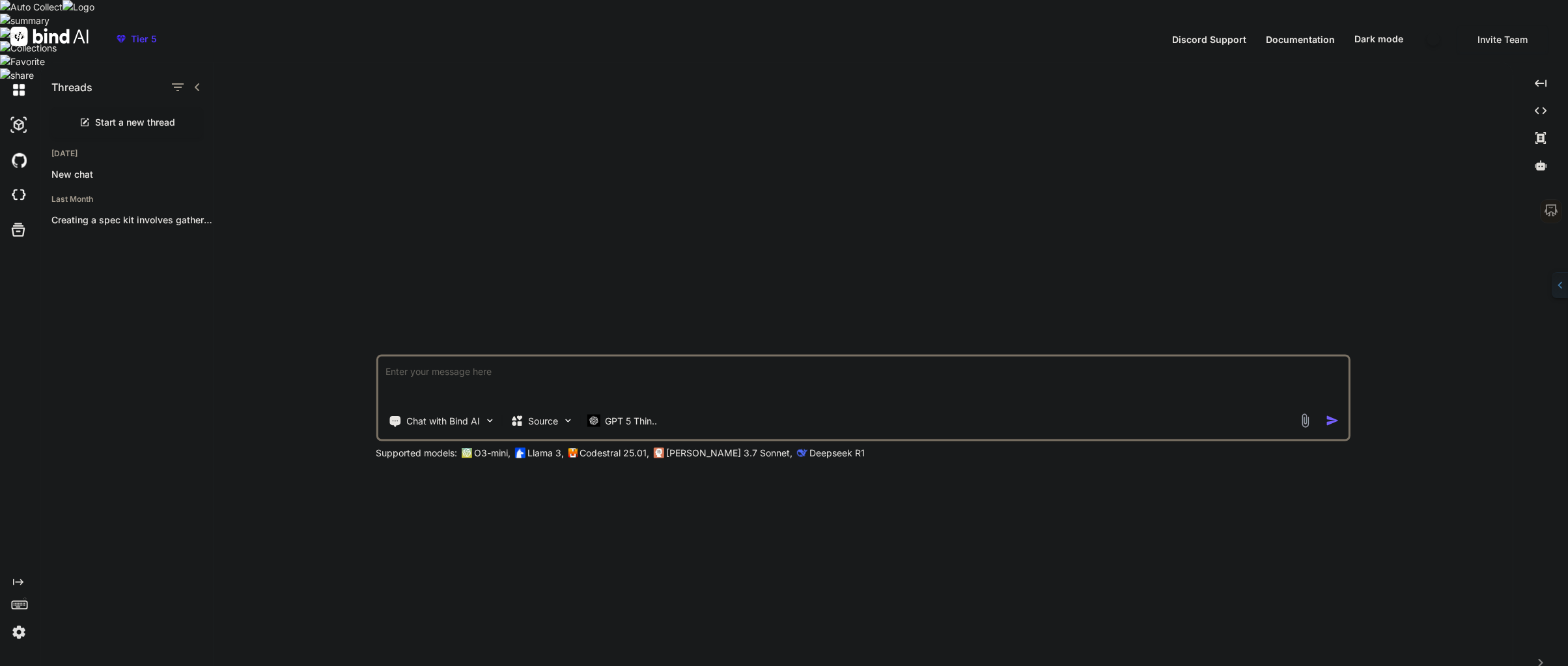
paste textarea "I believe that individuals seeking a deeper understanding often tend to overloo…"
type textarea "I believe that individuals seeking a deeper understanding often tend to overloo…"
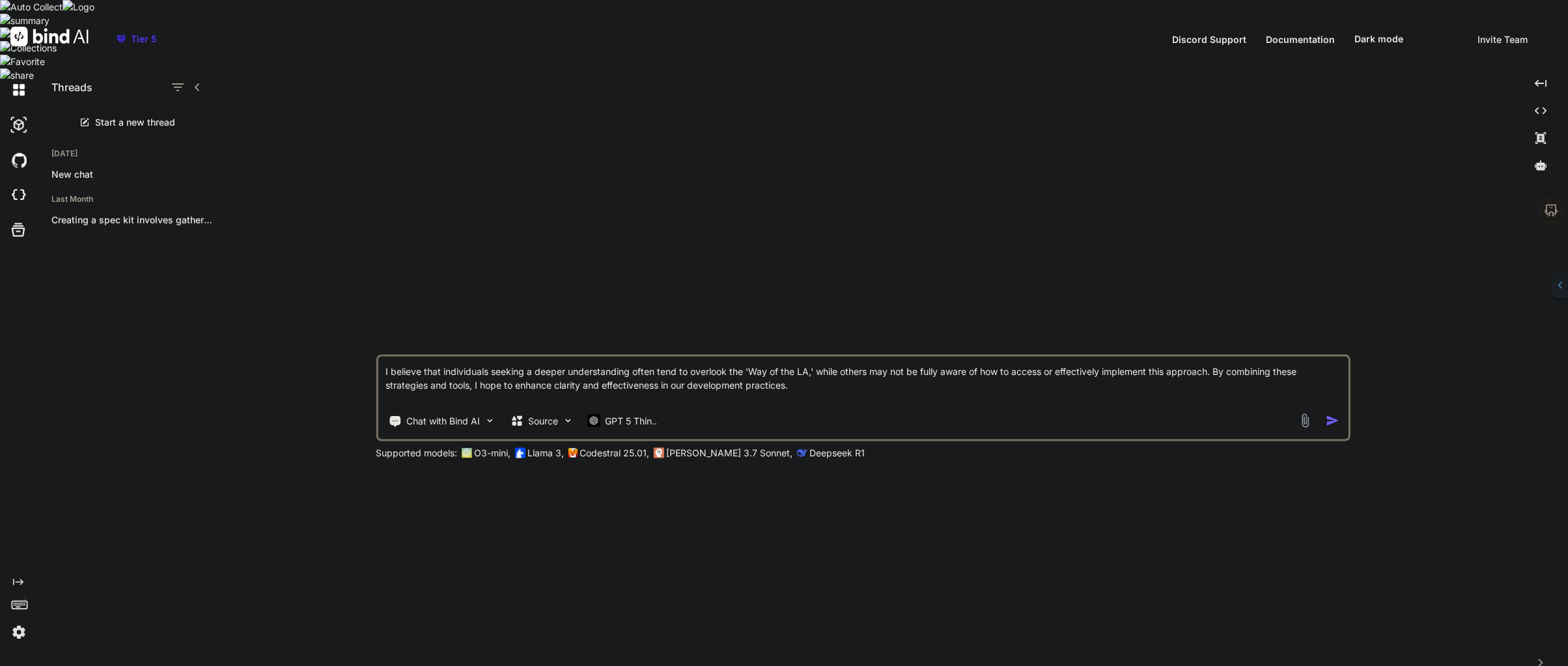
drag, startPoint x: 658, startPoint y: 367, endPoint x: 507, endPoint y: 338, distance: 153.8
click at [507, 354] on div "I believe that individuals seeking a deeper understanding often tend to overloo…" at bounding box center [862, 397] width 974 height 87
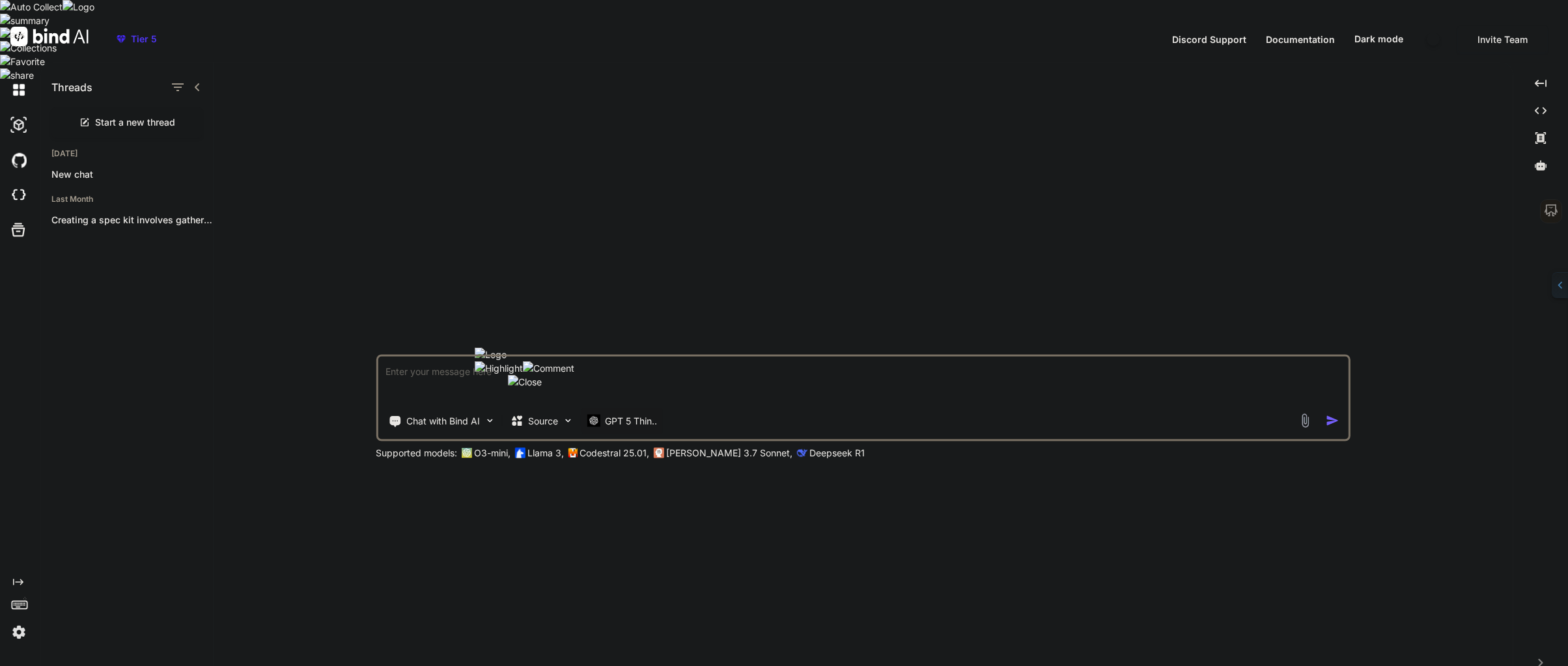
click at [617, 414] on p "GPT 5 Thin.." at bounding box center [631, 420] width 52 height 13
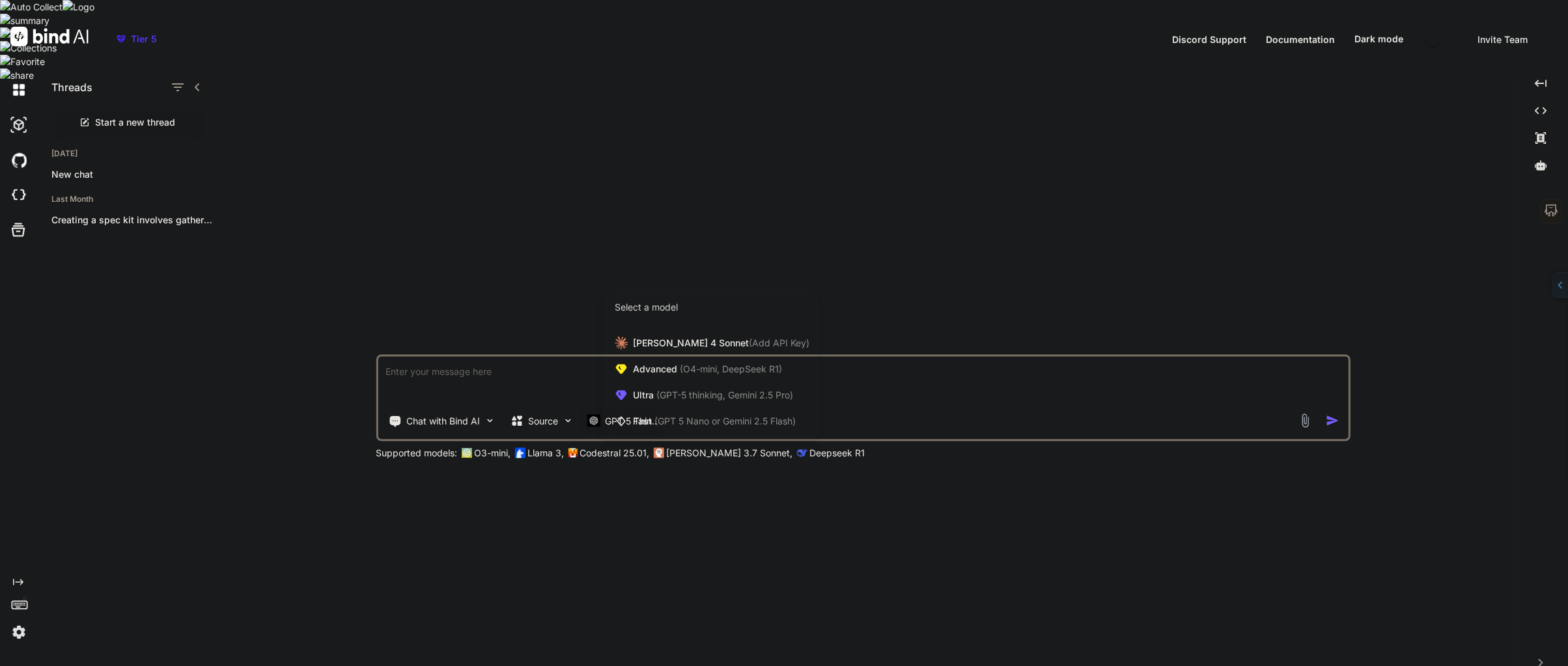
click at [689, 440] on div at bounding box center [784, 333] width 1568 height 666
click at [689, 446] on p "[PERSON_NAME] 3.7 Sonnet," at bounding box center [729, 453] width 126 height 13
click at [666, 446] on p "[PERSON_NAME] 3.7 Sonnet," at bounding box center [729, 453] width 126 height 13
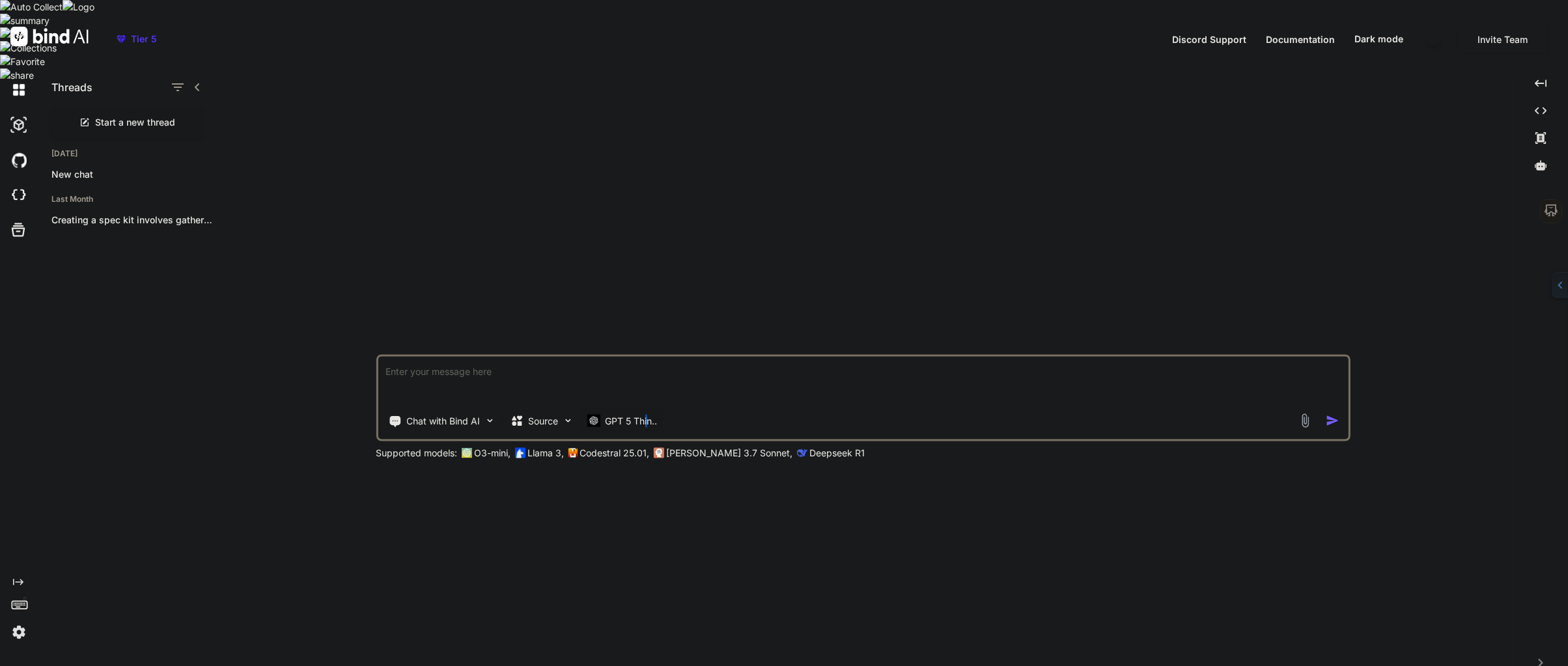
click at [637, 414] on p "GPT 5 Thin.." at bounding box center [631, 420] width 52 height 13
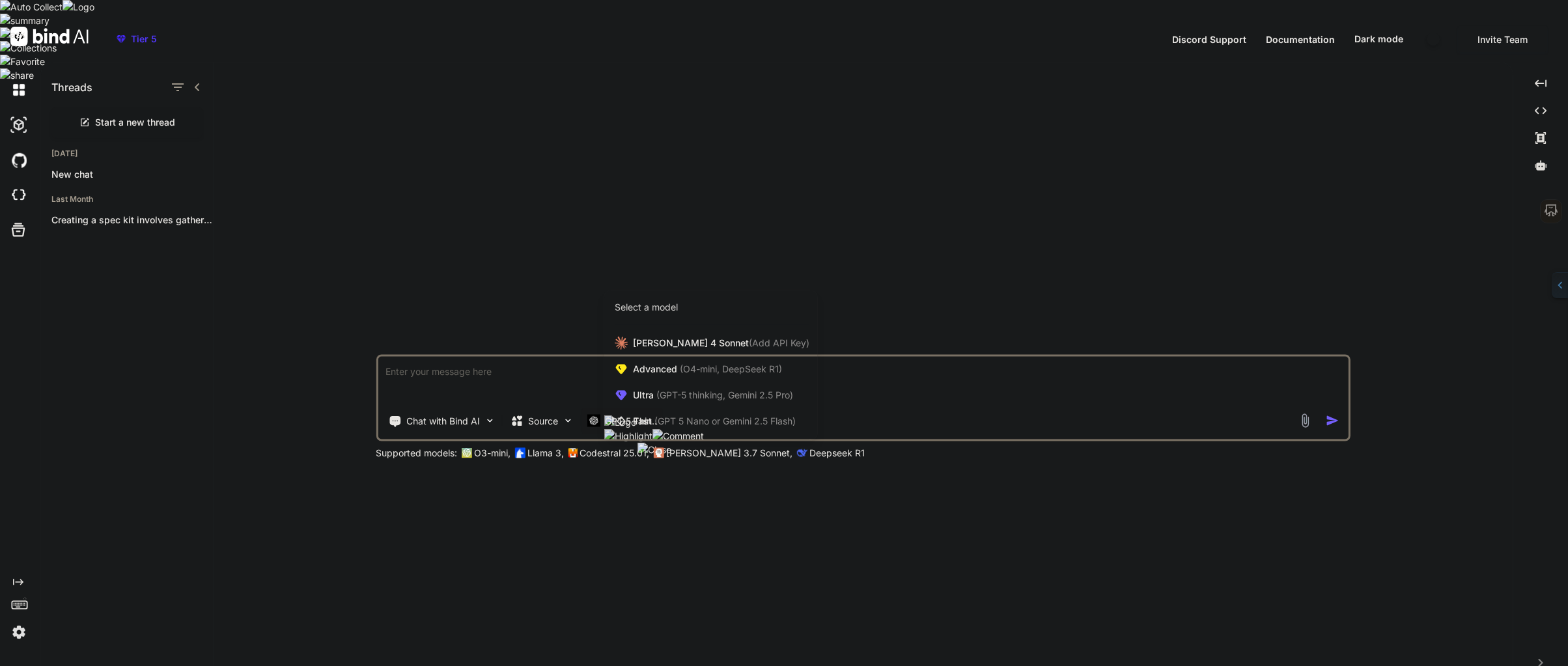
click at [637, 414] on span "Fast (GPT 5 Nano or Gemini 2.5 Flash)" at bounding box center [714, 421] width 163 height 13
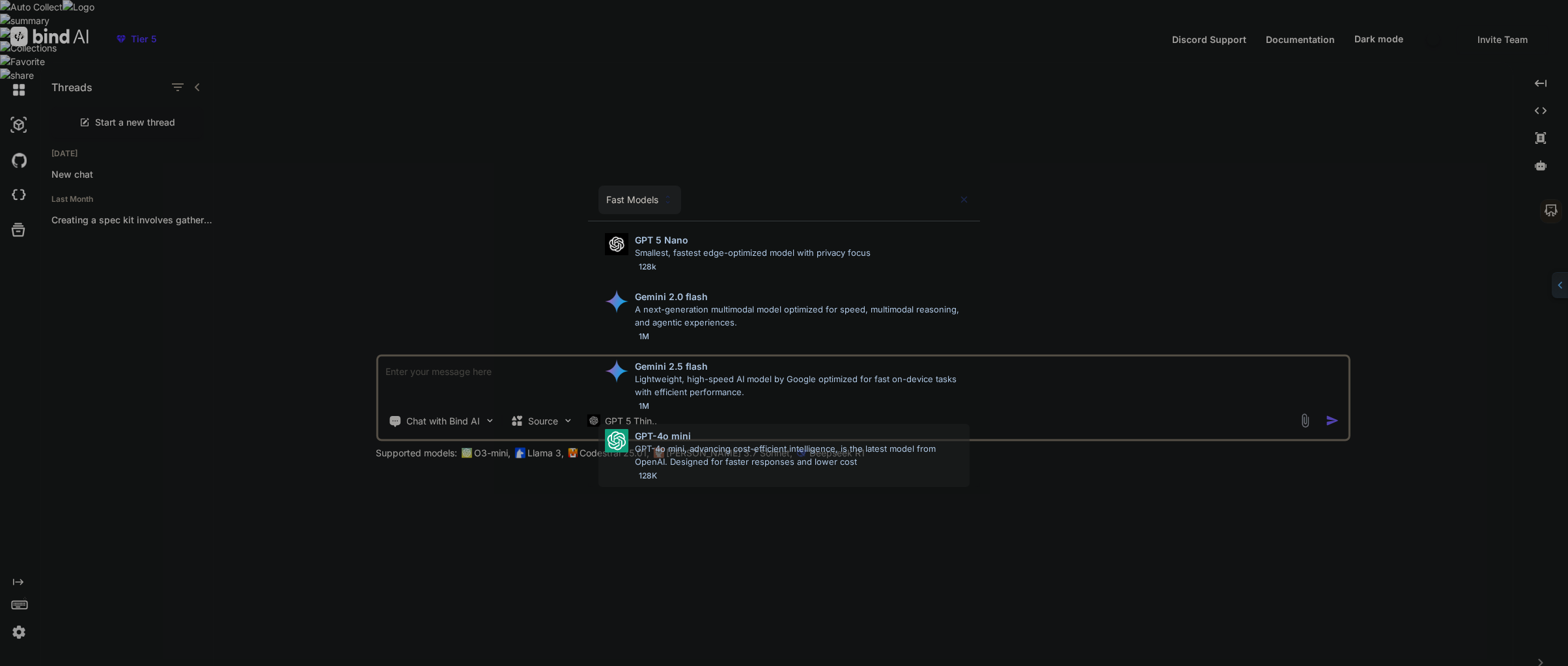
click at [669, 433] on p "GPT-4o mini" at bounding box center [662, 435] width 56 height 14
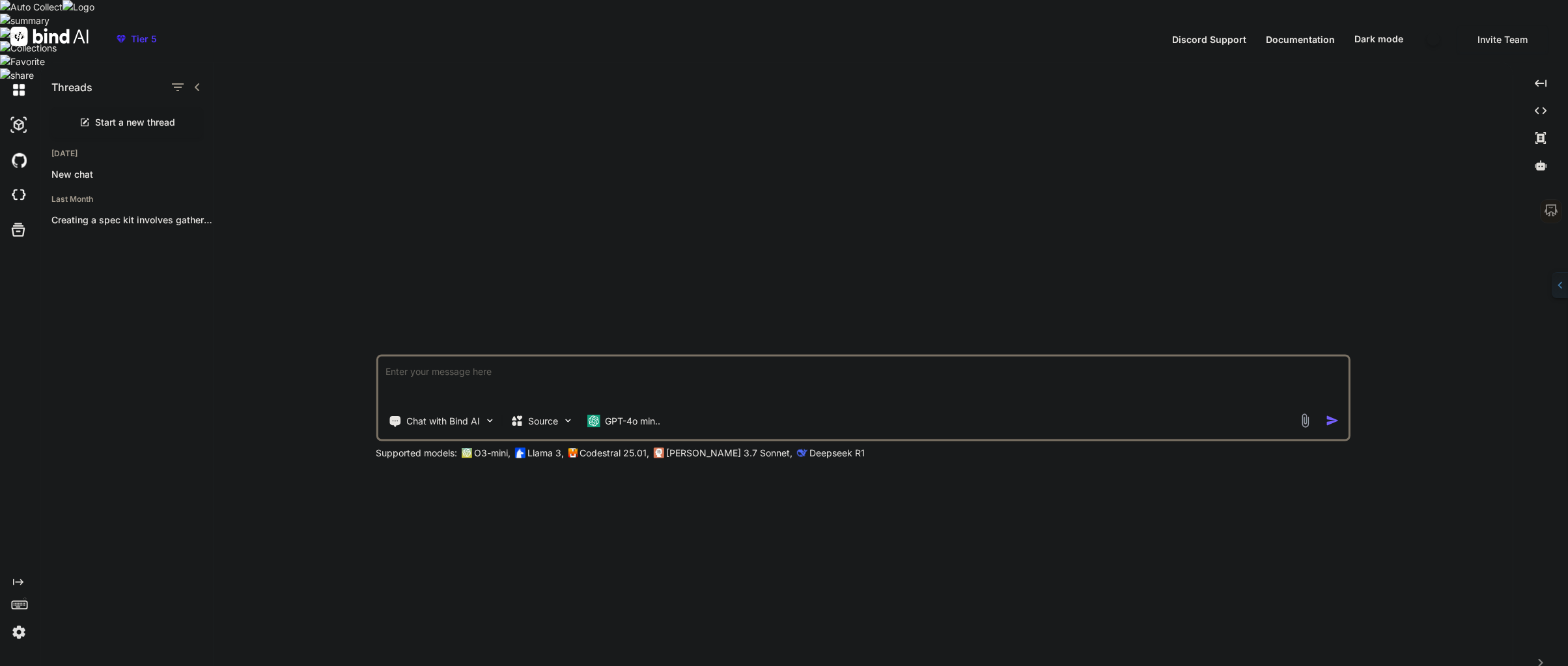
click at [422, 444] on div "What do you want to create [DATE]? Chat with Bind AI Source GPT-4o min.. Suppor…" at bounding box center [863, 373] width 1299 height 620
click at [475, 446] on p "O3-mini," at bounding box center [492, 453] width 36 height 13
click at [542, 444] on div "What do you want to create [DATE]? Chat with Bind AI Source GPT-4o min.. Suppor…" at bounding box center [863, 373] width 1299 height 620
click at [497, 446] on p "O3-mini," at bounding box center [492, 453] width 36 height 13
drag, startPoint x: 497, startPoint y: 438, endPoint x: 539, endPoint y: 439, distance: 42.0
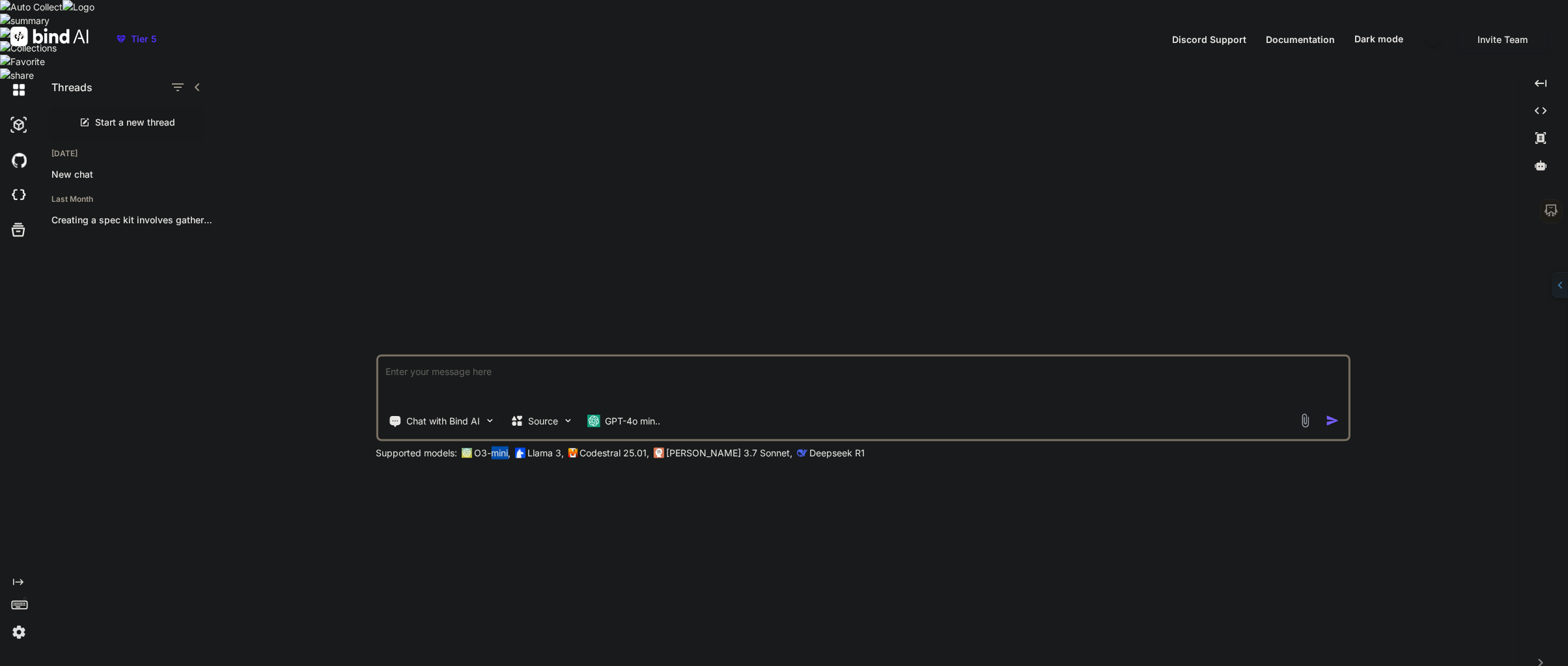
click at [499, 446] on p "O3-mini," at bounding box center [492, 453] width 36 height 13
click at [591, 446] on p "Codestral 25.01," at bounding box center [614, 453] width 69 height 13
click at [676, 443] on div "What do you want to create [DATE]? Chat with Bind AI Source GPT-4o min.. Suppor…" at bounding box center [863, 373] width 1299 height 620
click at [809, 446] on p "Deepseek R1" at bounding box center [837, 453] width 56 height 13
click at [392, 356] on textarea at bounding box center [862, 380] width 970 height 48
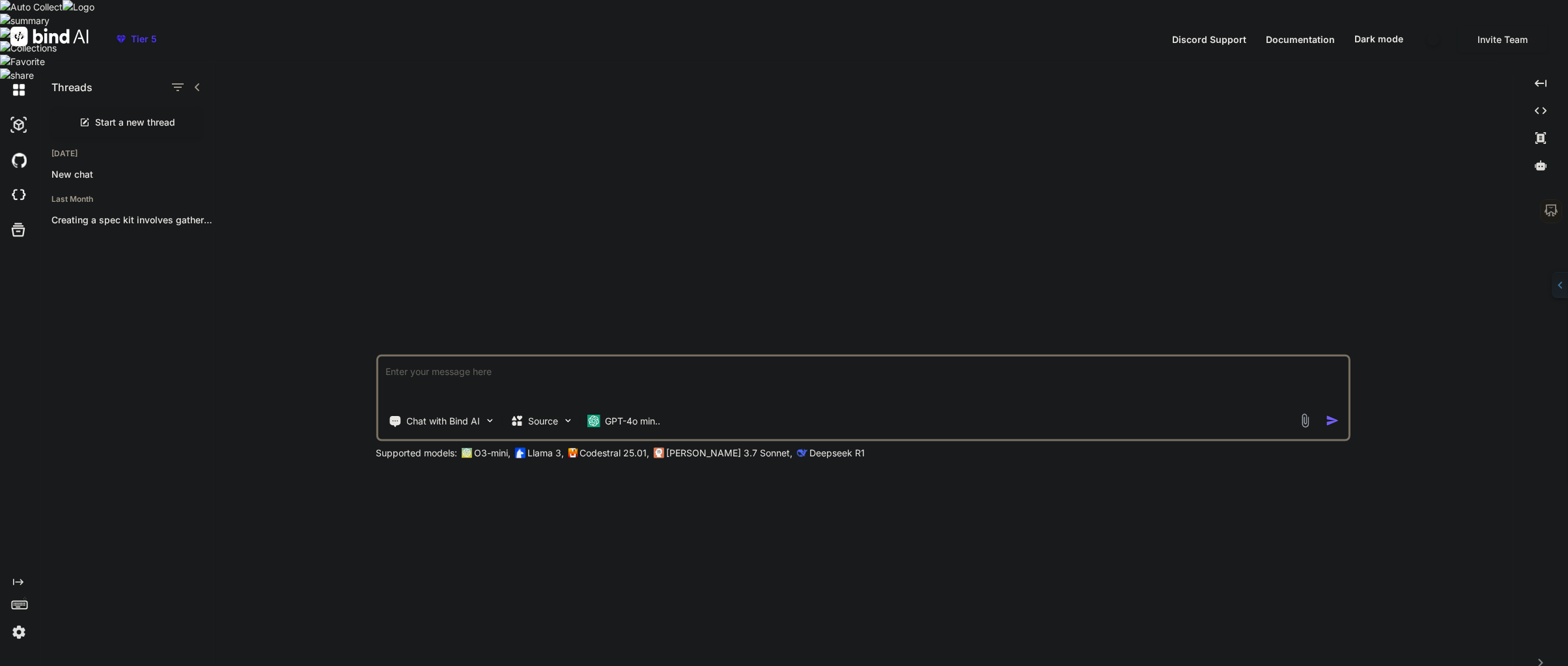
click at [393, 356] on textarea at bounding box center [862, 380] width 970 height 48
paste textarea "Give me the best of two worlds. I would like to do spec-driven development, and…"
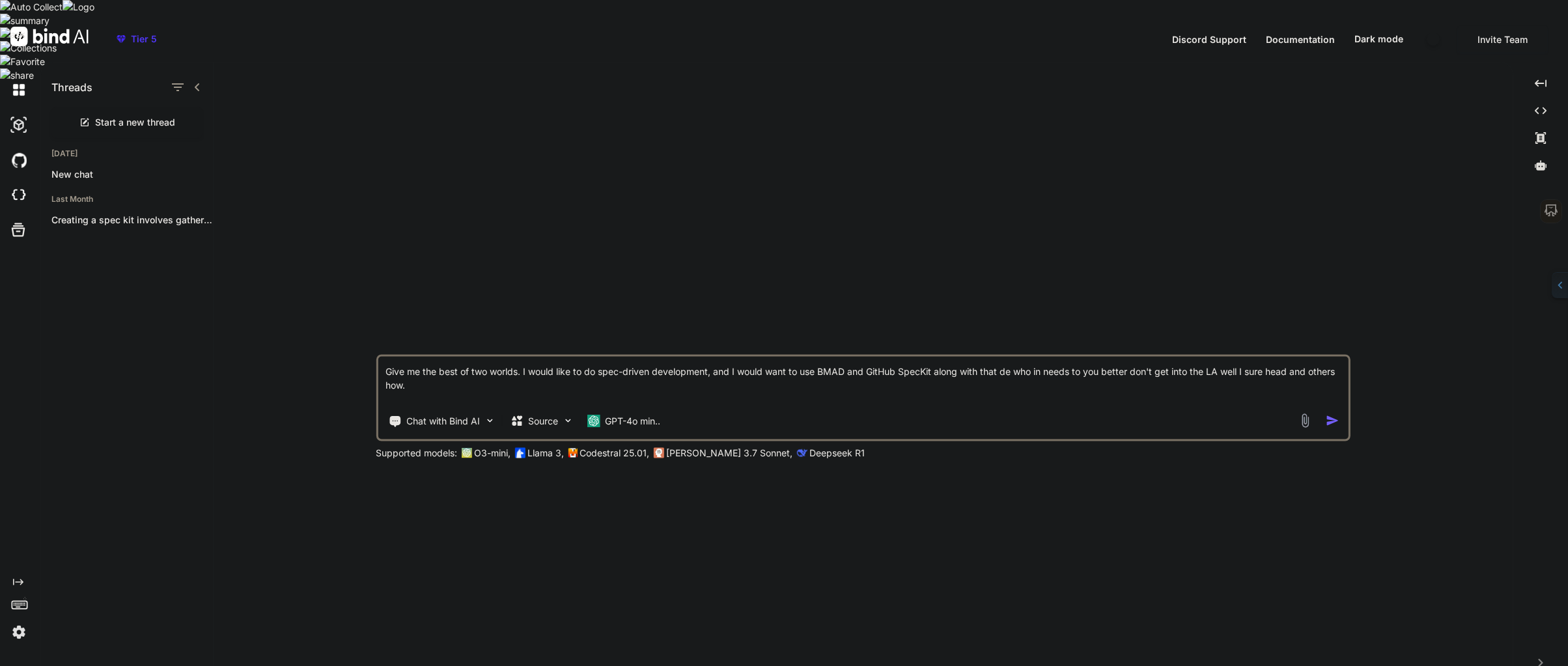
type textarea "Give me the best of two worlds. I would like to do spec-driven development, and…"
click at [22, 621] on img at bounding box center [19, 632] width 22 height 22
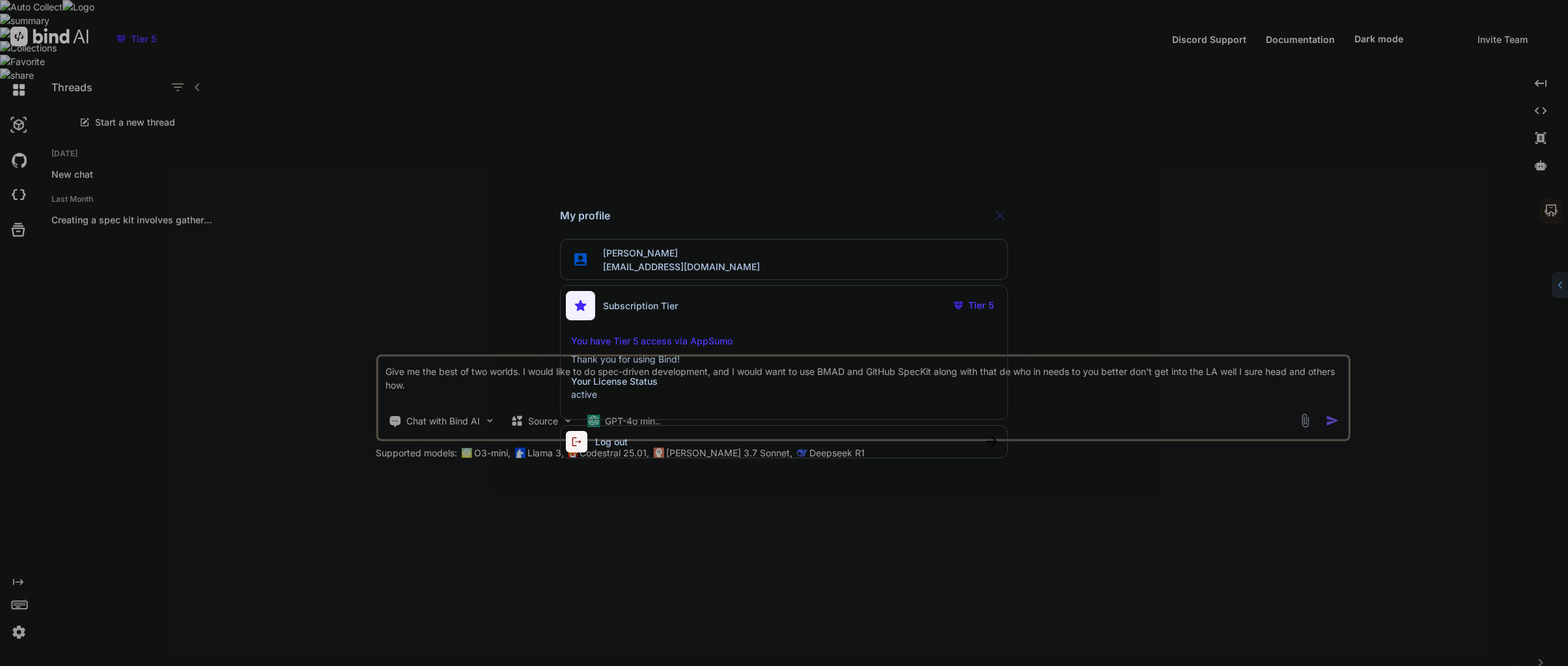
click at [20, 616] on div "My profile [PERSON_NAME] [EMAIL_ADDRESS][DOMAIN_NAME] Subscription Tier Tier 5 …" at bounding box center [784, 333] width 1568 height 666
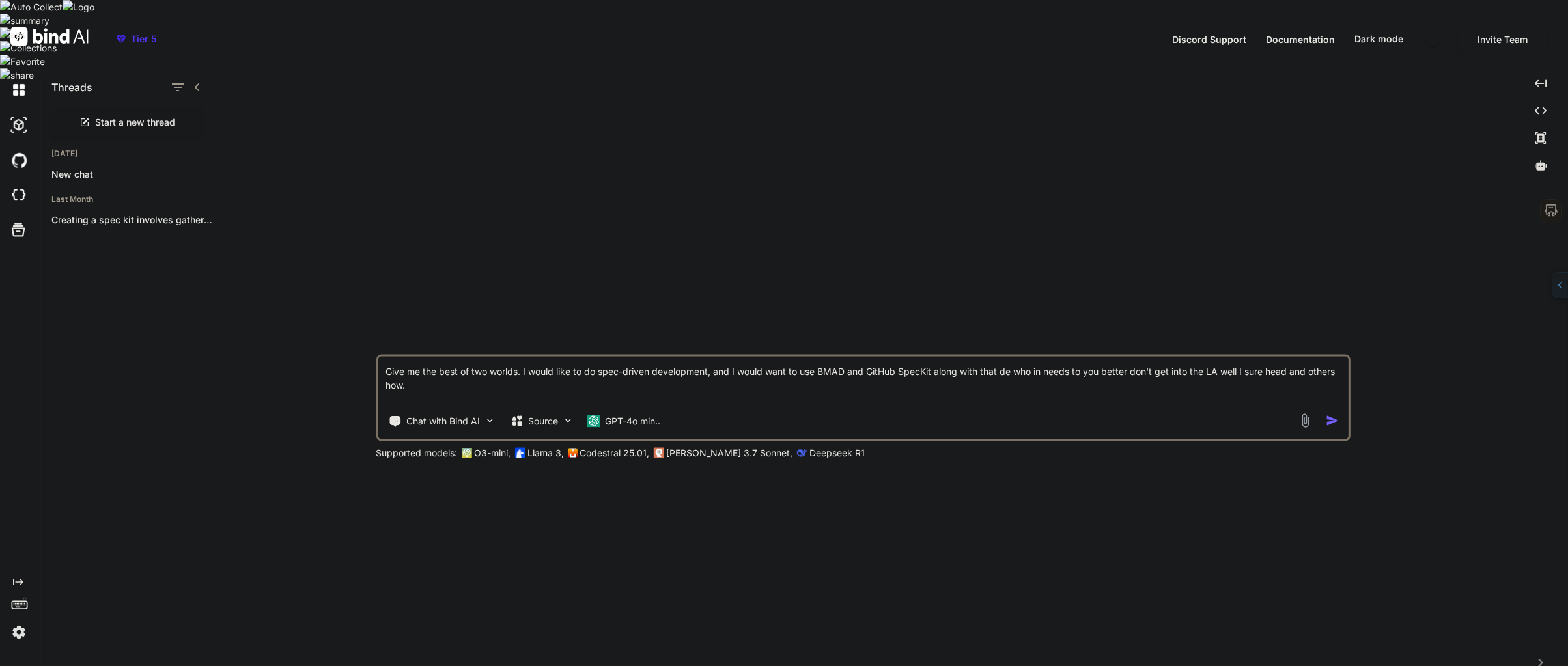
click at [23, 621] on img at bounding box center [19, 632] width 22 height 22
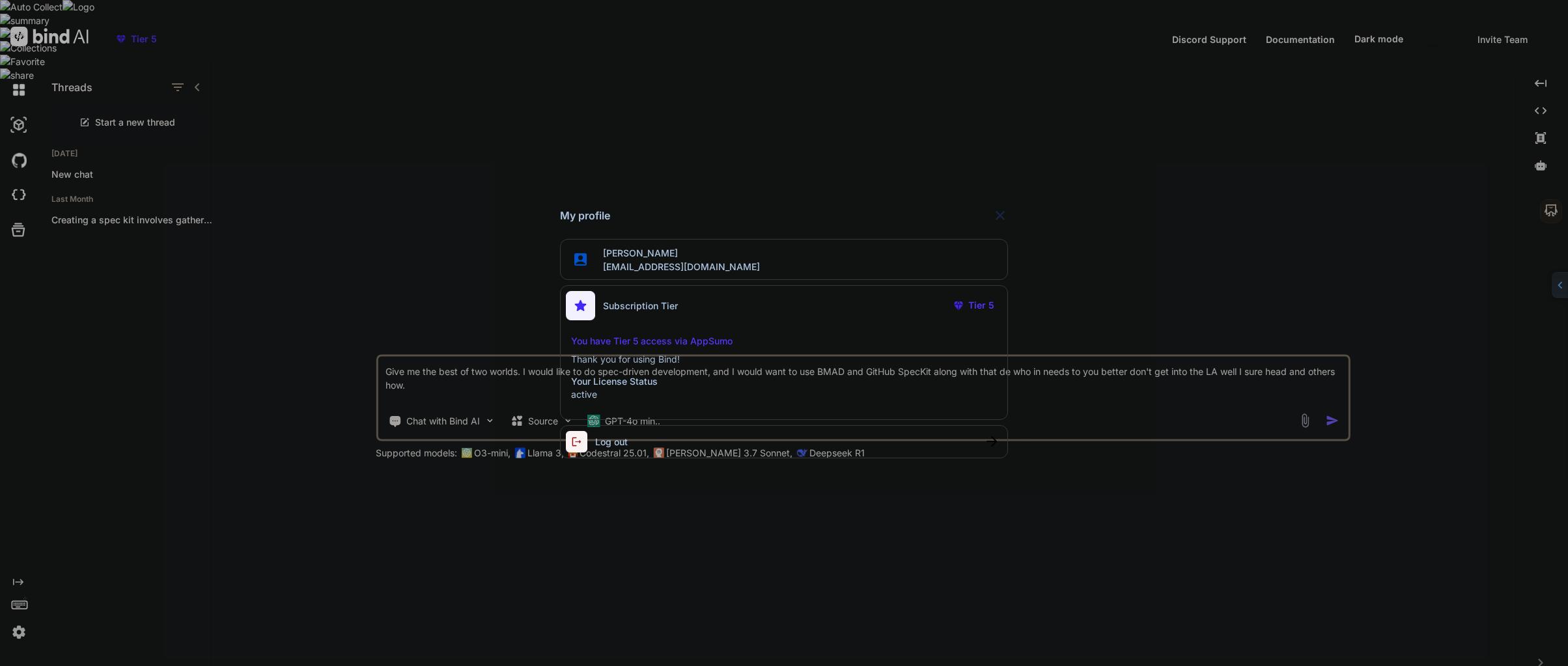
click at [749, 511] on div "My profile [PERSON_NAME] [EMAIL_ADDRESS][DOMAIN_NAME] Subscription Tier Tier 5 …" at bounding box center [784, 333] width 1568 height 666
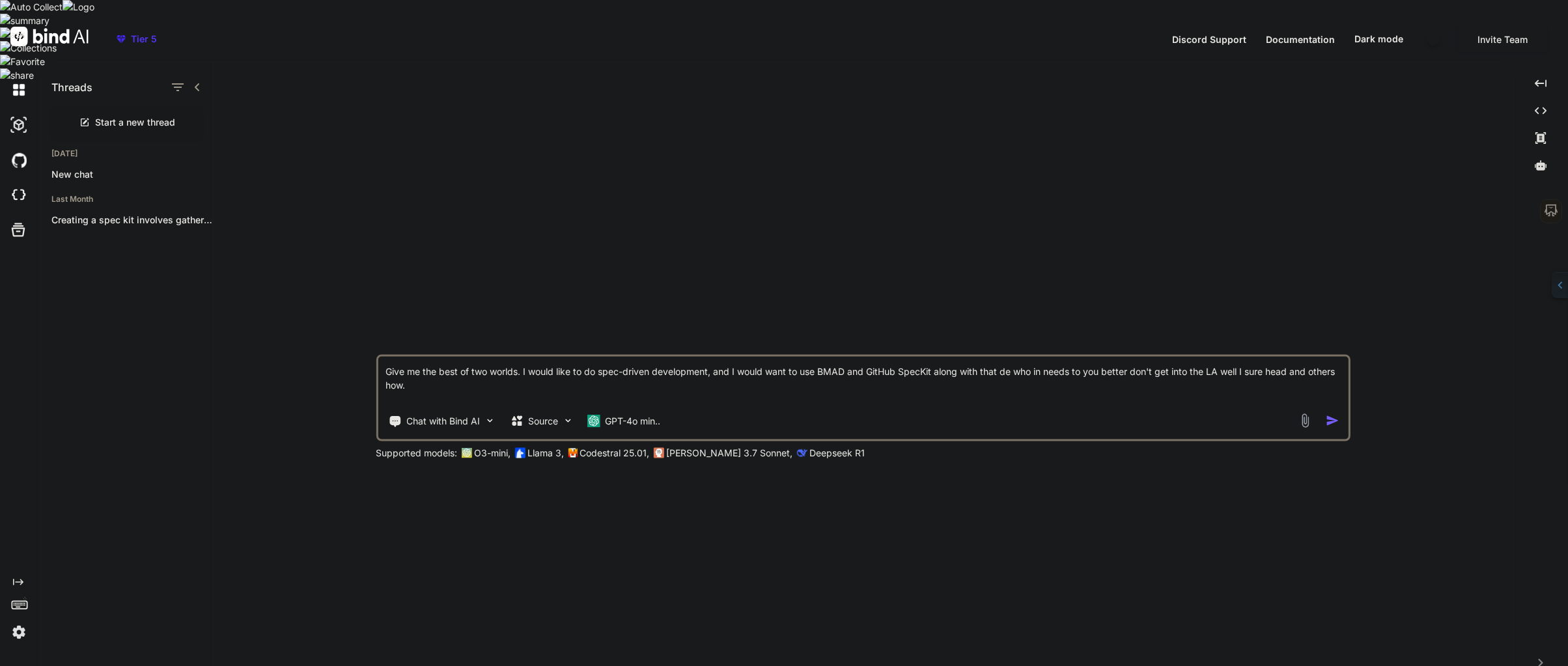
click at [1333, 414] on img "button" at bounding box center [1332, 420] width 14 height 14
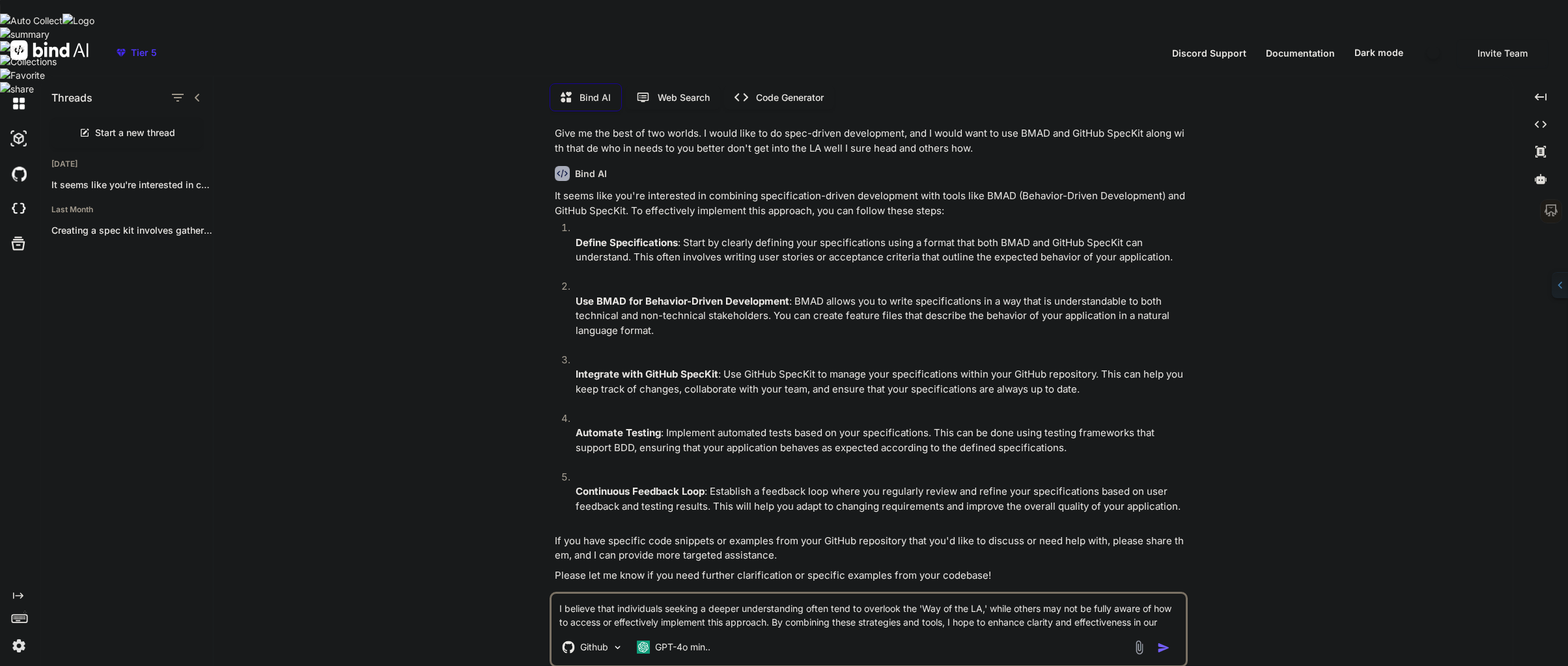
click at [563, 595] on textarea "I believe that individuals seeking a deeper understanding often tend to overloo…" at bounding box center [868, 610] width 634 height 35
click at [563, 593] on textarea "I believe that individuals seeking a deeper understanding often tend to overloo…" at bounding box center [868, 610] width 634 height 35
click at [559, 593] on textarea "I believe that individuals seeking a deeper understanding often tend to overloo…" at bounding box center [868, 610] width 634 height 35
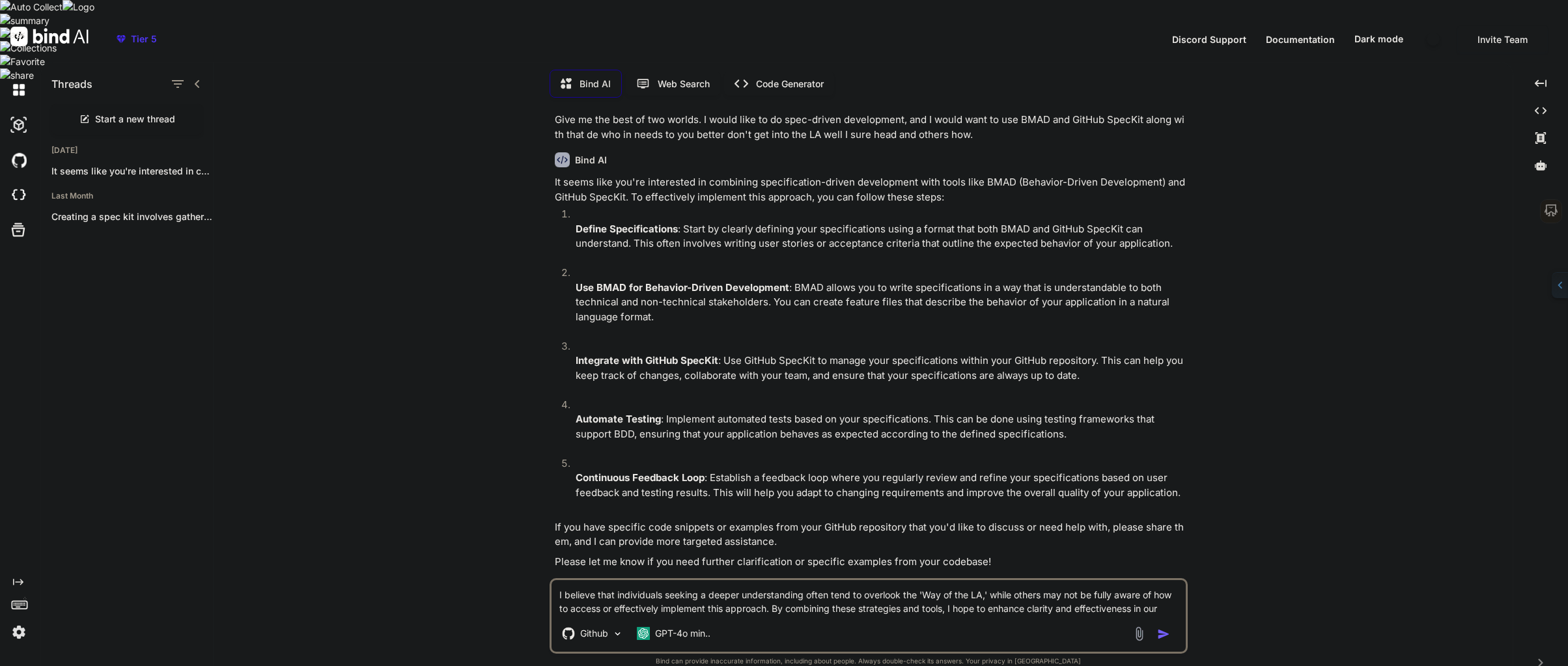
click at [559, 583] on textarea "I believe that individuals seeking a deeper understanding often tend to overloo…" at bounding box center [868, 597] width 634 height 35
drag, startPoint x: 560, startPoint y: 581, endPoint x: 598, endPoint y: 583, distance: 38.1
click at [647, 595] on textarea "I believe that individuals seeking a deeper understanding often tend to overloo…" at bounding box center [868, 597] width 634 height 35
drag, startPoint x: 561, startPoint y: 578, endPoint x: 1089, endPoint y: 611, distance: 529.0
click at [1090, 614] on div "Individuals seeking a deeper understanding often overlook the 'Way of the LA,' …" at bounding box center [868, 616] width 638 height 75
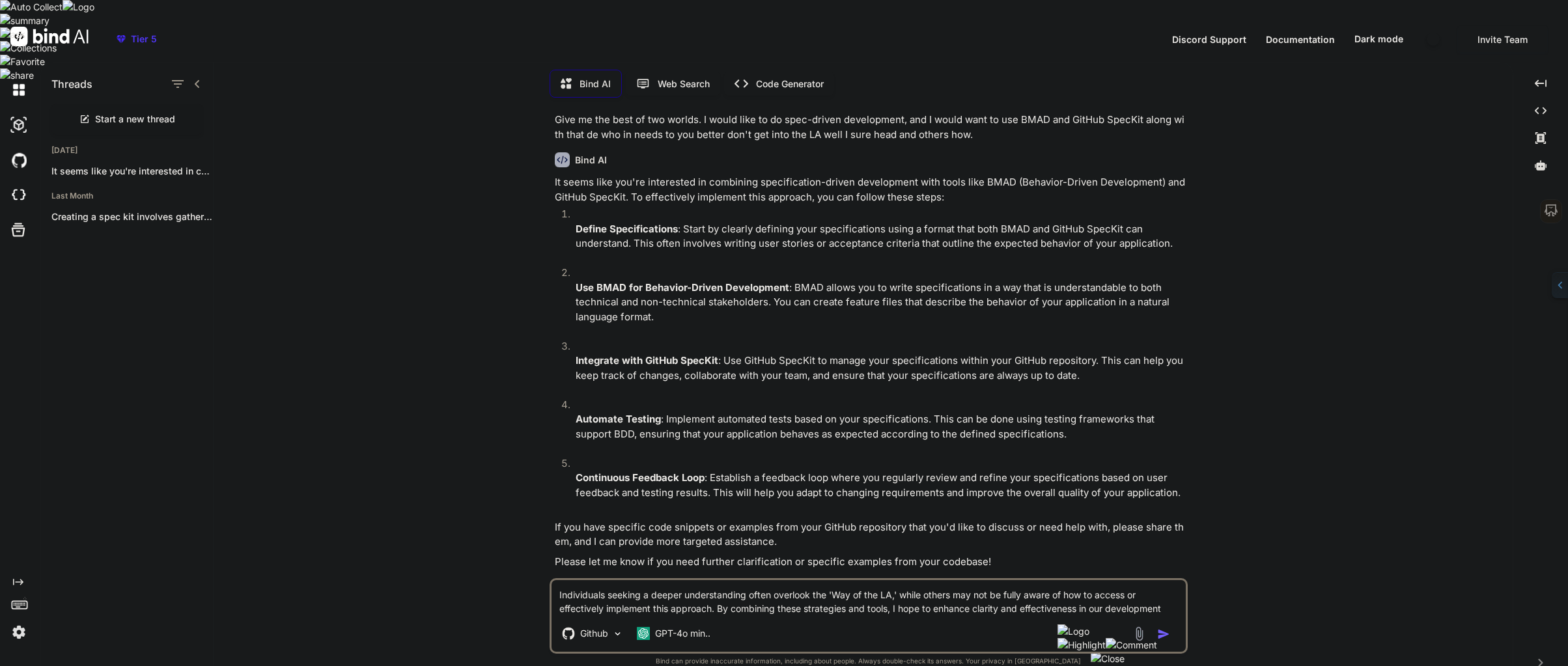
type textarea "Individuals seeking a deeper understanding often overlook the 'Way of the LA,' …"
click at [666, 77] on p "Web Search" at bounding box center [684, 83] width 52 height 14
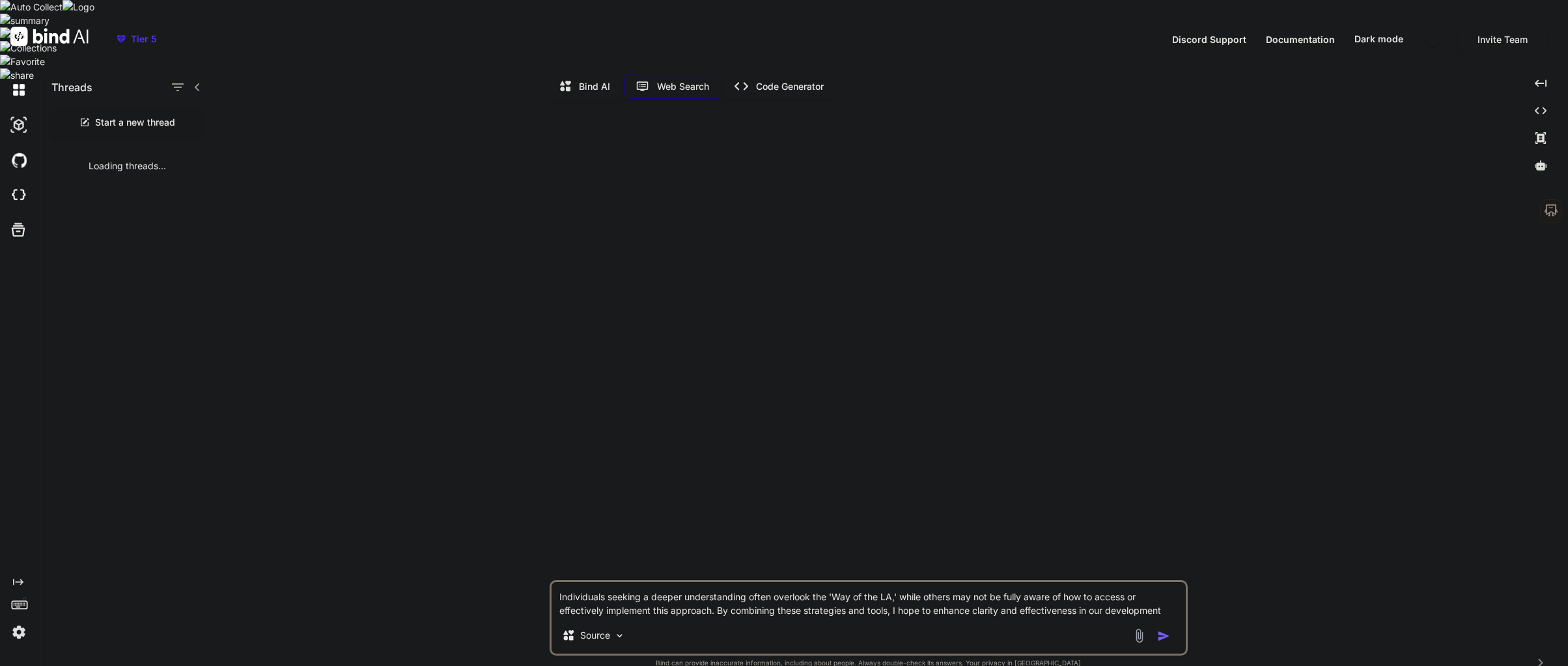
scroll to position [5, 0]
click at [565, 580] on textarea "Individuals seeking a deeper understanding often overlook the 'Way of the LA,' …" at bounding box center [868, 597] width 634 height 35
drag, startPoint x: 561, startPoint y: 578, endPoint x: 1070, endPoint y: 593, distance: 509.2
click at [1070, 593] on textarea "Individuals seeking a deeper understanding often overlook the 'Way of the LA,' …" at bounding box center [868, 597] width 634 height 35
drag, startPoint x: 1069, startPoint y: 580, endPoint x: 1170, endPoint y: 597, distance: 102.4
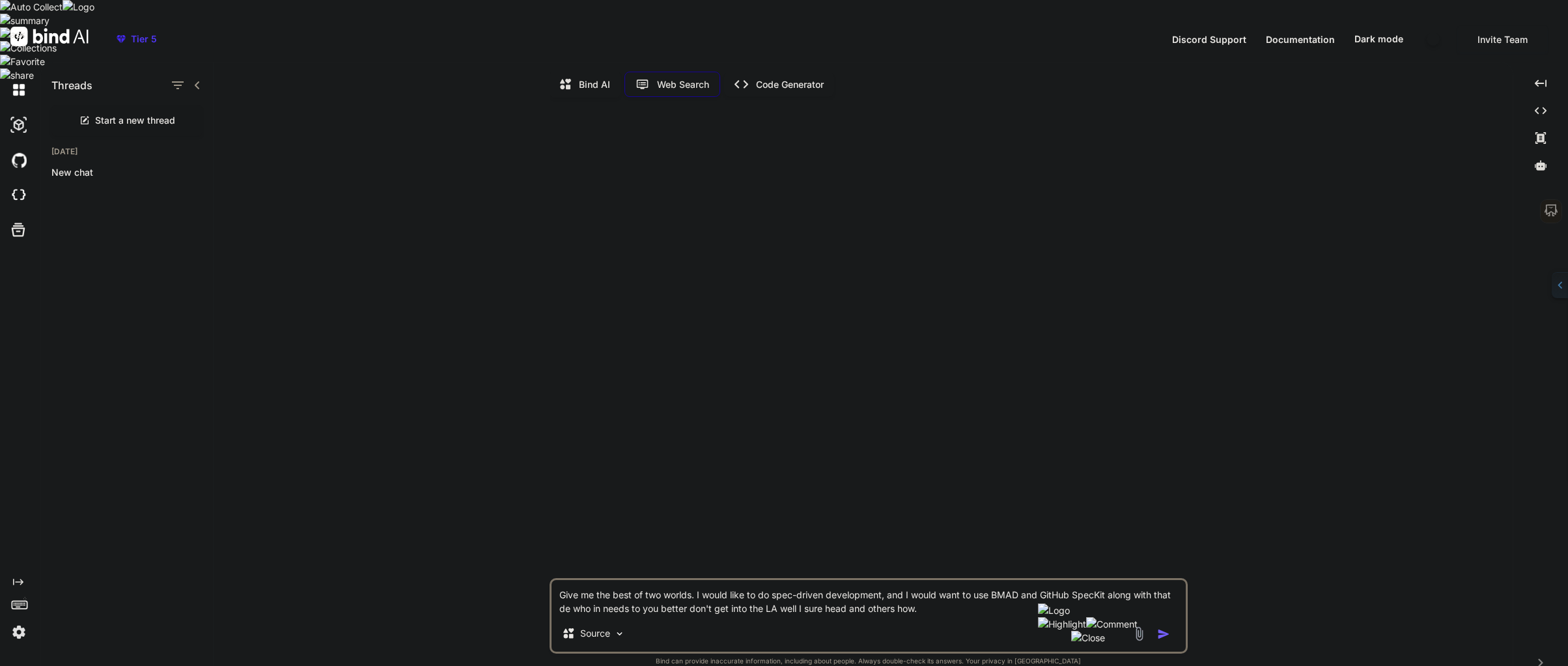
click at [1170, 597] on textarea "Give me the best of two worlds. I would like to do spec-driven development, and…" at bounding box center [868, 597] width 634 height 35
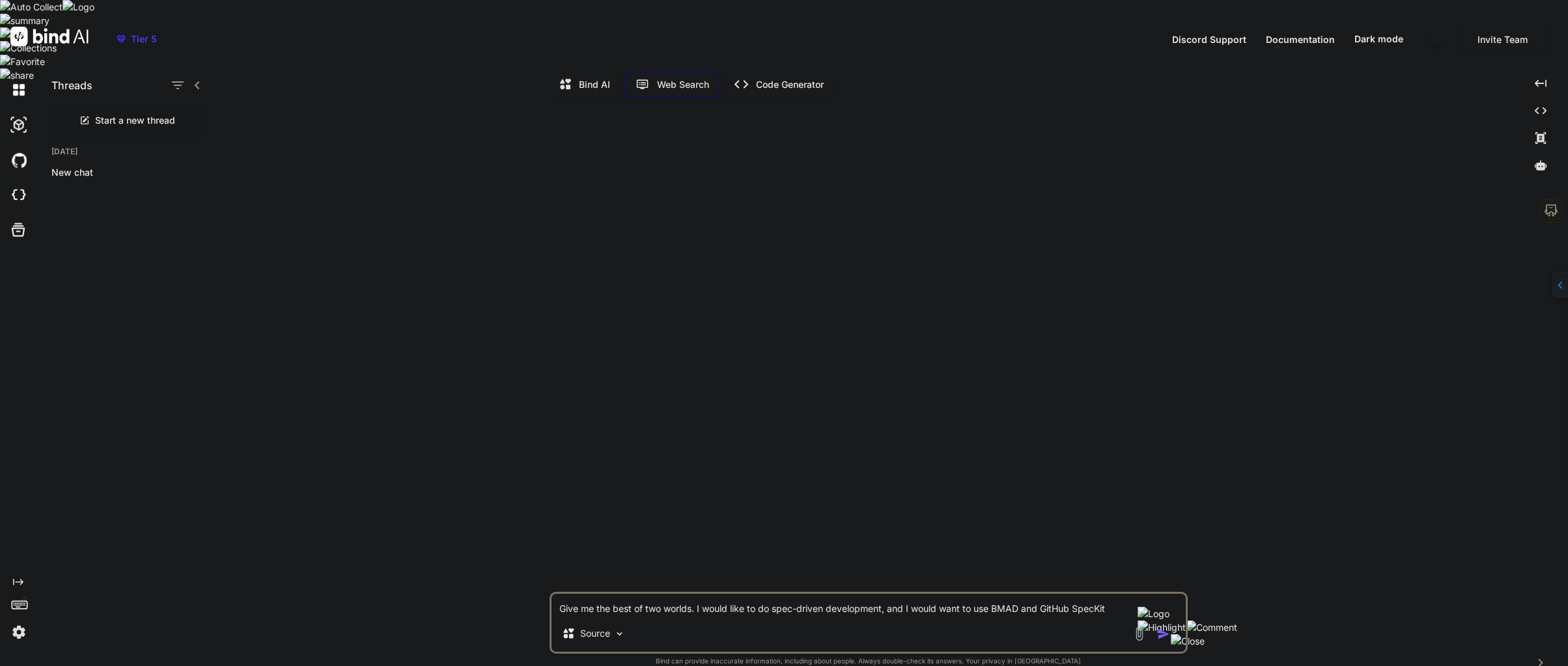
click at [577, 593] on textarea "Give me the best of two worlds. I would like to do spec-driven development, and…" at bounding box center [868, 604] width 634 height 22
drag, startPoint x: 563, startPoint y: 593, endPoint x: 1091, endPoint y: 583, distance: 528.1
click at [1091, 593] on textarea "Give me the best of two worlds. I would like to do spec-driven development, and…" at bounding box center [868, 604] width 634 height 22
drag, startPoint x: 1091, startPoint y: 583, endPoint x: 1077, endPoint y: 593, distance: 17.2
click at [1077, 593] on textarea "Give me the best of two worlds. I would like to do spec-driven development, and…" at bounding box center [868, 604] width 634 height 22
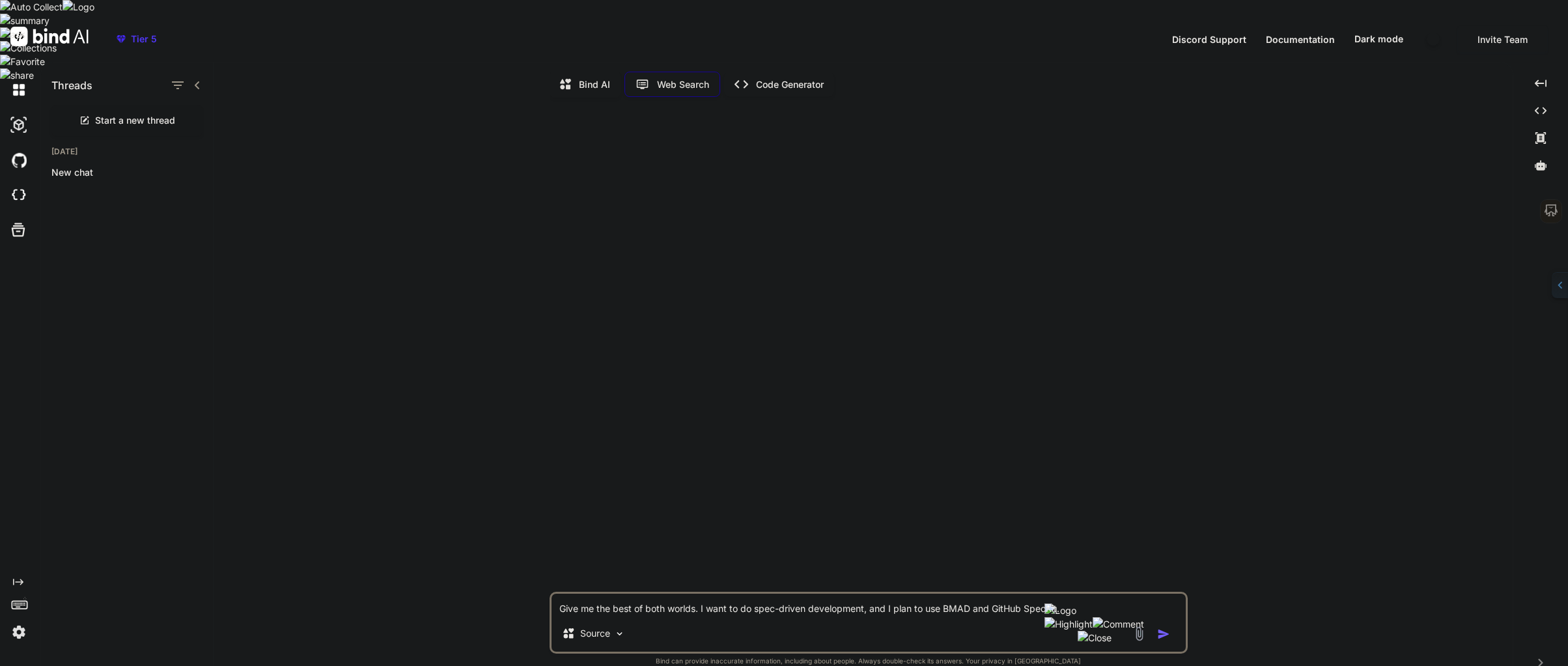
drag, startPoint x: 563, startPoint y: 592, endPoint x: 895, endPoint y: 594, distance: 332.0
click at [1049, 596] on textarea "Give me the best of both worlds. I want to do spec-driven development, and I pl…" at bounding box center [868, 604] width 634 height 22
drag, startPoint x: 560, startPoint y: 592, endPoint x: 1063, endPoint y: 597, distance: 503.0
click at [1063, 597] on textarea "I want to have the best of both worlds: engaging in spec-driven development whi…" at bounding box center [868, 604] width 634 height 22
drag, startPoint x: 1051, startPoint y: 597, endPoint x: 559, endPoint y: 591, distance: 492.0
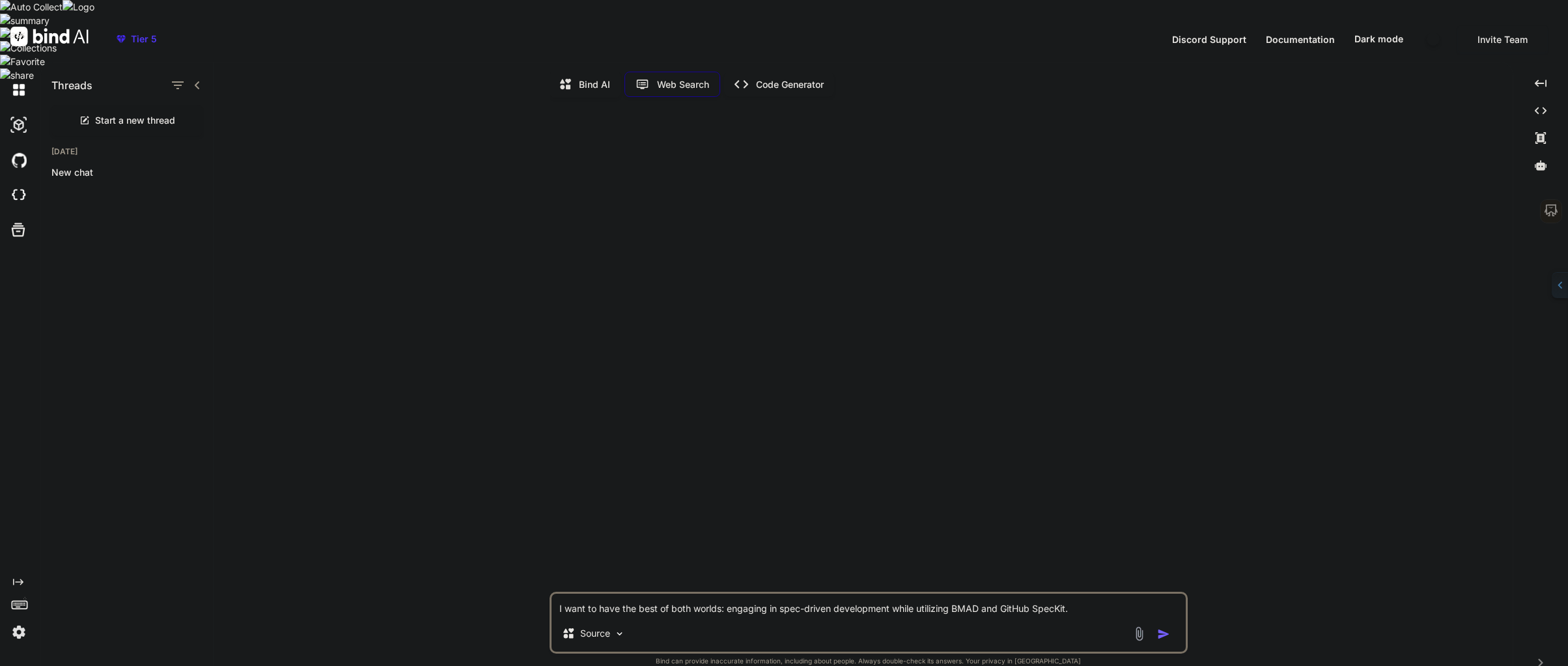
click at [559, 593] on textarea "I want to have the best of both worlds: engaging in spec-driven development whi…" at bounding box center [868, 604] width 634 height 22
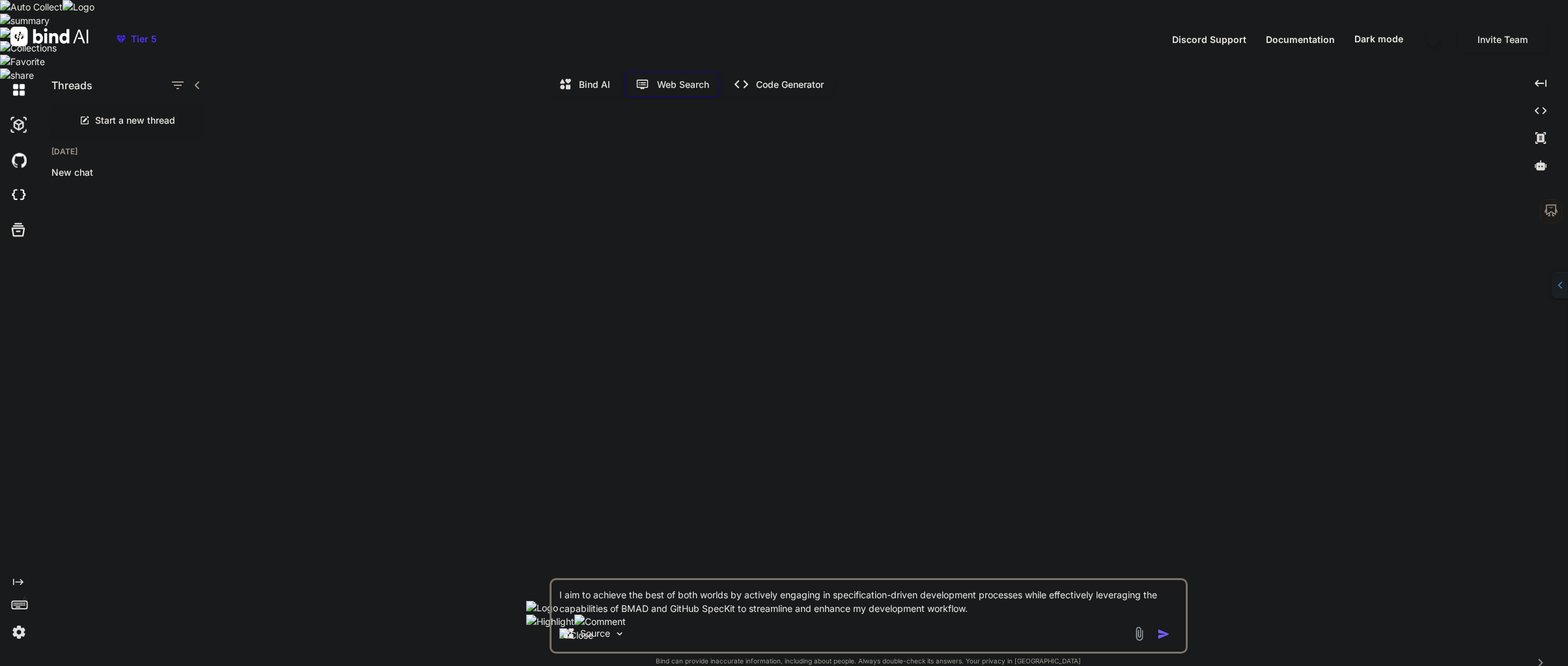
scroll to position [0, 0]
drag, startPoint x: 563, startPoint y: 579, endPoint x: 892, endPoint y: 599, distance: 329.6
click at [892, 599] on div "I aim to achieve the best of both worlds by actively engaging in specification-…" at bounding box center [868, 616] width 638 height 75
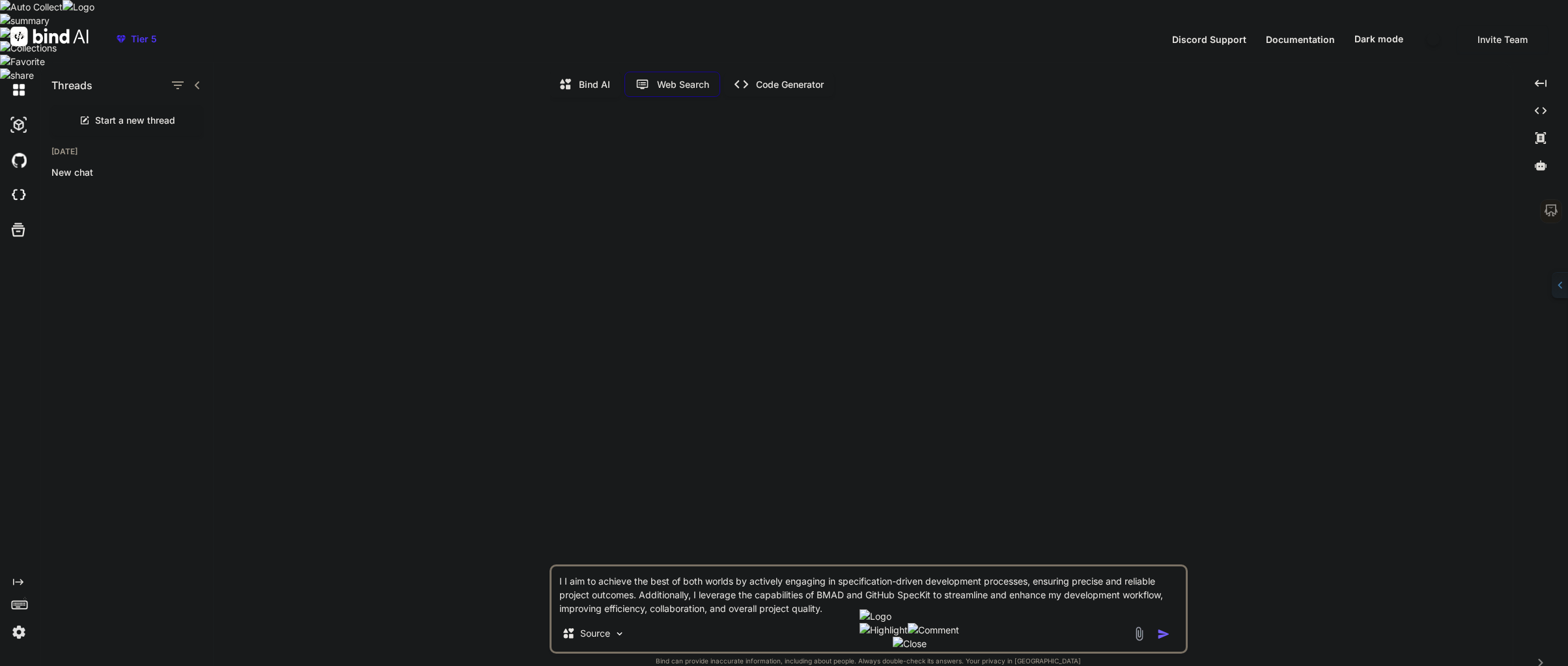
type textarea "I I aim to achieve the best of both worlds by actively engaging in specificatio…"
click at [1165, 627] on img "button" at bounding box center [1163, 634] width 13 height 13
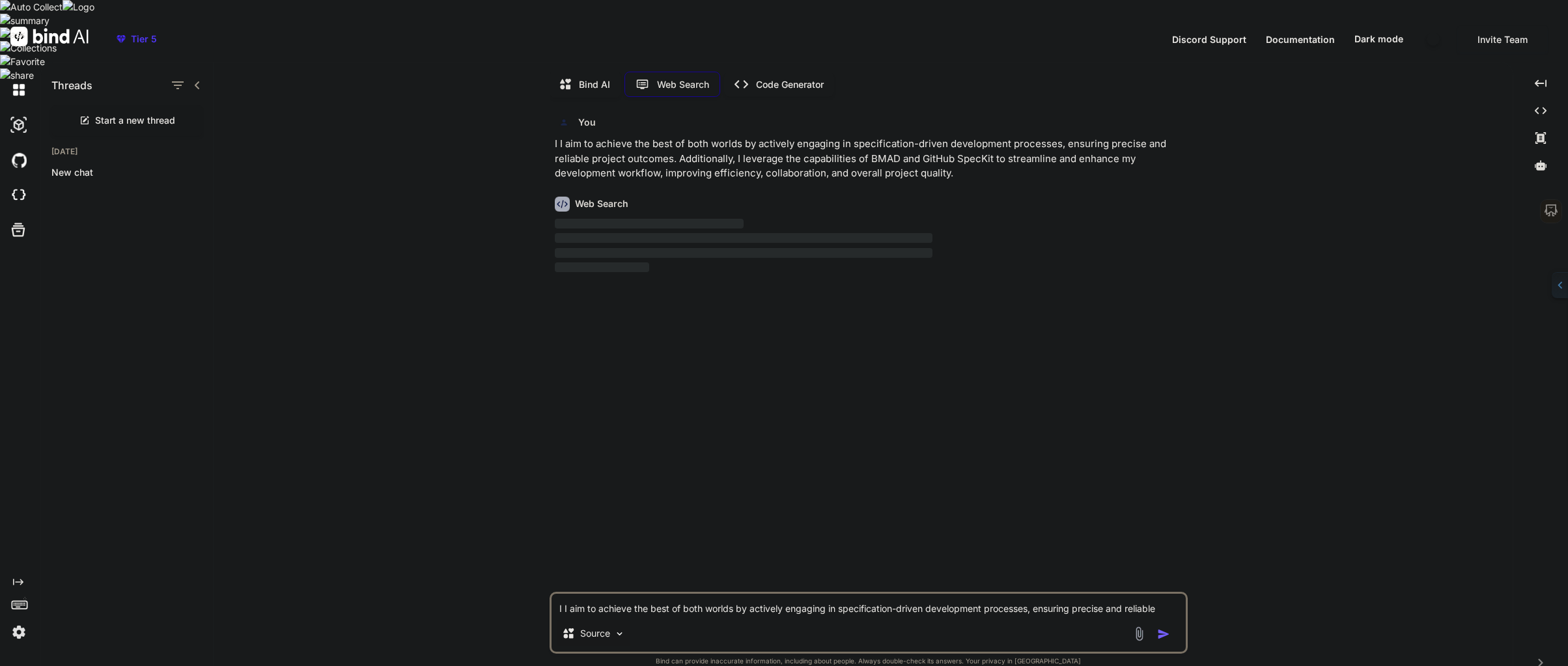
click at [619, 628] on img at bounding box center [619, 633] width 11 height 11
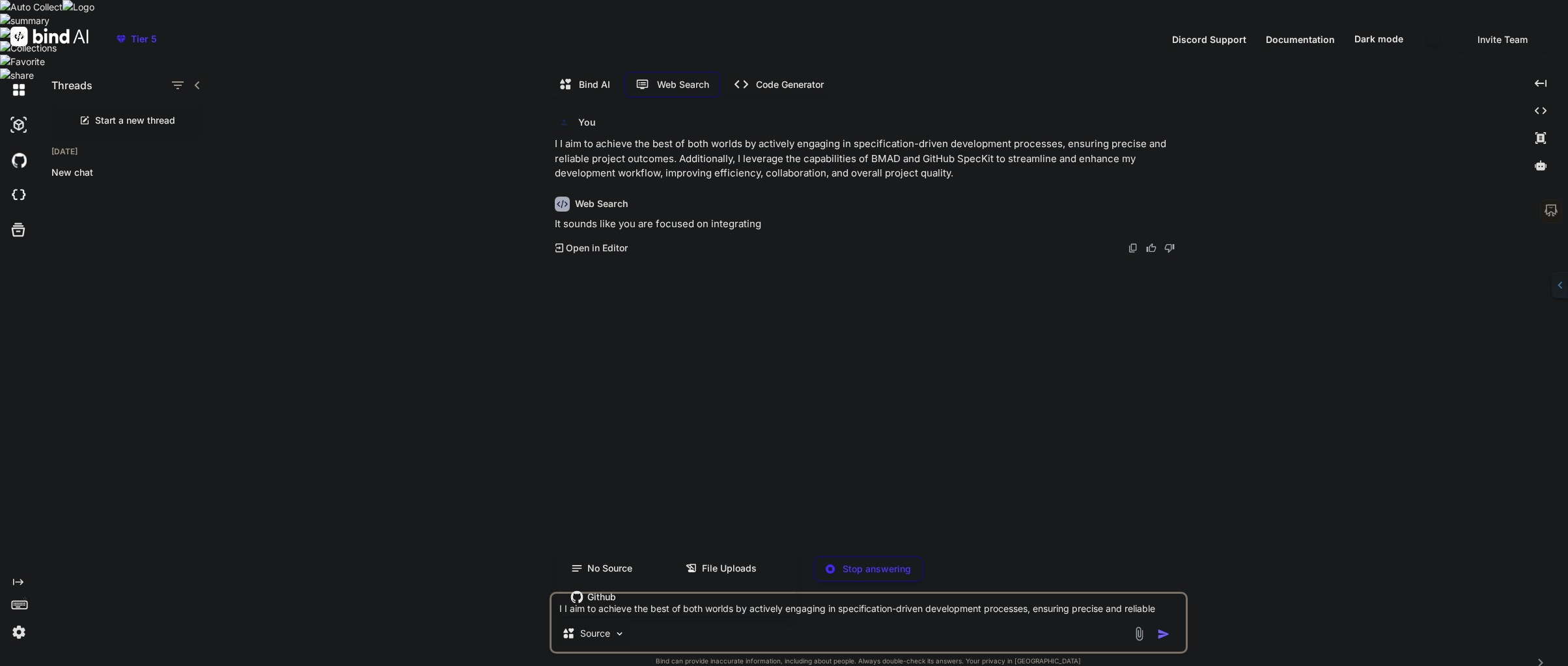
click at [619, 616] on div at bounding box center [784, 333] width 1568 height 666
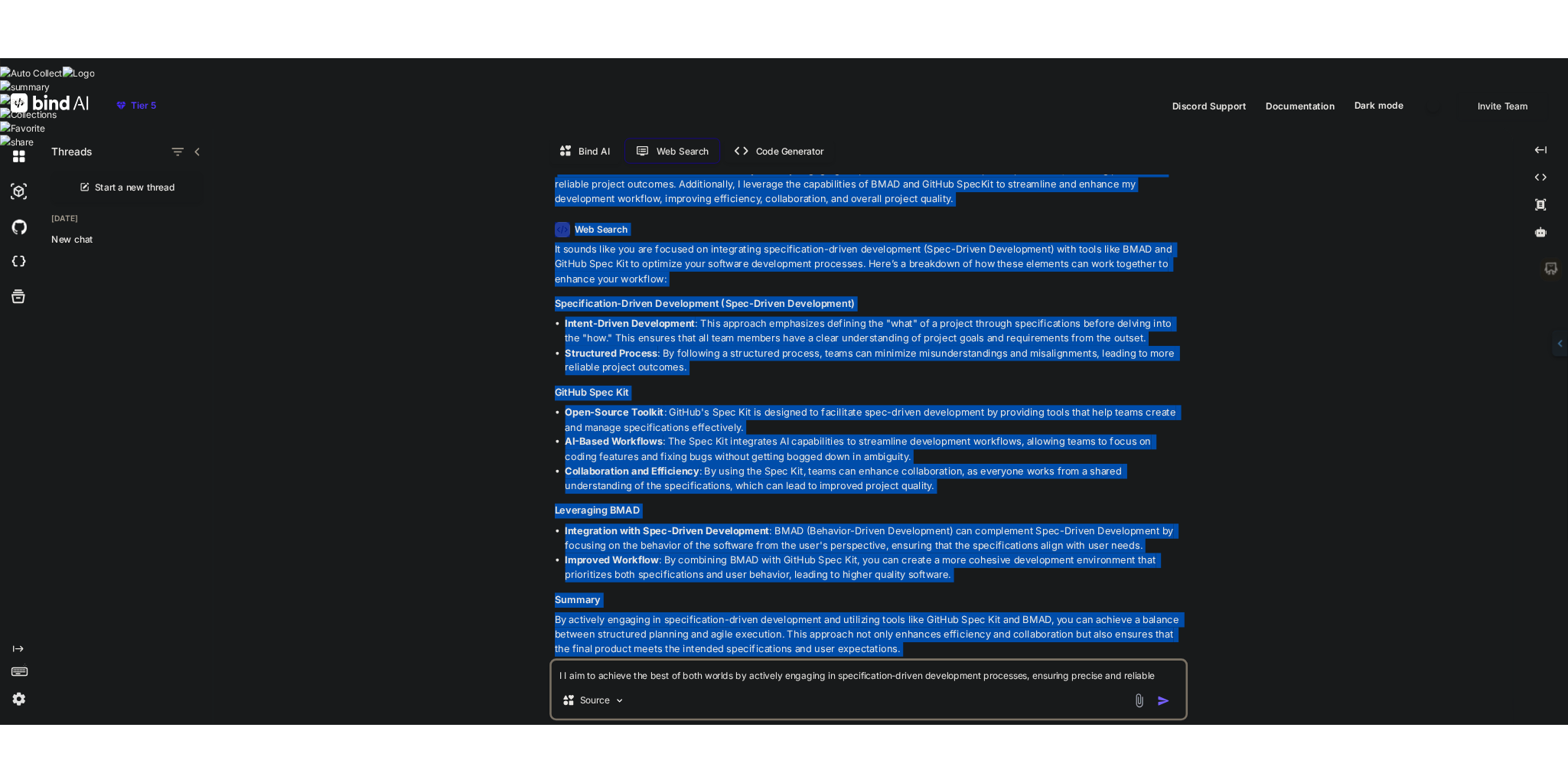
scroll to position [151, 0]
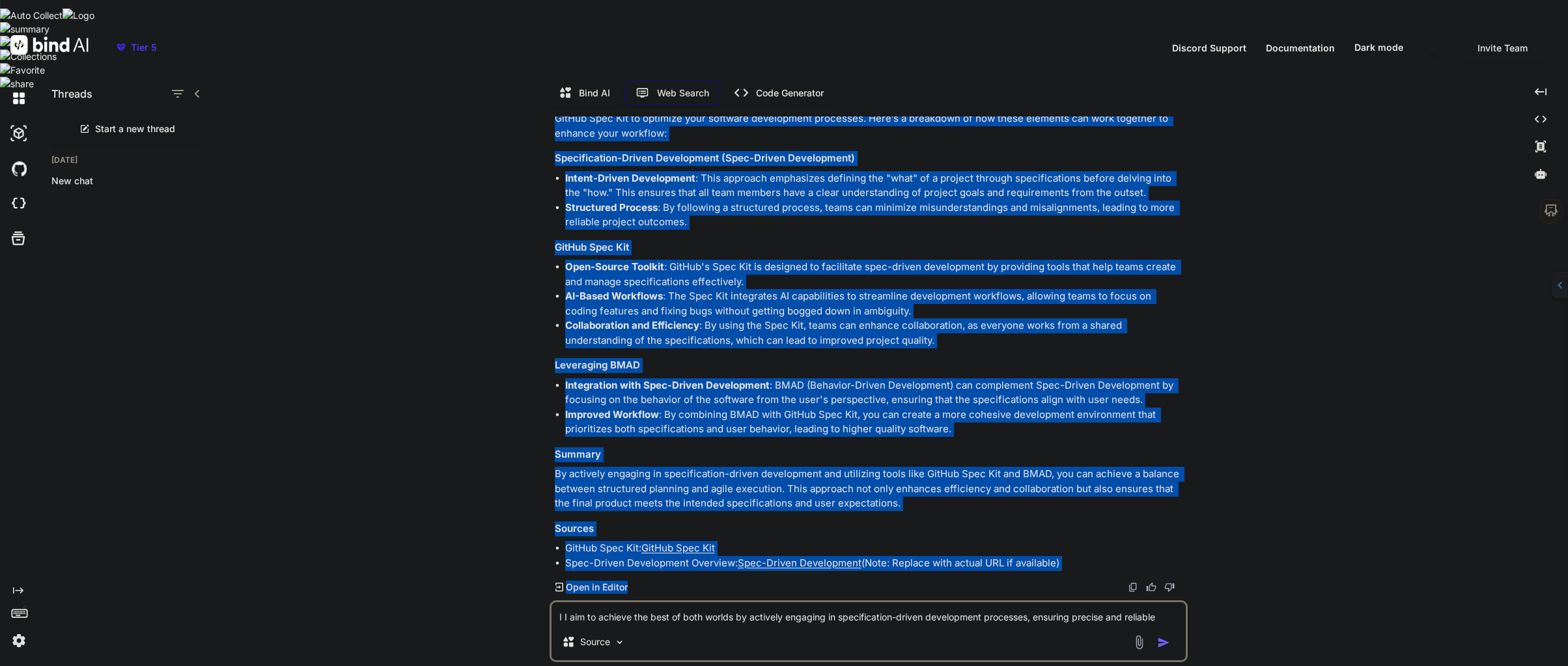
drag, startPoint x: 551, startPoint y: 131, endPoint x: 862, endPoint y: 581, distance: 547.0
click at [862, 581] on div "You I I aim to achieve the best of both worlds by actively engaging in specific…" at bounding box center [869, 358] width 635 height 484
click at [1134, 581] on img at bounding box center [1133, 587] width 11 height 11
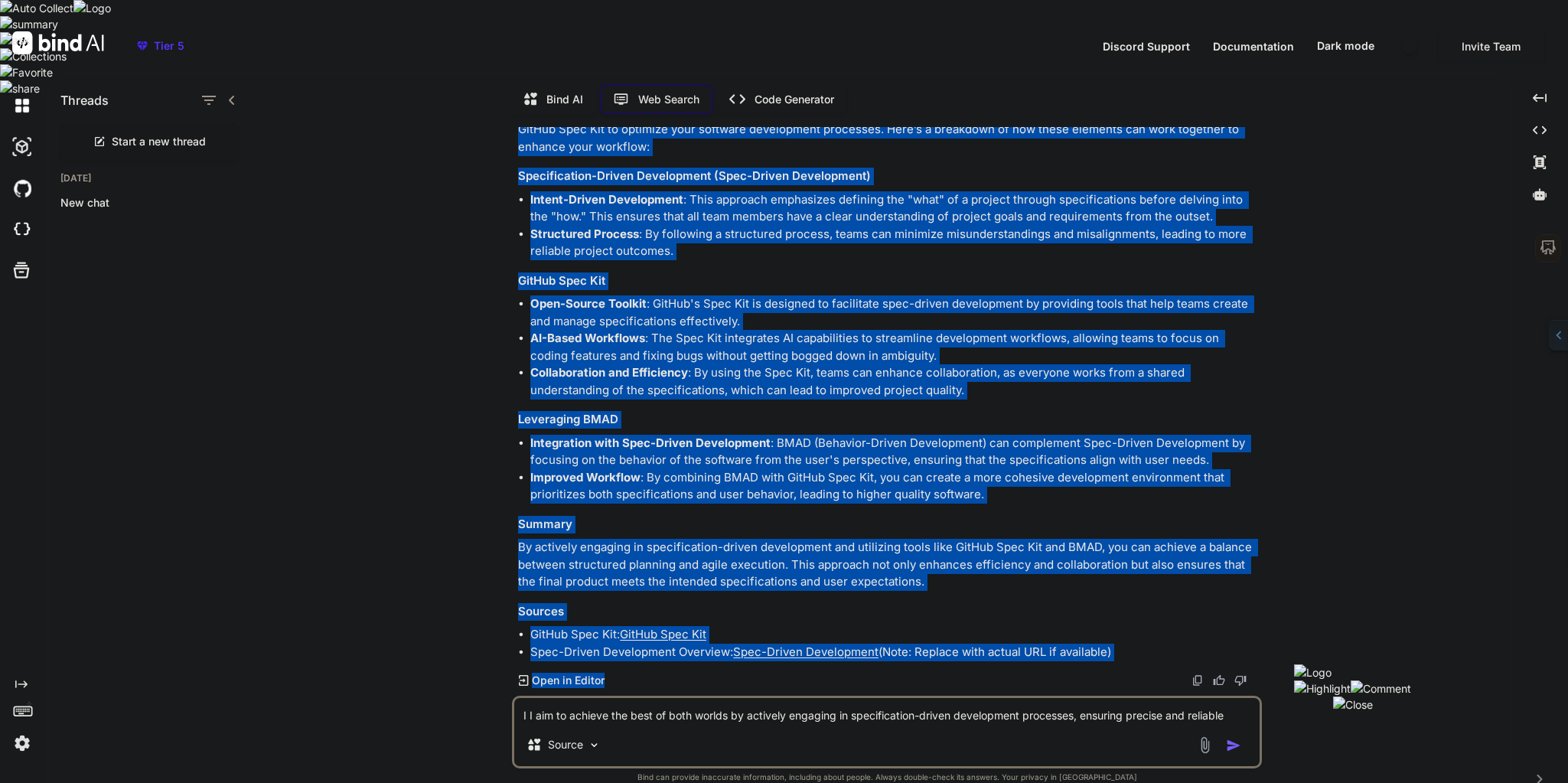
scroll to position [150, 0]
